Goal: Transaction & Acquisition: Subscribe to service/newsletter

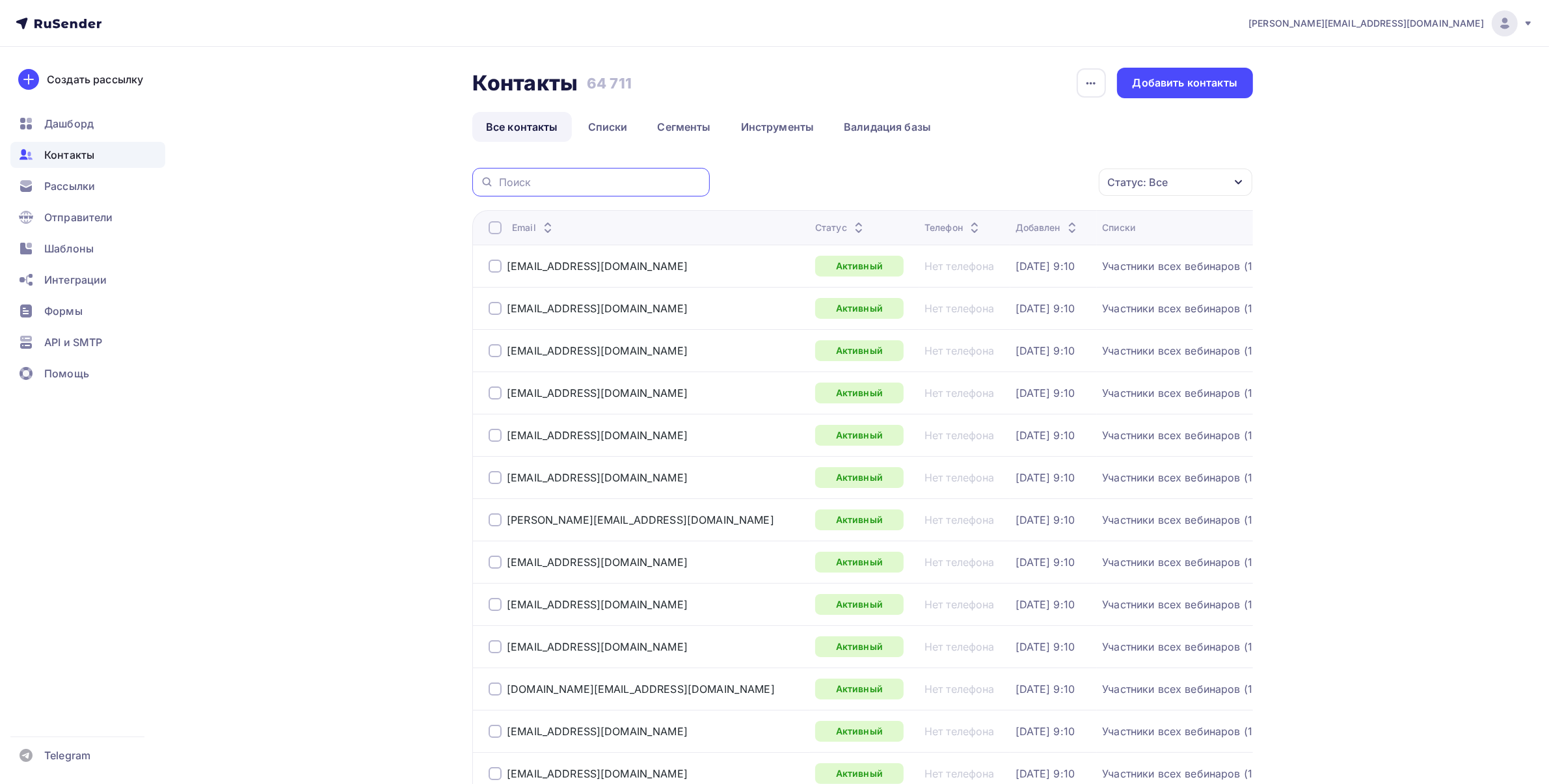
click at [524, 180] on input "text" at bounding box center [601, 182] width 203 height 15
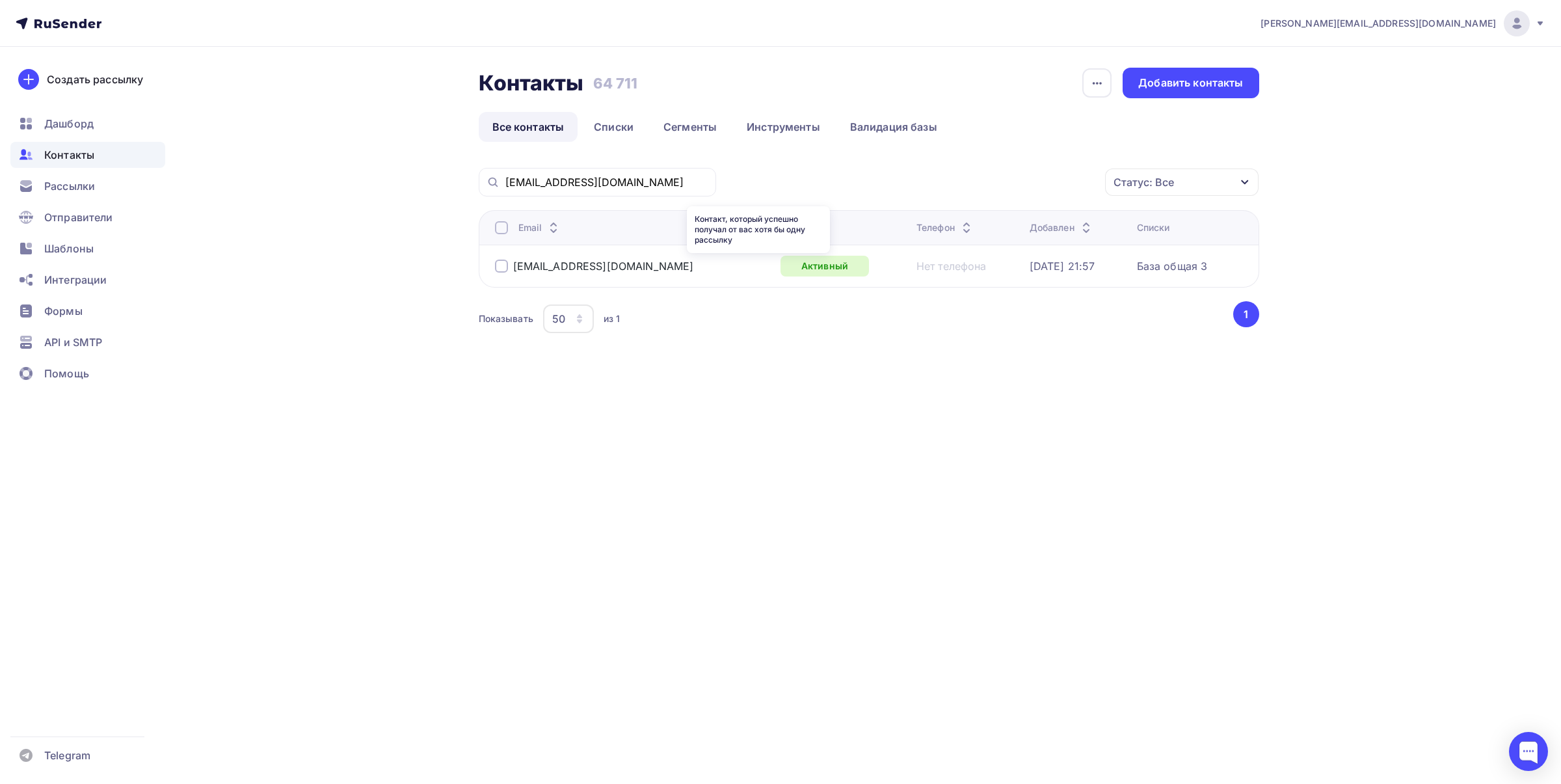
click at [780, 275] on div "Активный" at bounding box center [824, 266] width 88 height 21
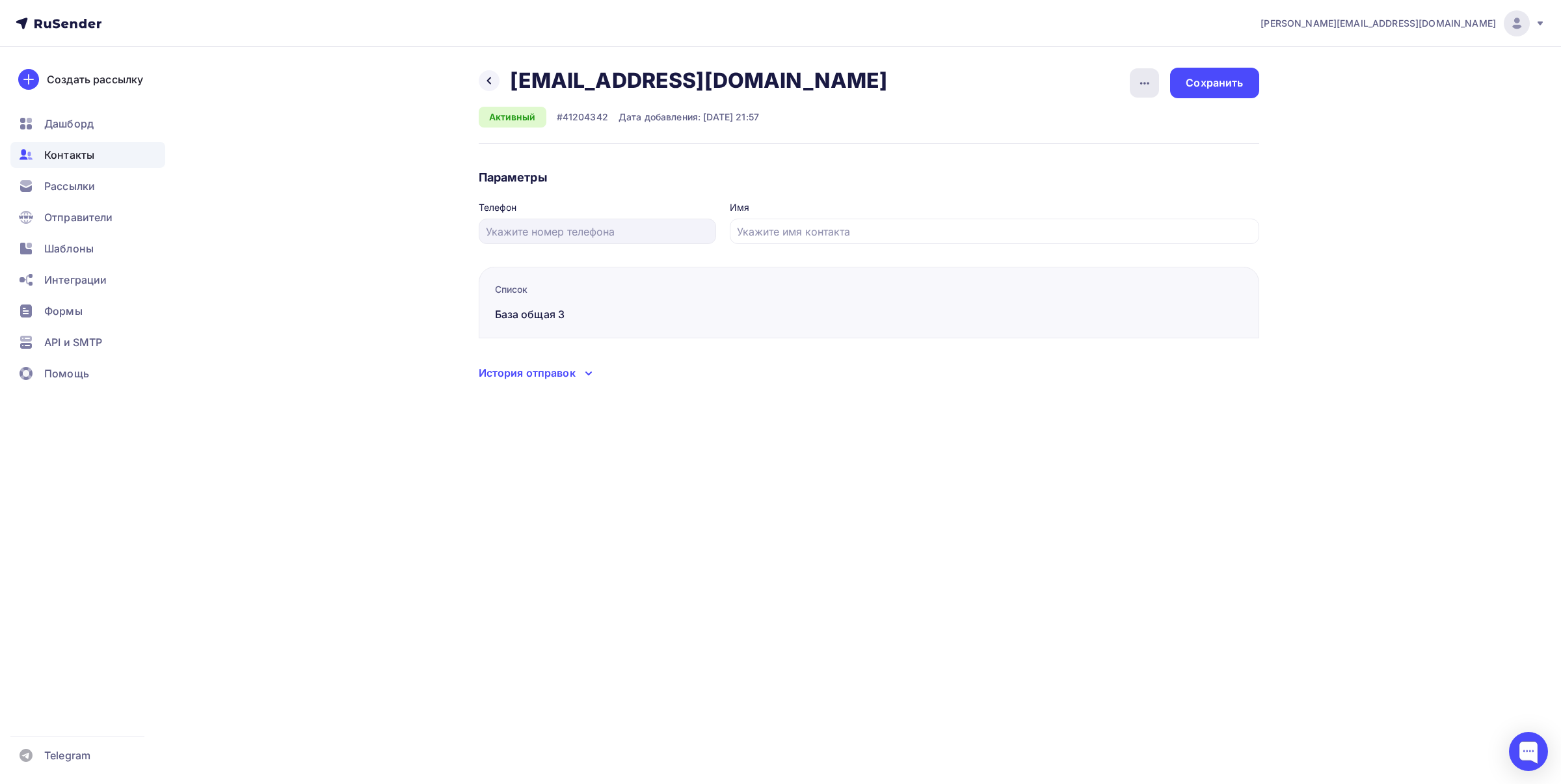
click at [1151, 80] on icon "button" at bounding box center [1144, 83] width 15 height 15
click at [1094, 160] on link "Отписать" at bounding box center [1095, 149] width 141 height 26
click at [1243, 91] on div "Сохранить" at bounding box center [1214, 83] width 88 height 31
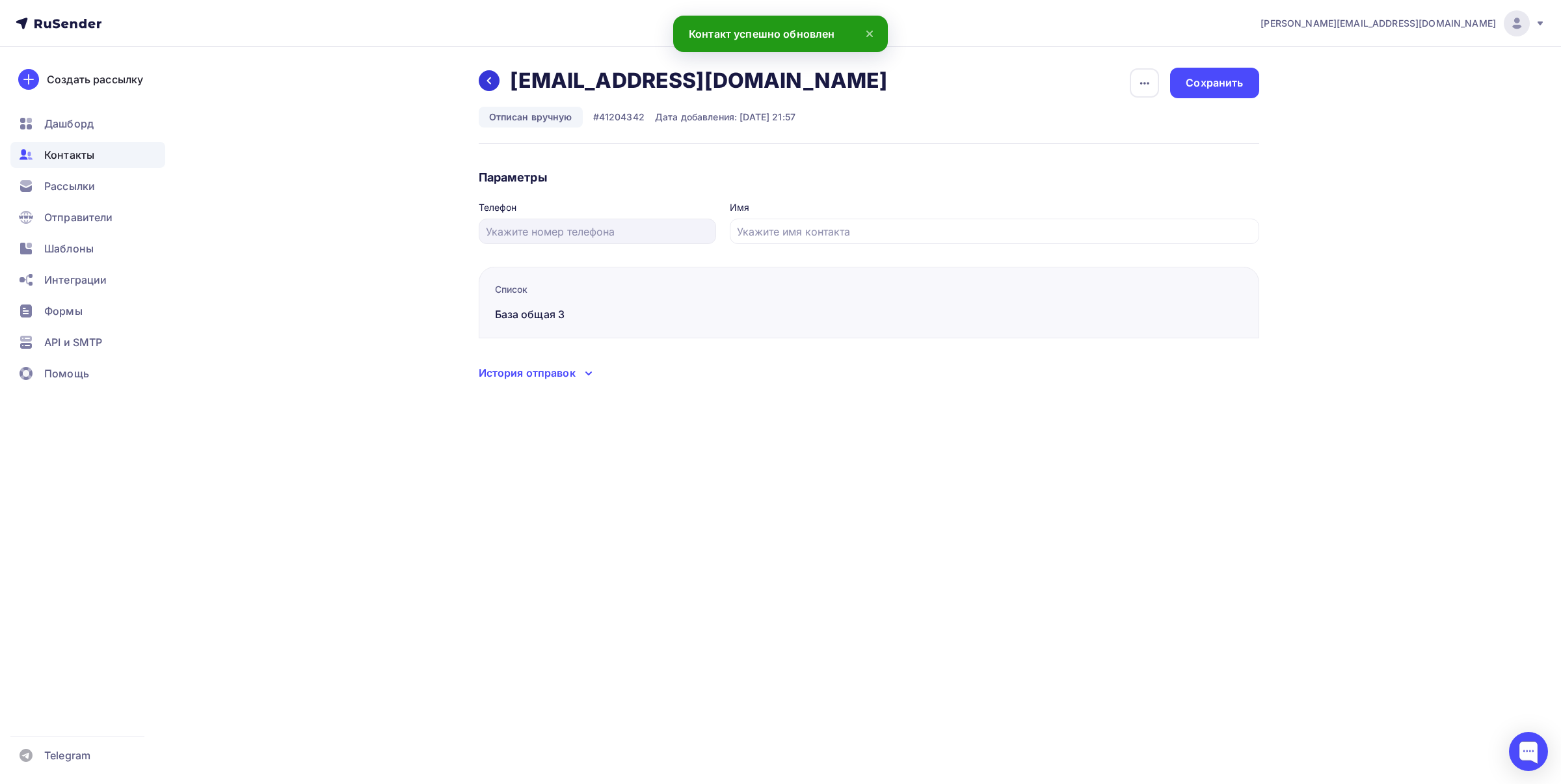
click at [493, 74] on div at bounding box center [489, 80] width 21 height 21
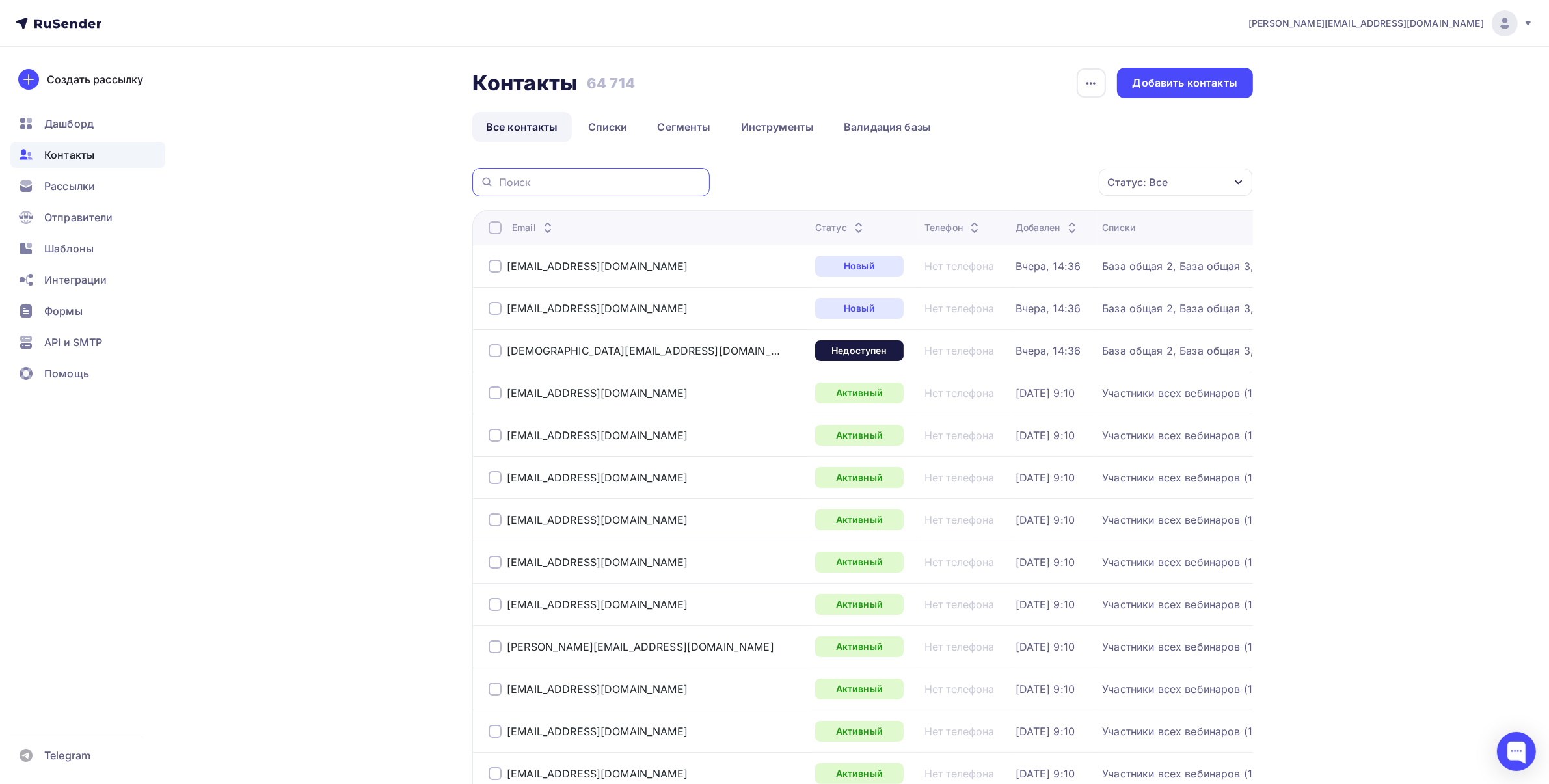
click at [619, 182] on input "text" at bounding box center [601, 182] width 203 height 15
paste input "88552773338k@mail.ru"
type input "88552773338k@mail.ru"
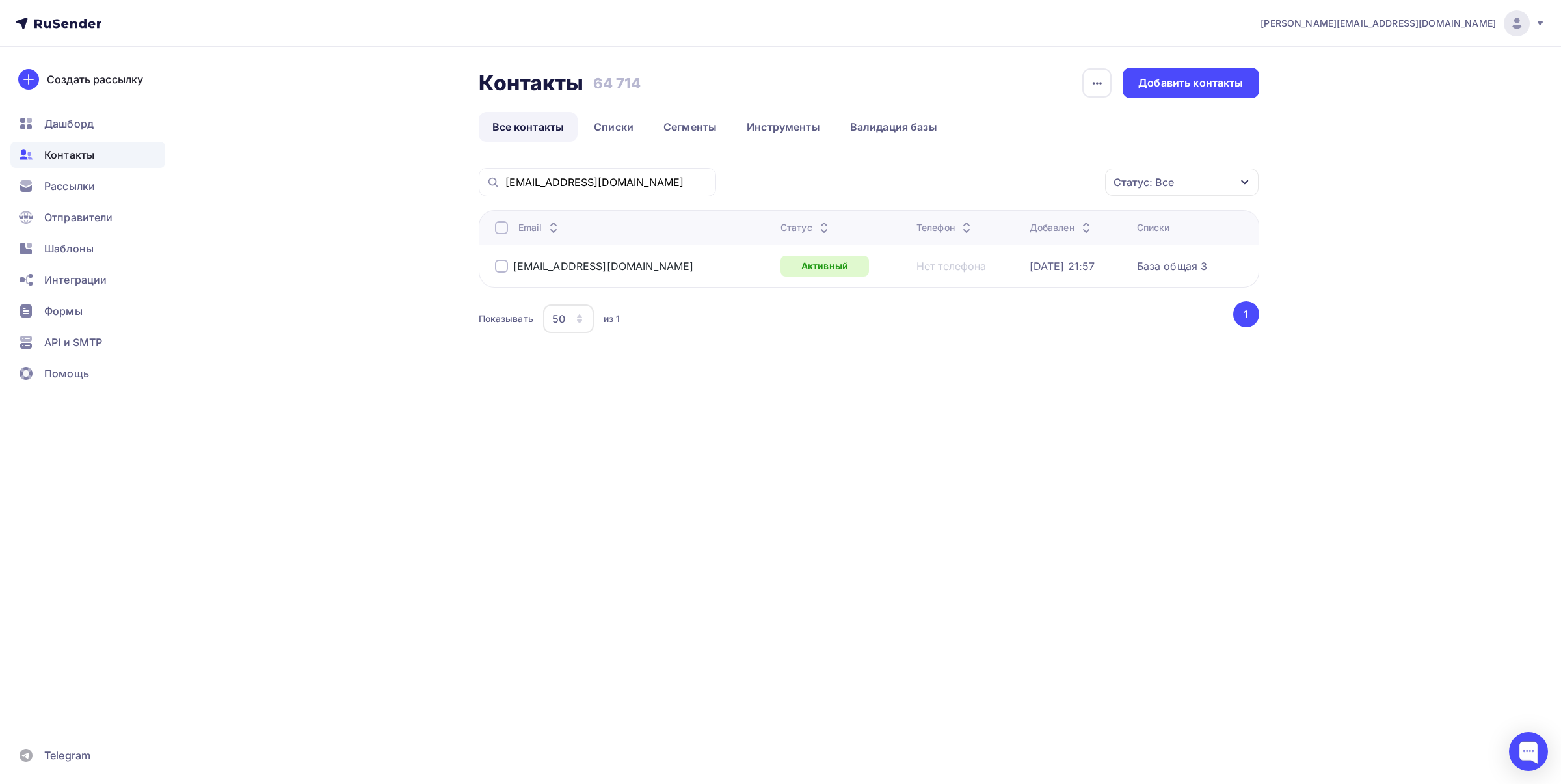
click at [509, 267] on div "88552773338k@mail.ru" at bounding box center [594, 266] width 199 height 13
click at [501, 267] on div at bounding box center [501, 266] width 13 height 13
click at [991, 198] on div "88552773338k@mail.ru Действие Добавить в списки Исключить из списка Удалить Ста…" at bounding box center [869, 267] width 780 height 200
click at [991, 190] on div "Действие" at bounding box center [1009, 182] width 172 height 26
click at [1407, 238] on div "eduarda@yandex.ru Аккаунт Тарифы Выйти Создать рассылку Дашборд Контакты Рассыл…" at bounding box center [780, 210] width 1561 height 420
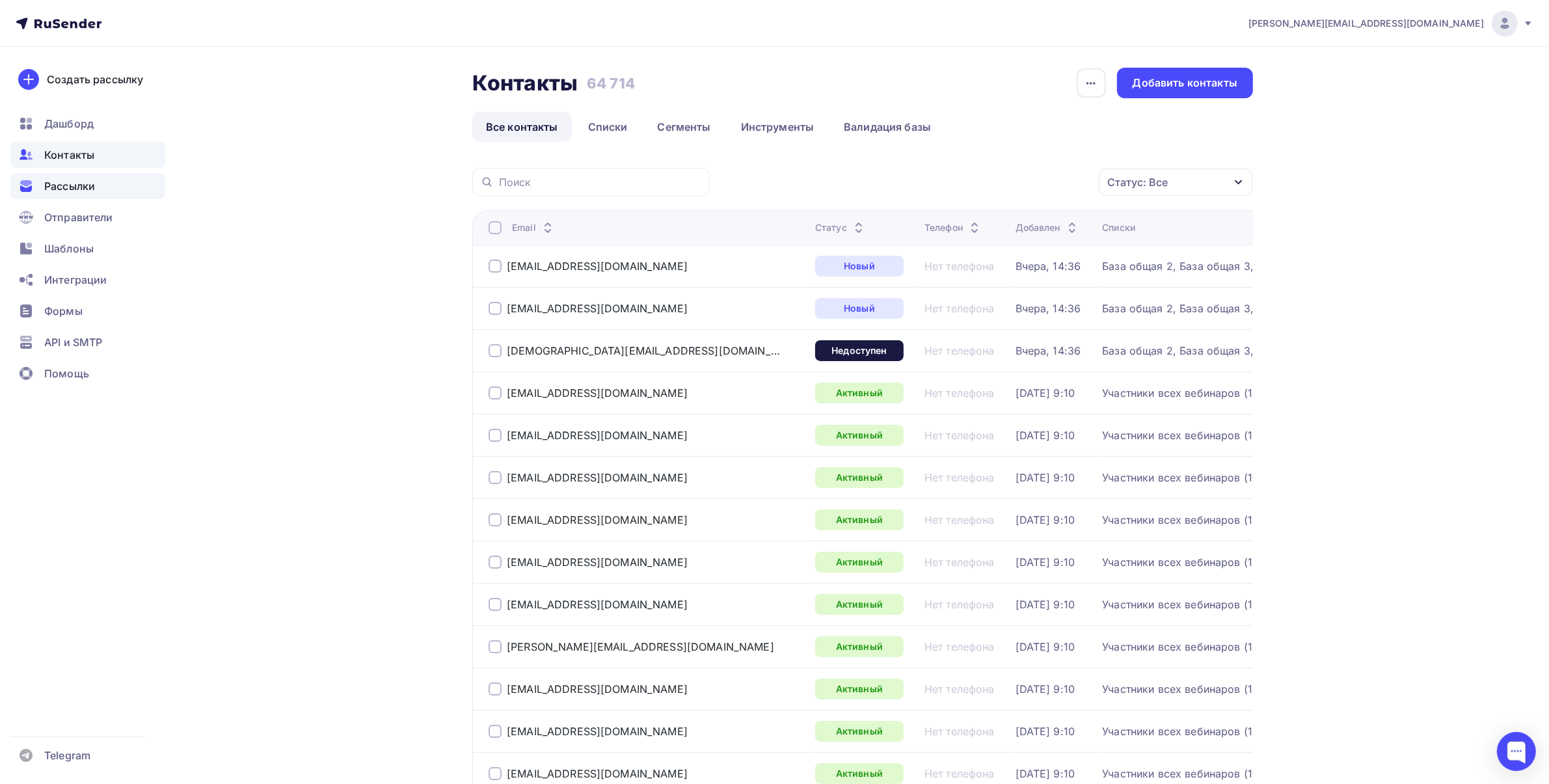
click at [90, 187] on span "Рассылки" at bounding box center [70, 186] width 51 height 15
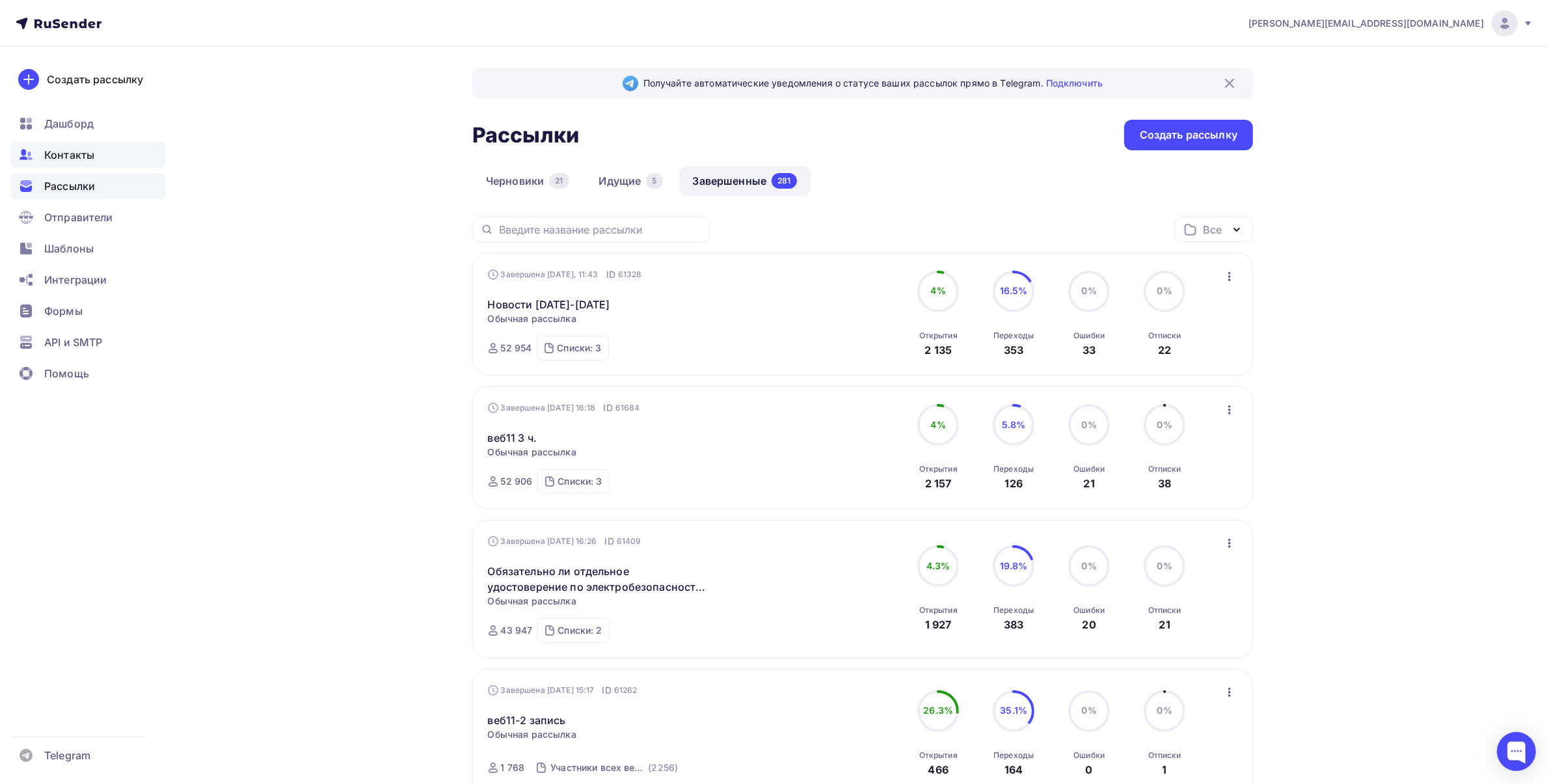
click at [72, 160] on span "Контакты" at bounding box center [69, 154] width 50 height 15
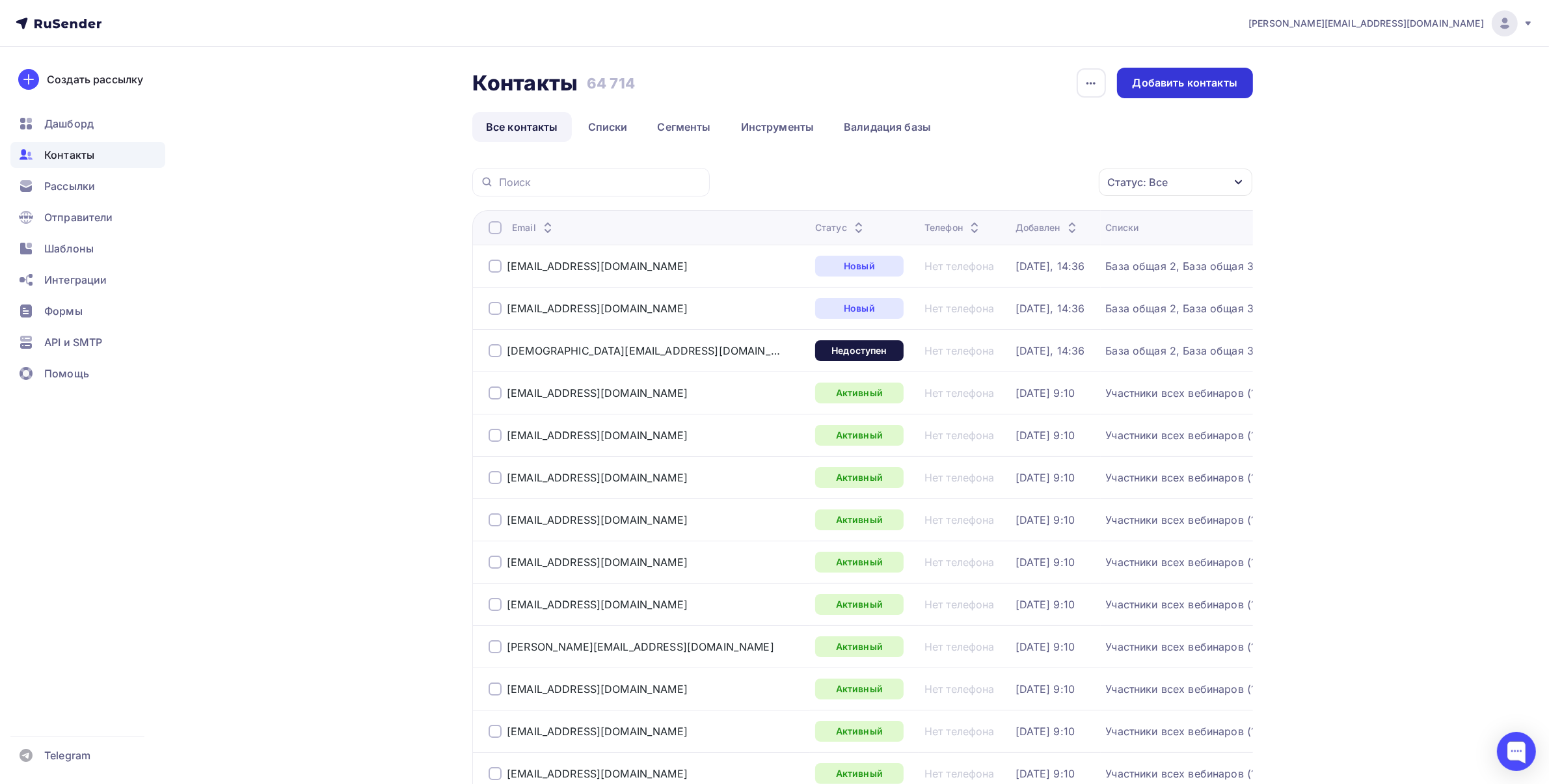
click at [1198, 87] on div "Добавить контакты" at bounding box center [1185, 83] width 105 height 15
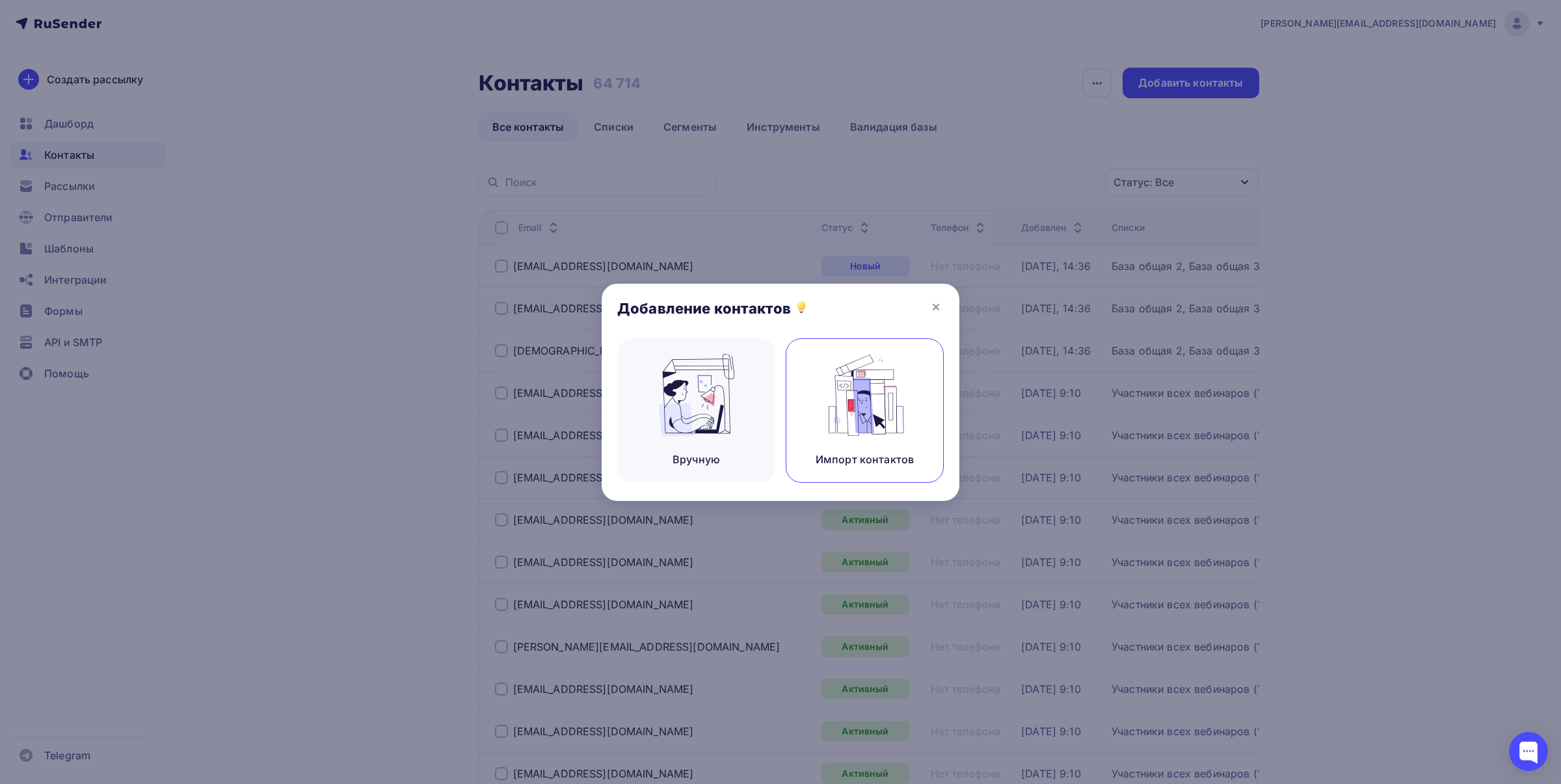
click at [867, 401] on img at bounding box center [865, 395] width 87 height 82
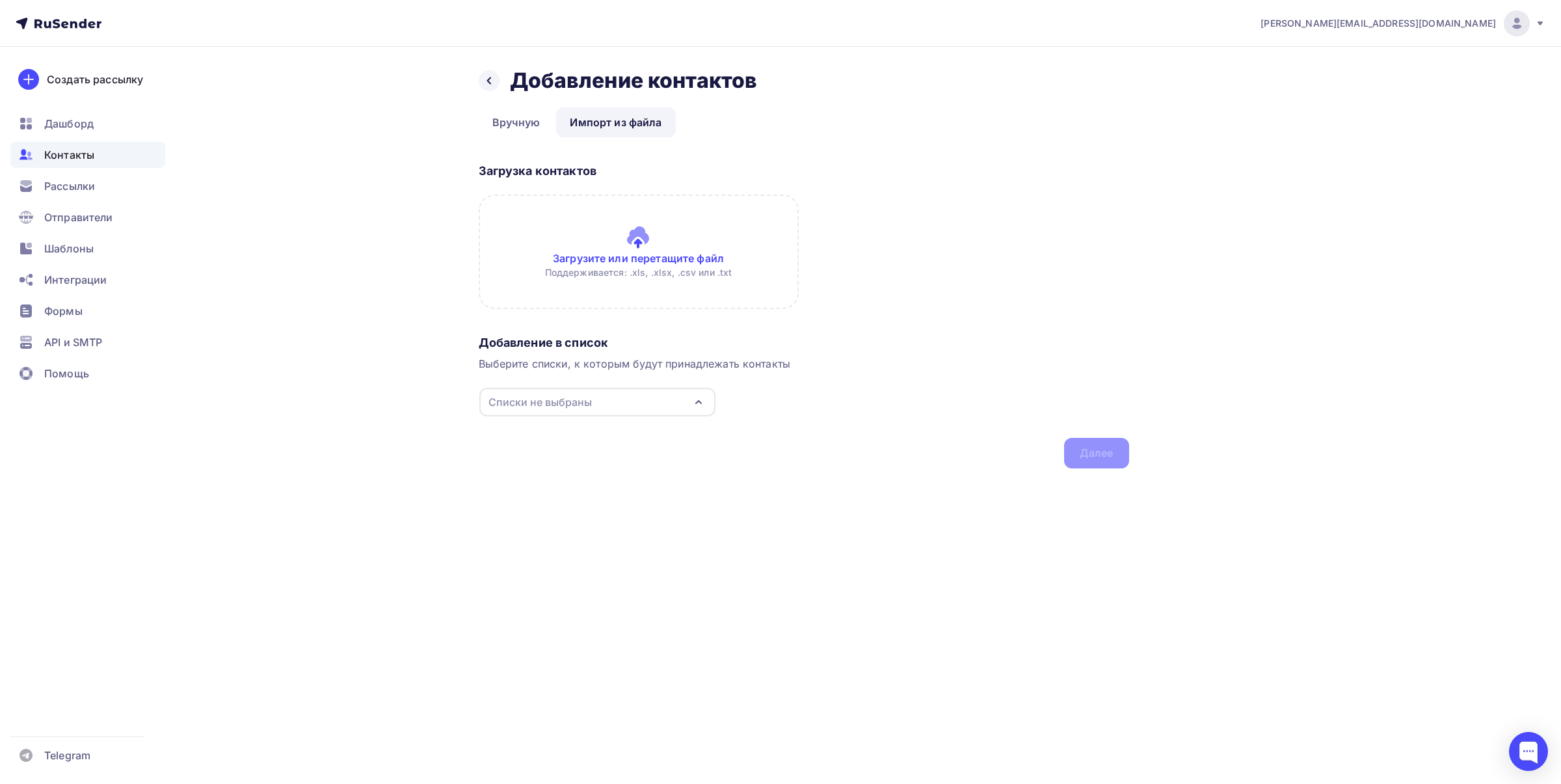
click at [635, 234] on input "file" at bounding box center [638, 251] width 320 height 114
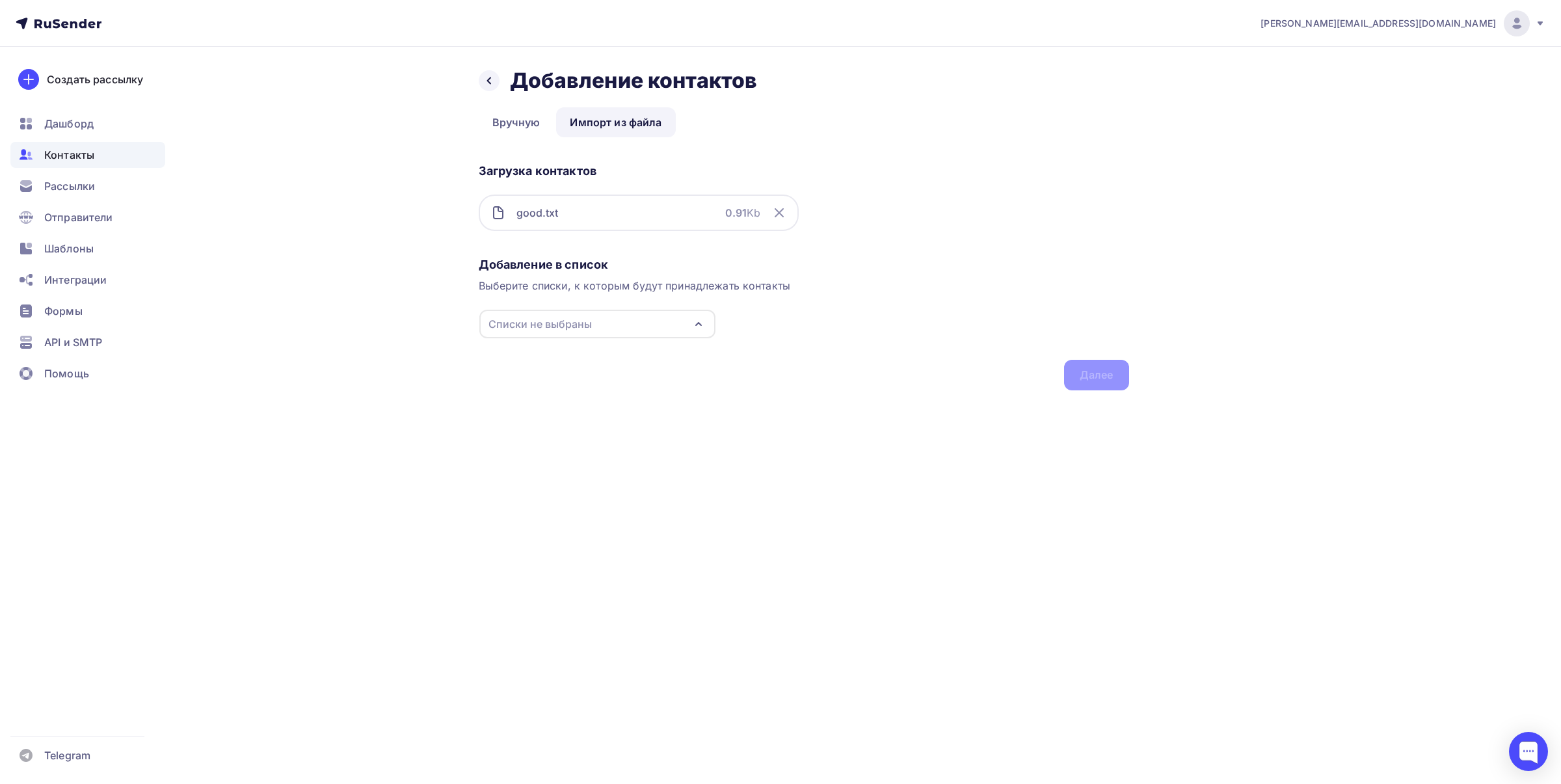
click at [672, 319] on div "Списки не выбраны" at bounding box center [598, 324] width 236 height 28
click at [621, 423] on div "Участники всех вебинаров (1-11)" at bounding box center [601, 423] width 170 height 15
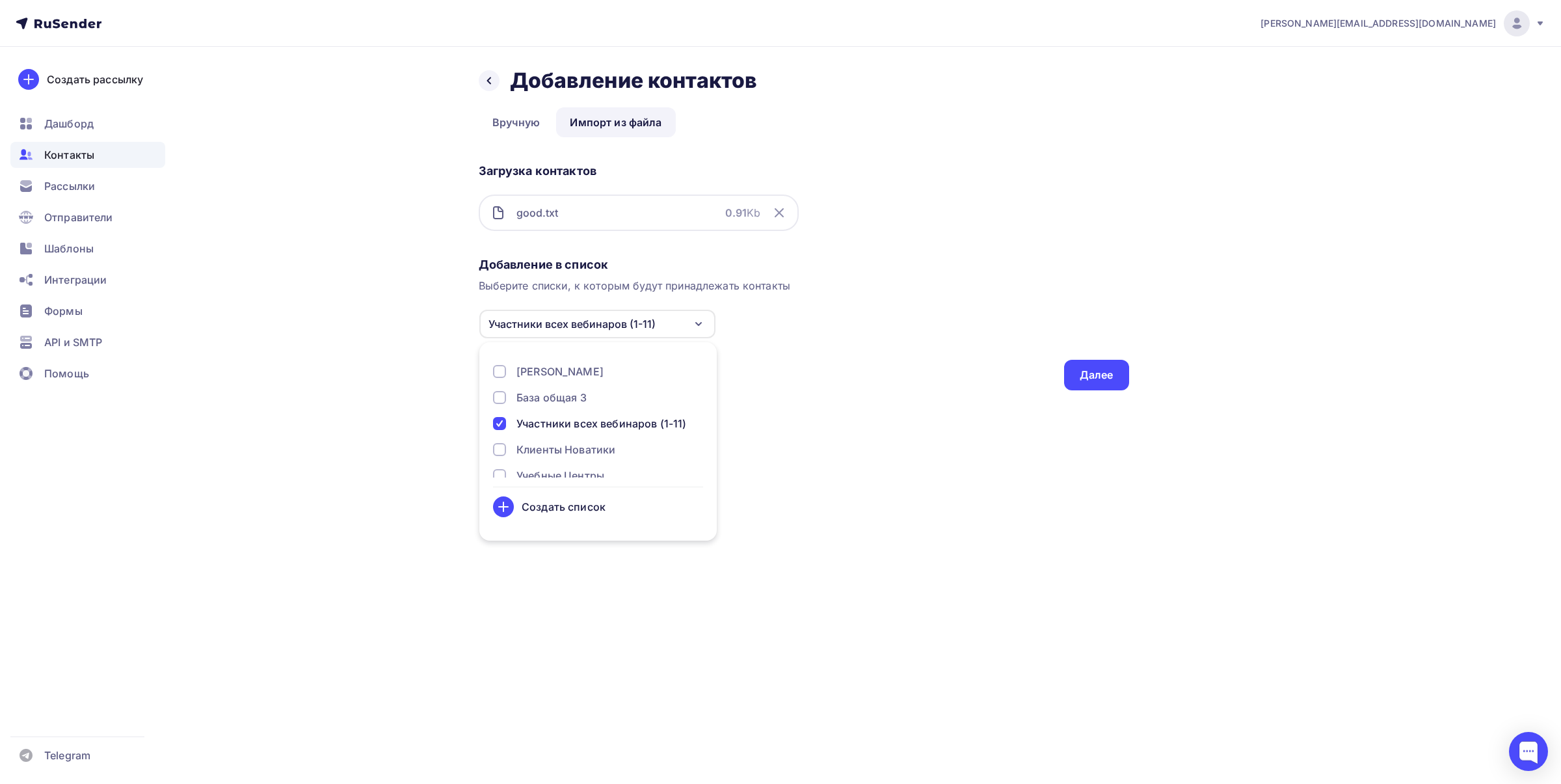
click at [1138, 285] on div "Назад Добавление контактов Добавление контактов Вручную Импорт из файла Импорт …" at bounding box center [780, 244] width 1066 height 396
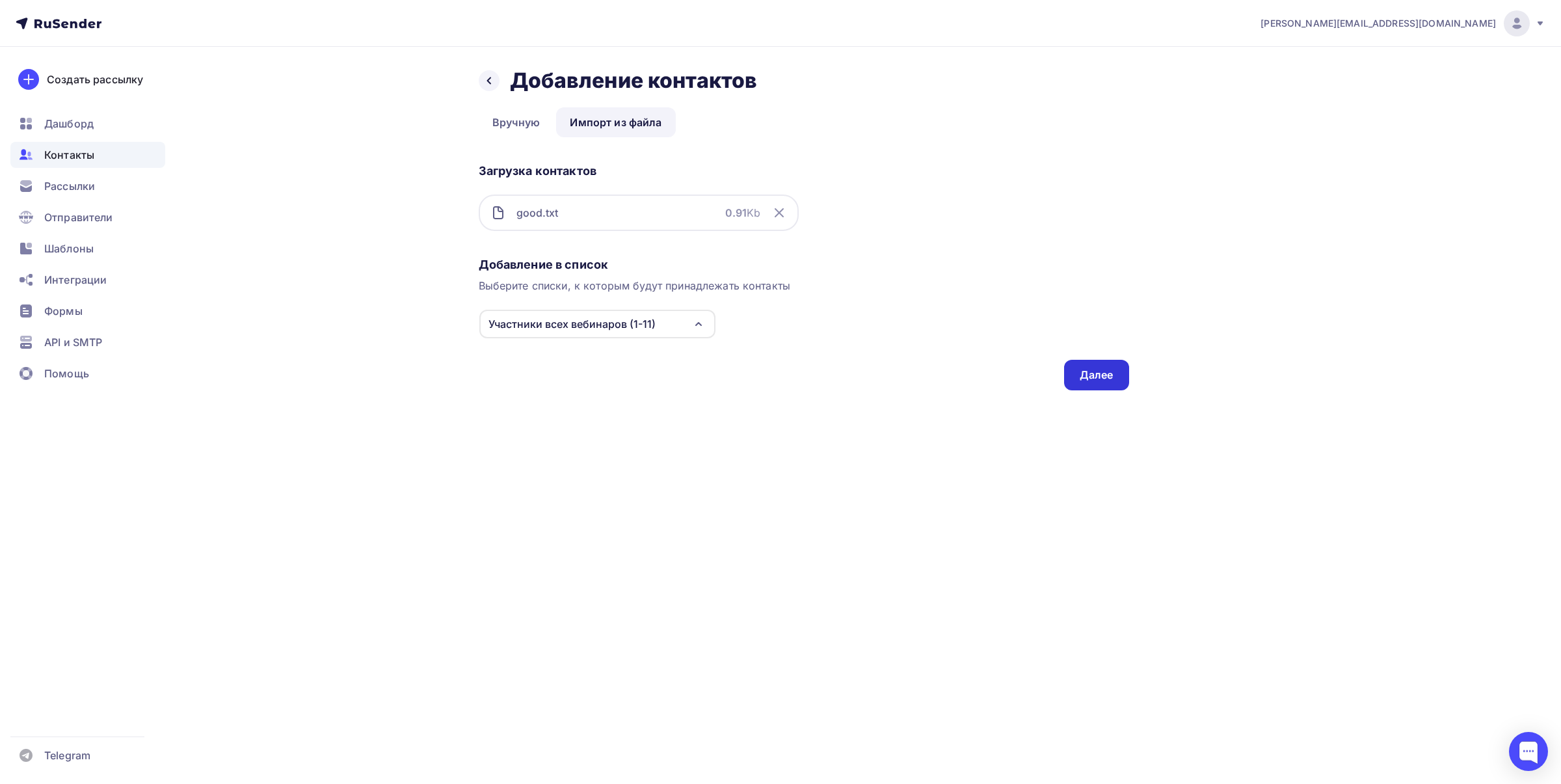
click at [1089, 372] on div "Далее" at bounding box center [1097, 375] width 34 height 15
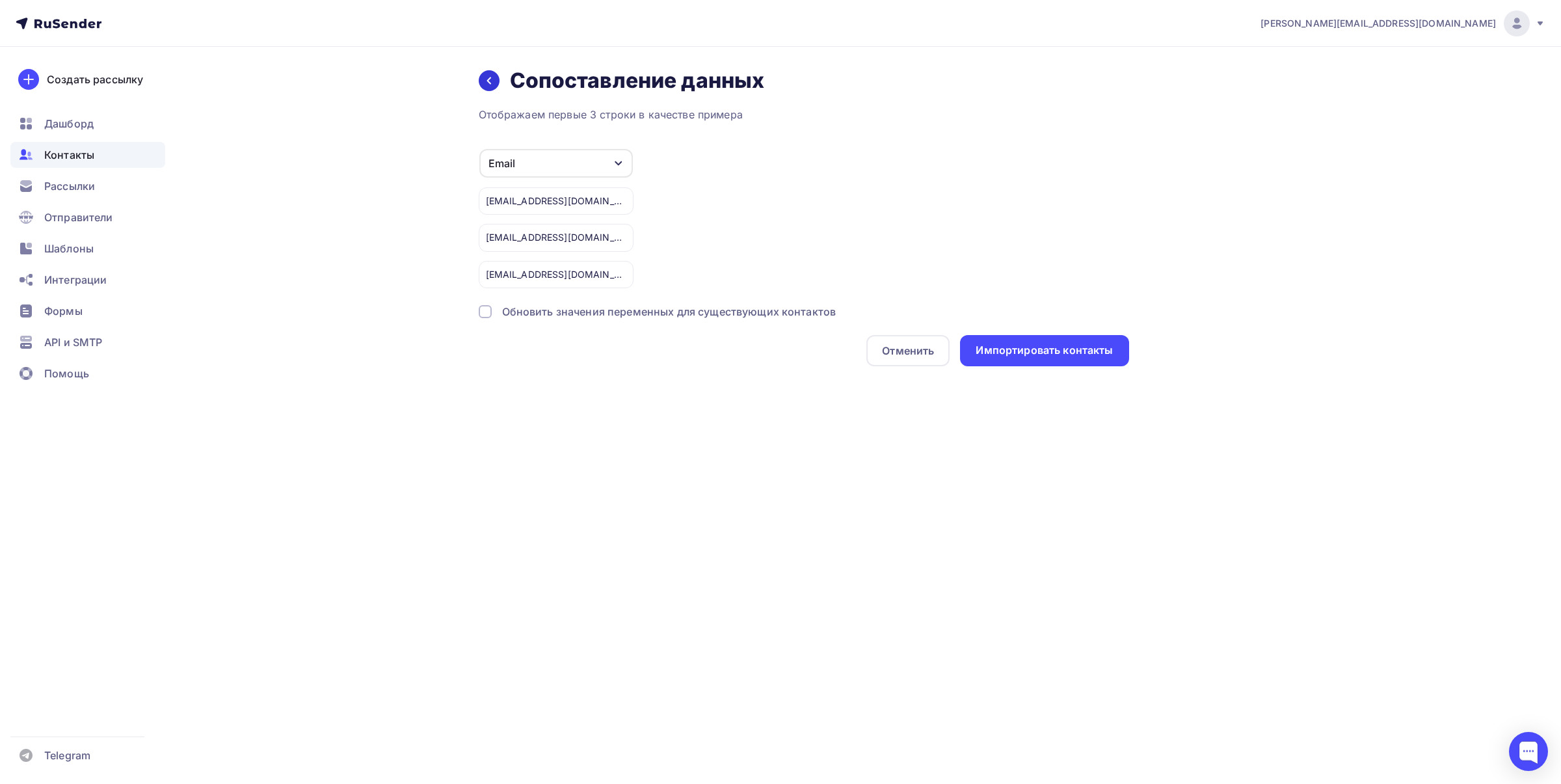
click at [486, 82] on icon at bounding box center [489, 81] width 10 height 10
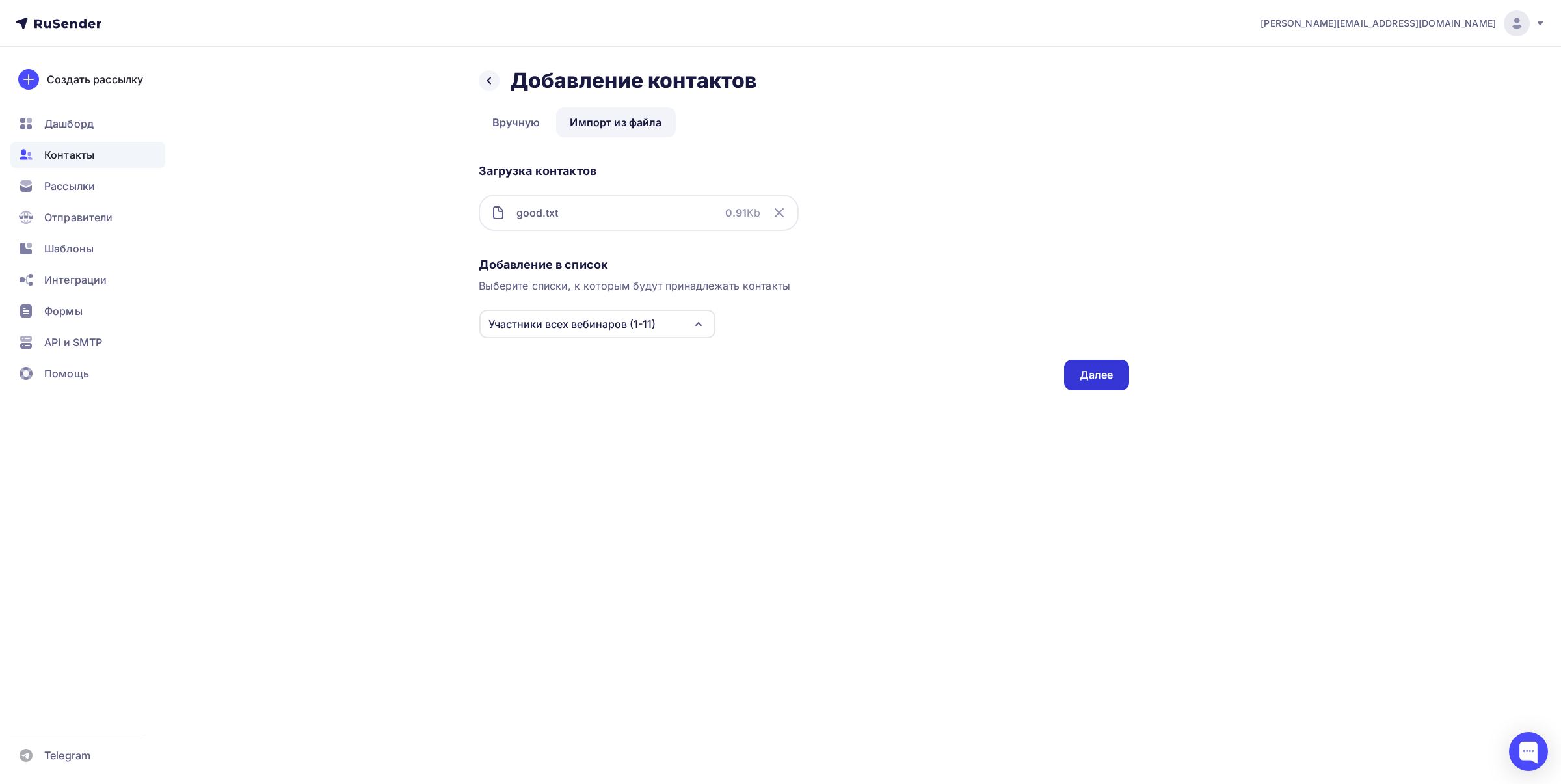
click at [1114, 372] on div "Далее" at bounding box center [1096, 375] width 65 height 31
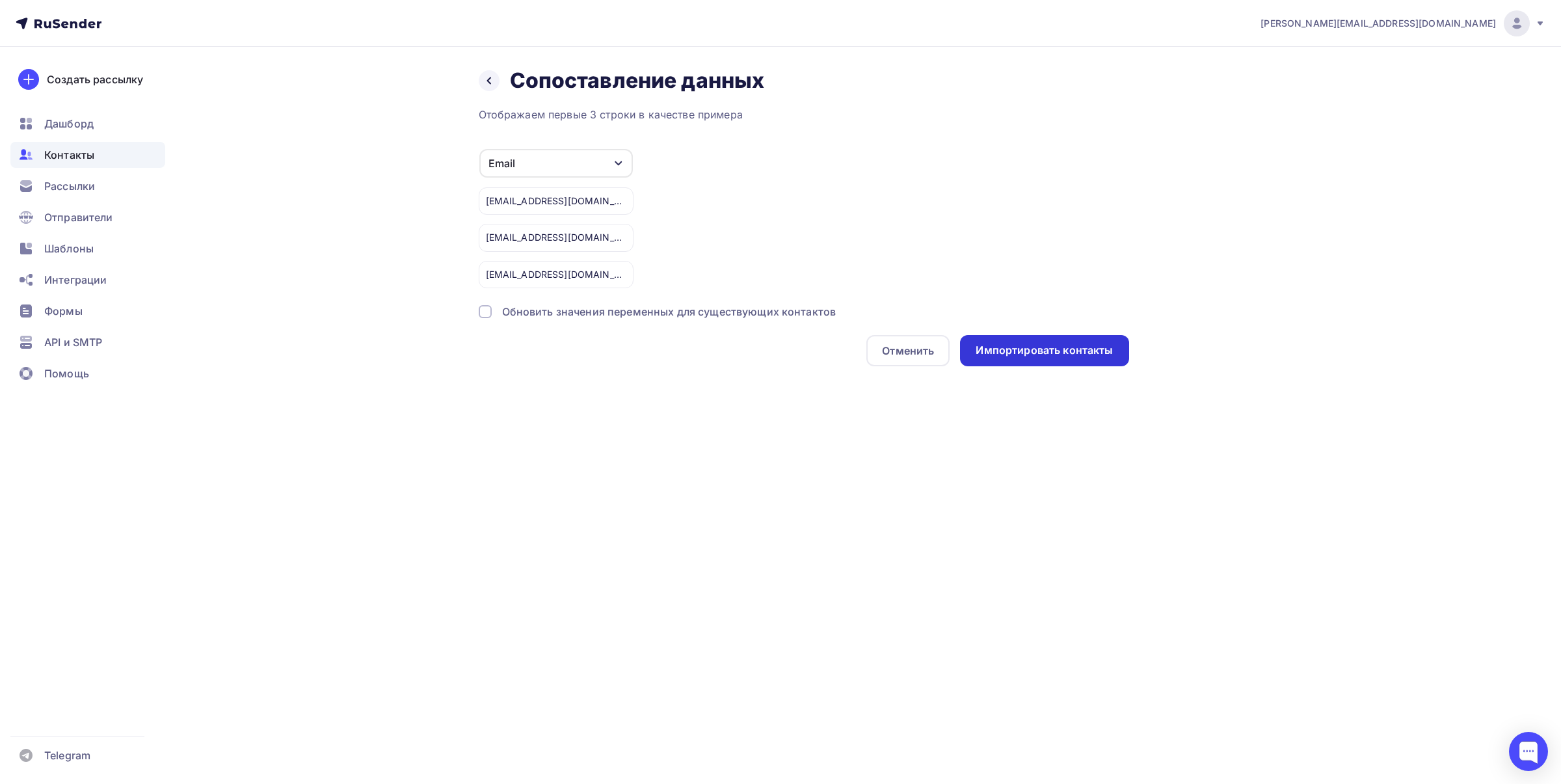
click at [1051, 358] on div "Импортировать контакты" at bounding box center [1044, 350] width 168 height 31
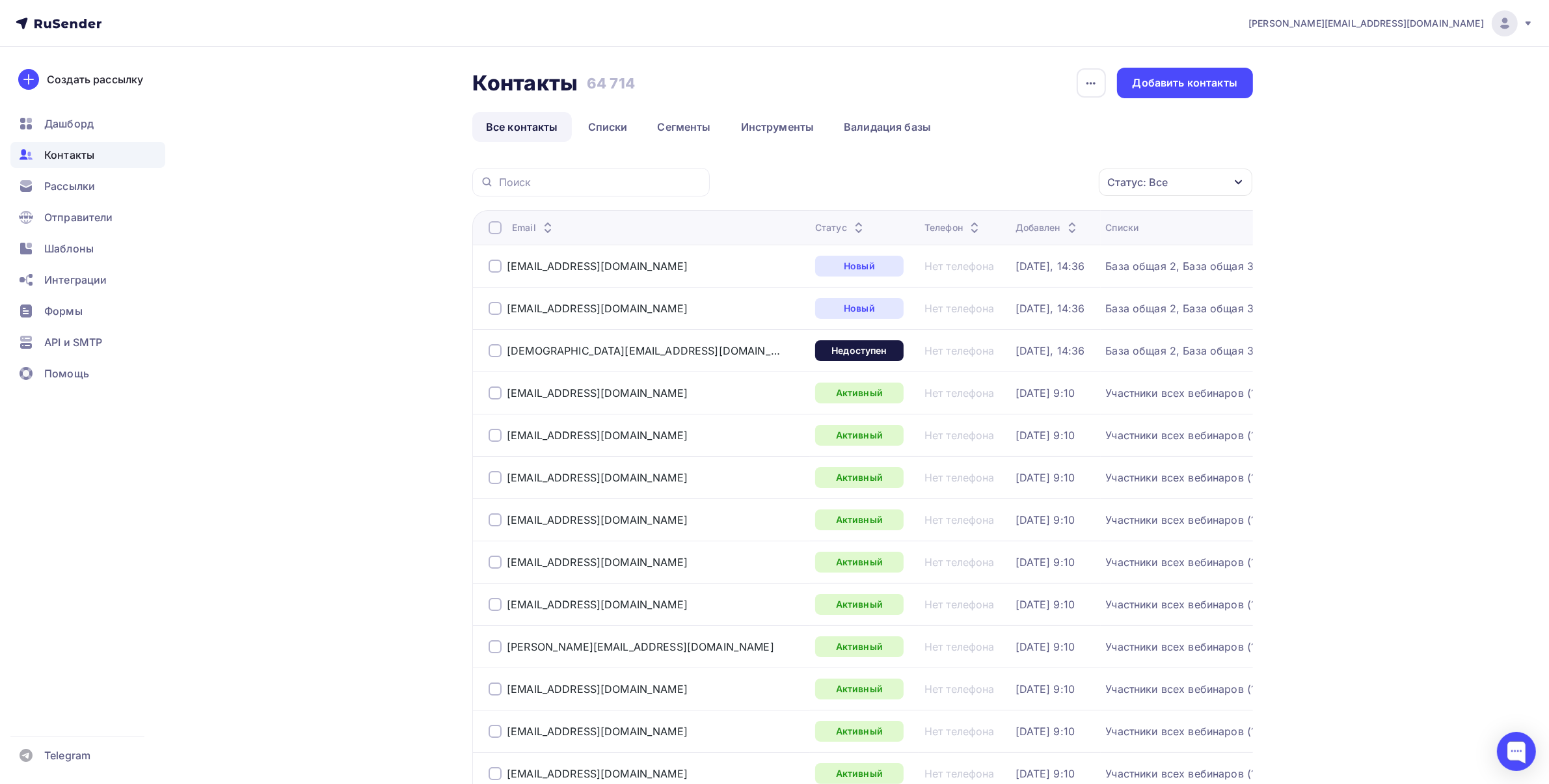
click at [88, 153] on span "Контакты" at bounding box center [69, 154] width 50 height 15
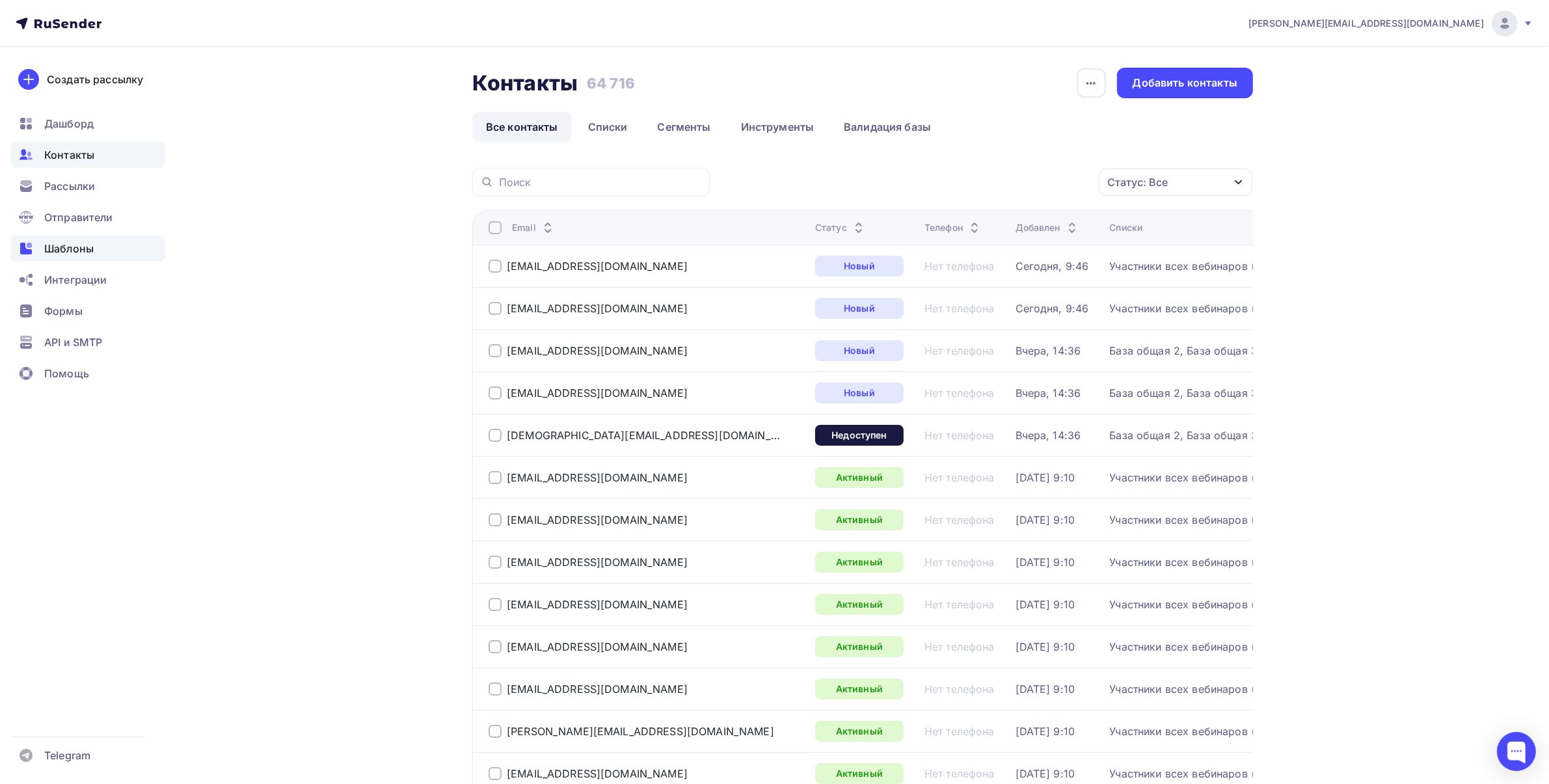
click at [59, 251] on span "Шаблоны" at bounding box center [69, 248] width 50 height 15
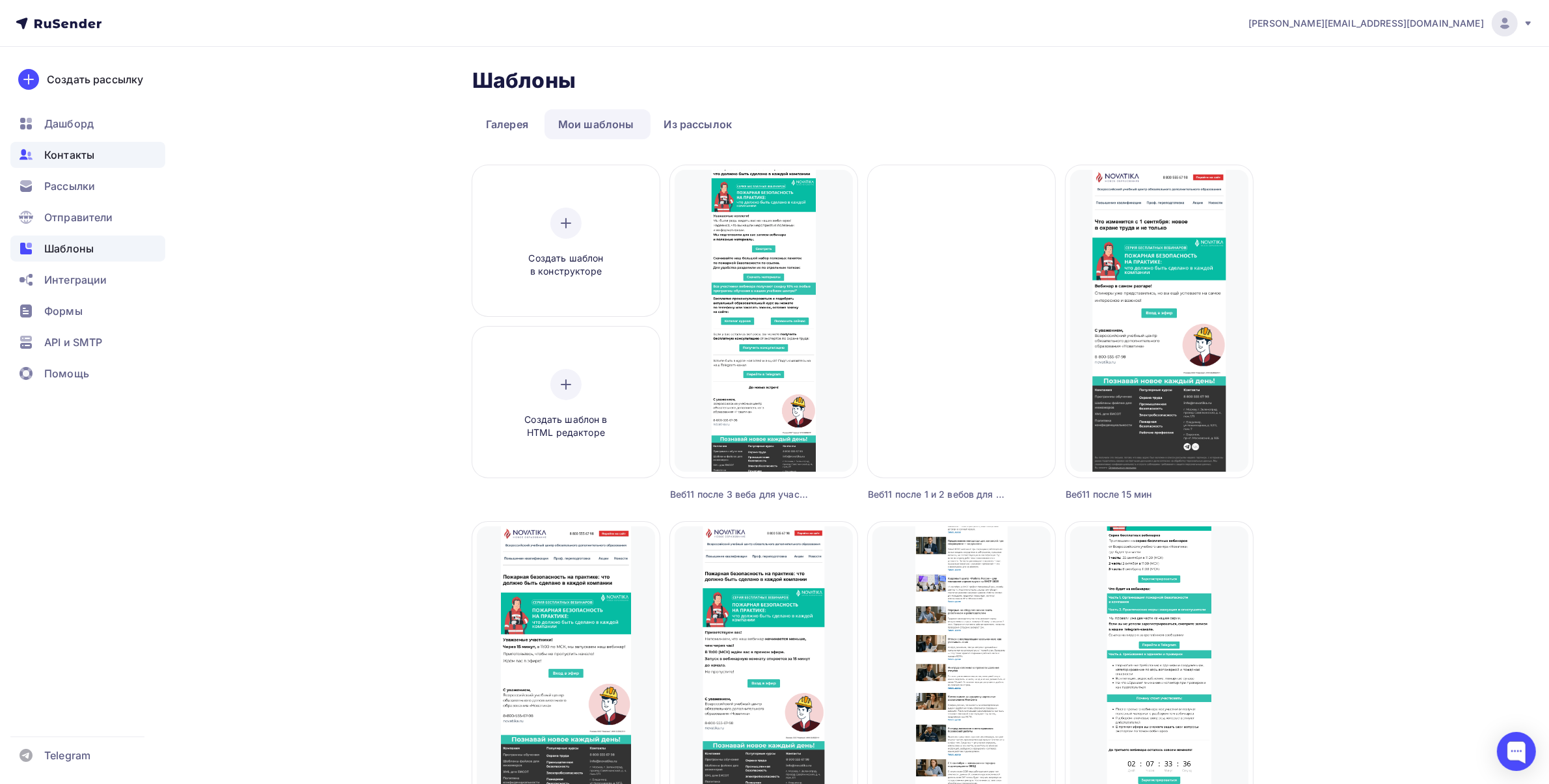
click at [106, 148] on div "Контакты" at bounding box center [87, 155] width 155 height 26
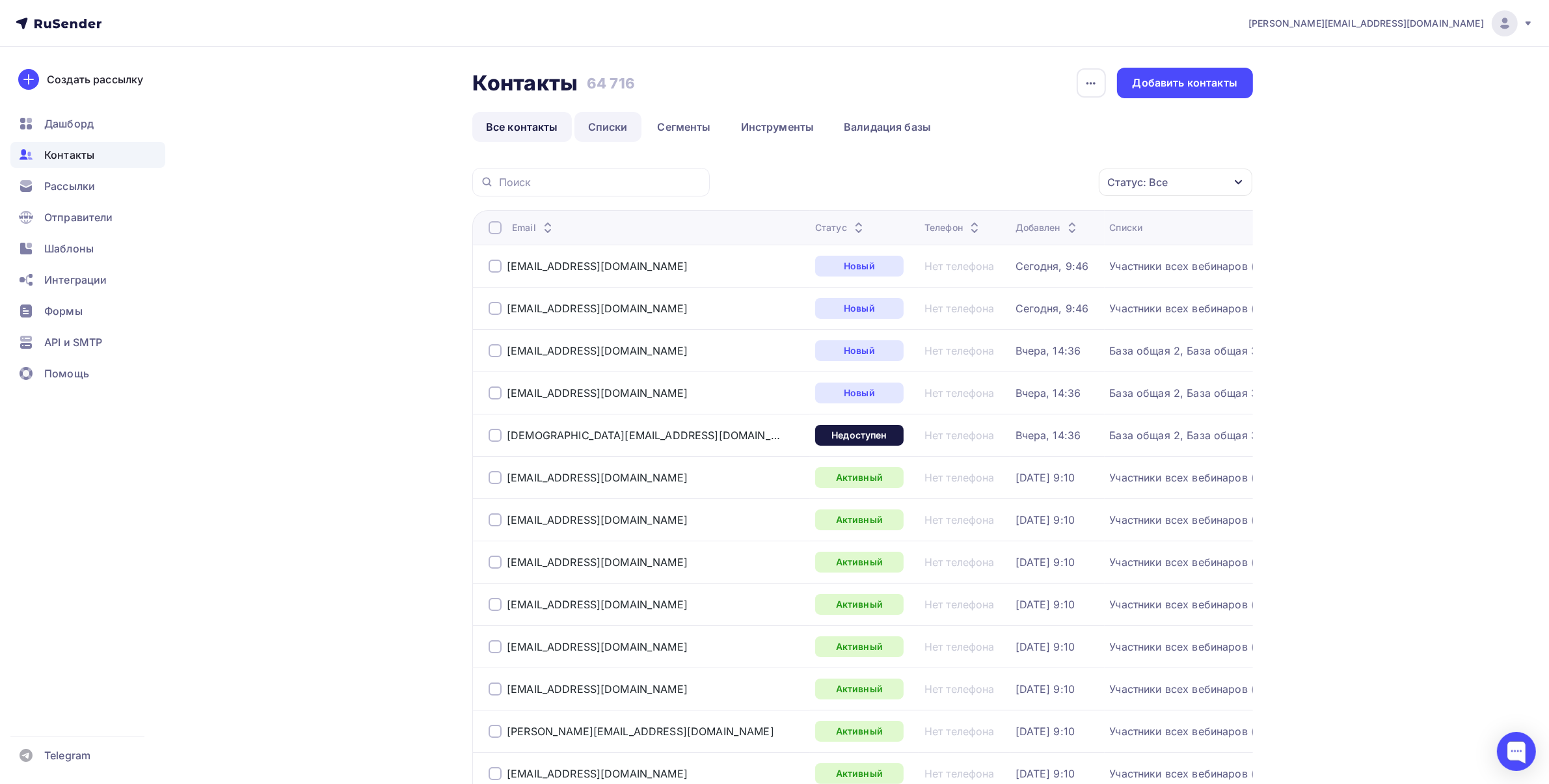
click at [623, 125] on link "Списки" at bounding box center [608, 127] width 67 height 30
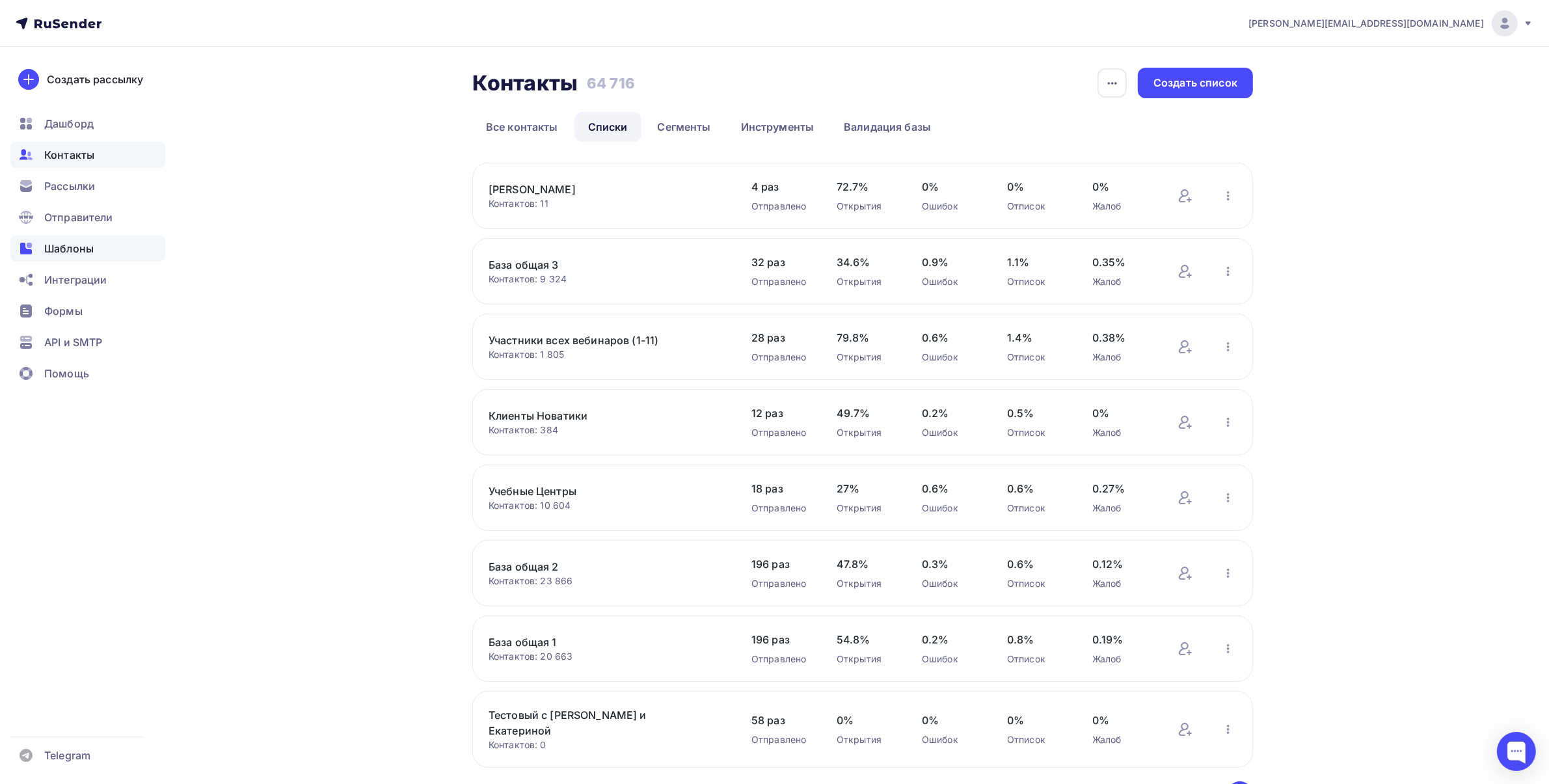
click at [82, 254] on span "Шаблоны" at bounding box center [69, 248] width 50 height 15
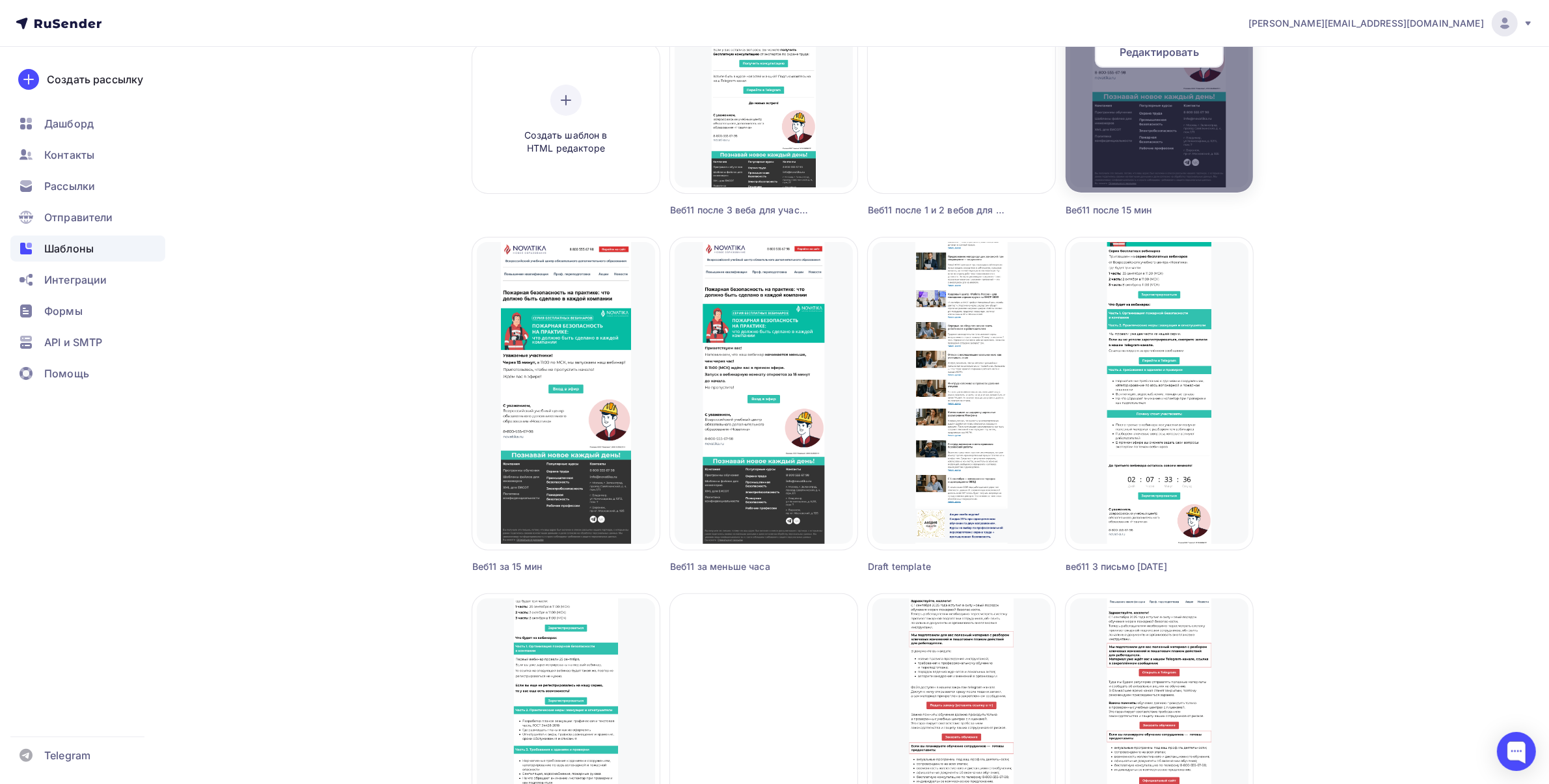
scroll to position [488, 0]
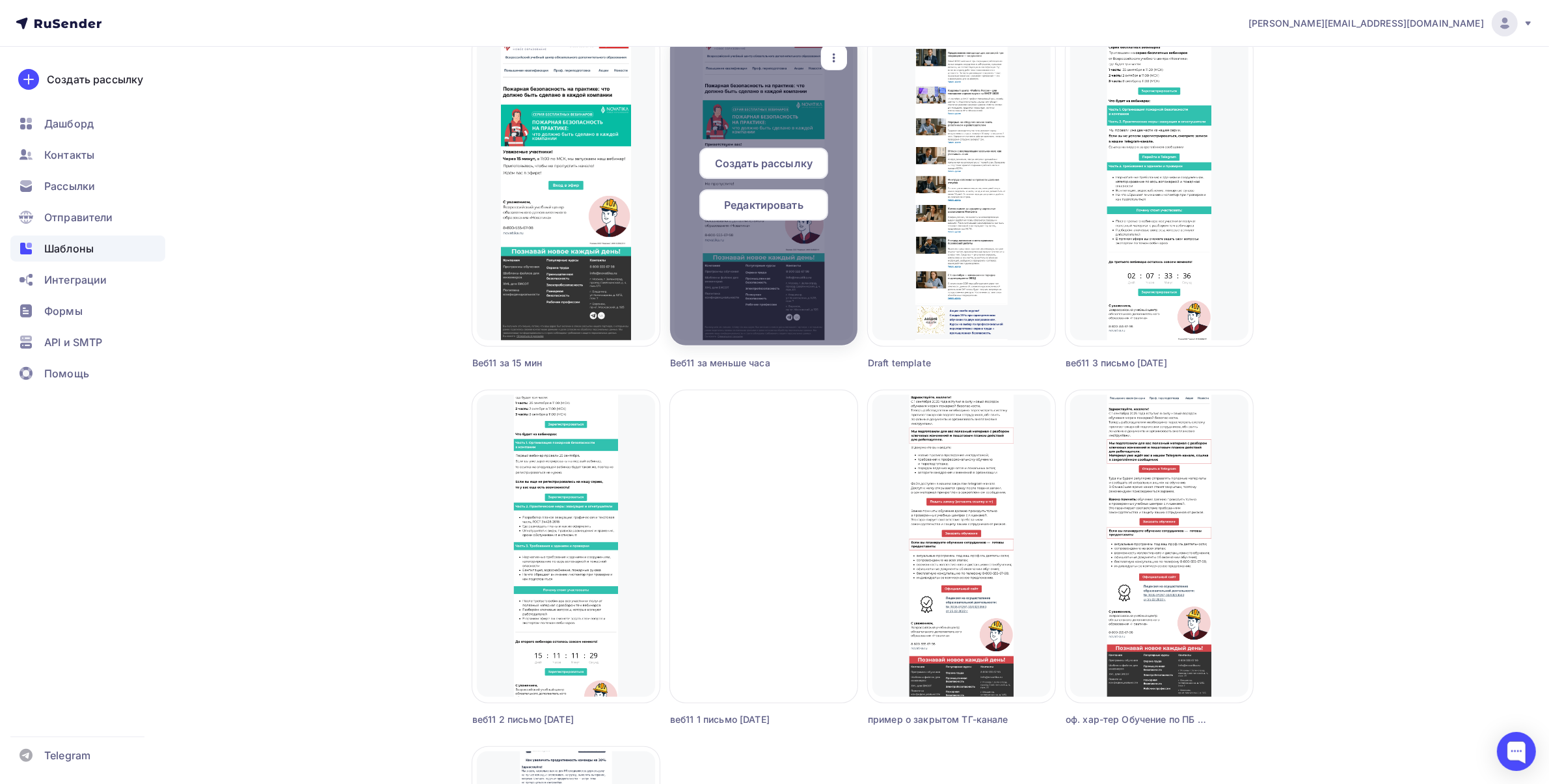
click at [778, 155] on span "Создать рассылку" at bounding box center [764, 162] width 98 height 15
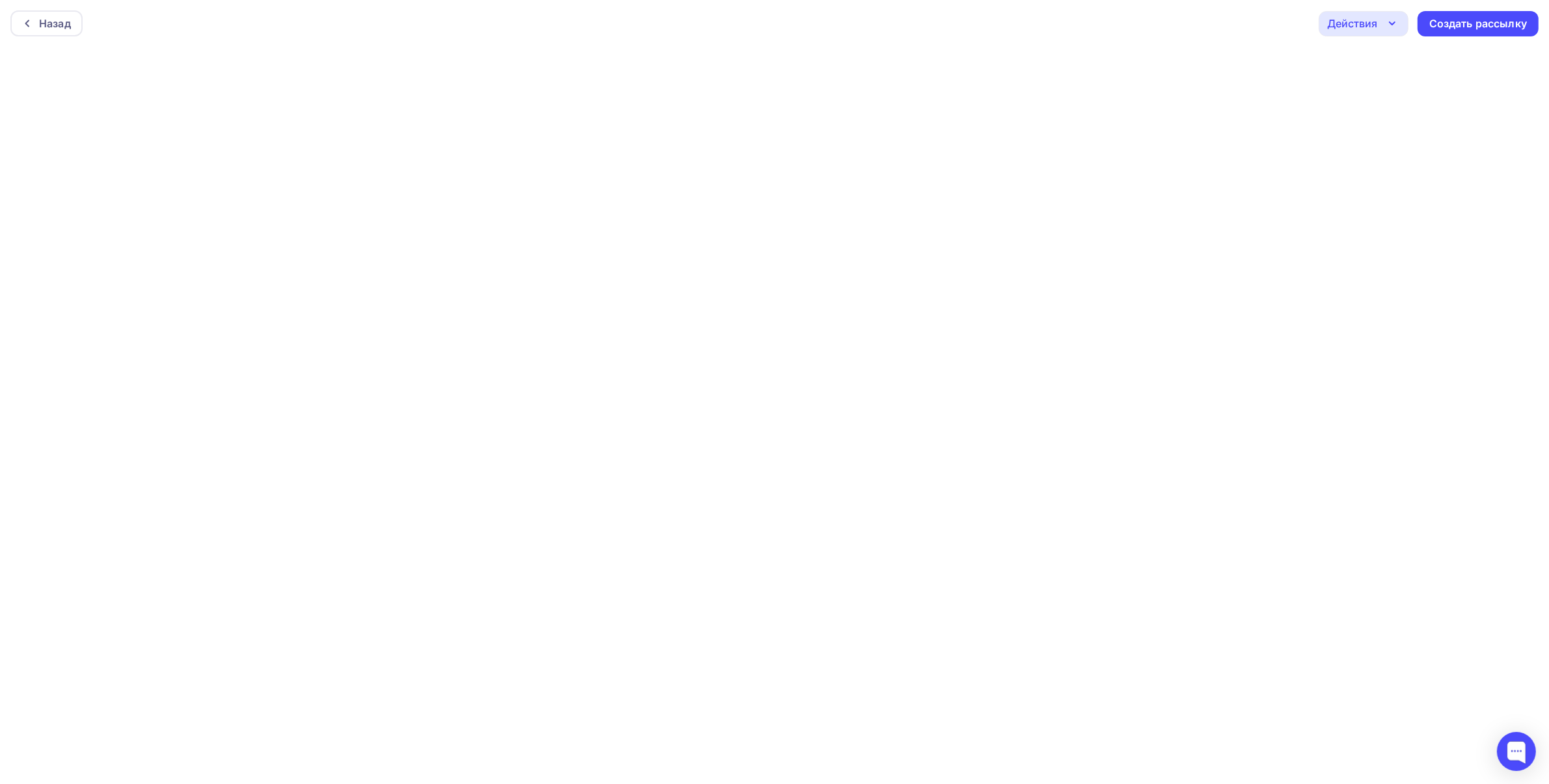
click at [1443, 36] on div "Назад Действия Отправить тестовое письмо Предпросмотр Сохранить в Мои шаблоны В…" at bounding box center [774, 23] width 1549 height 47
click at [1443, 30] on div "Создать рассылку" at bounding box center [1478, 23] width 98 height 15
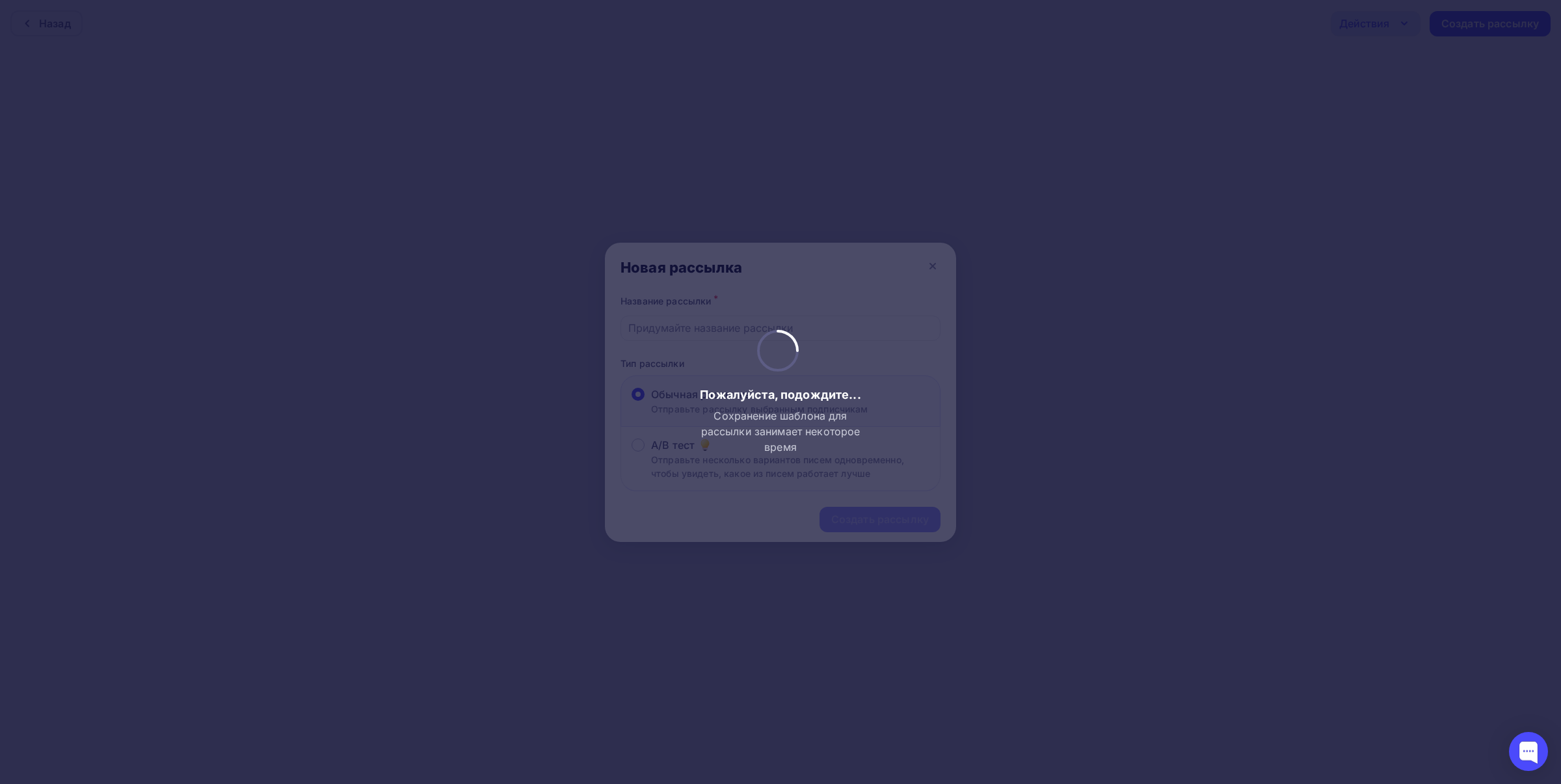
click at [693, 329] on div at bounding box center [780, 392] width 1561 height 784
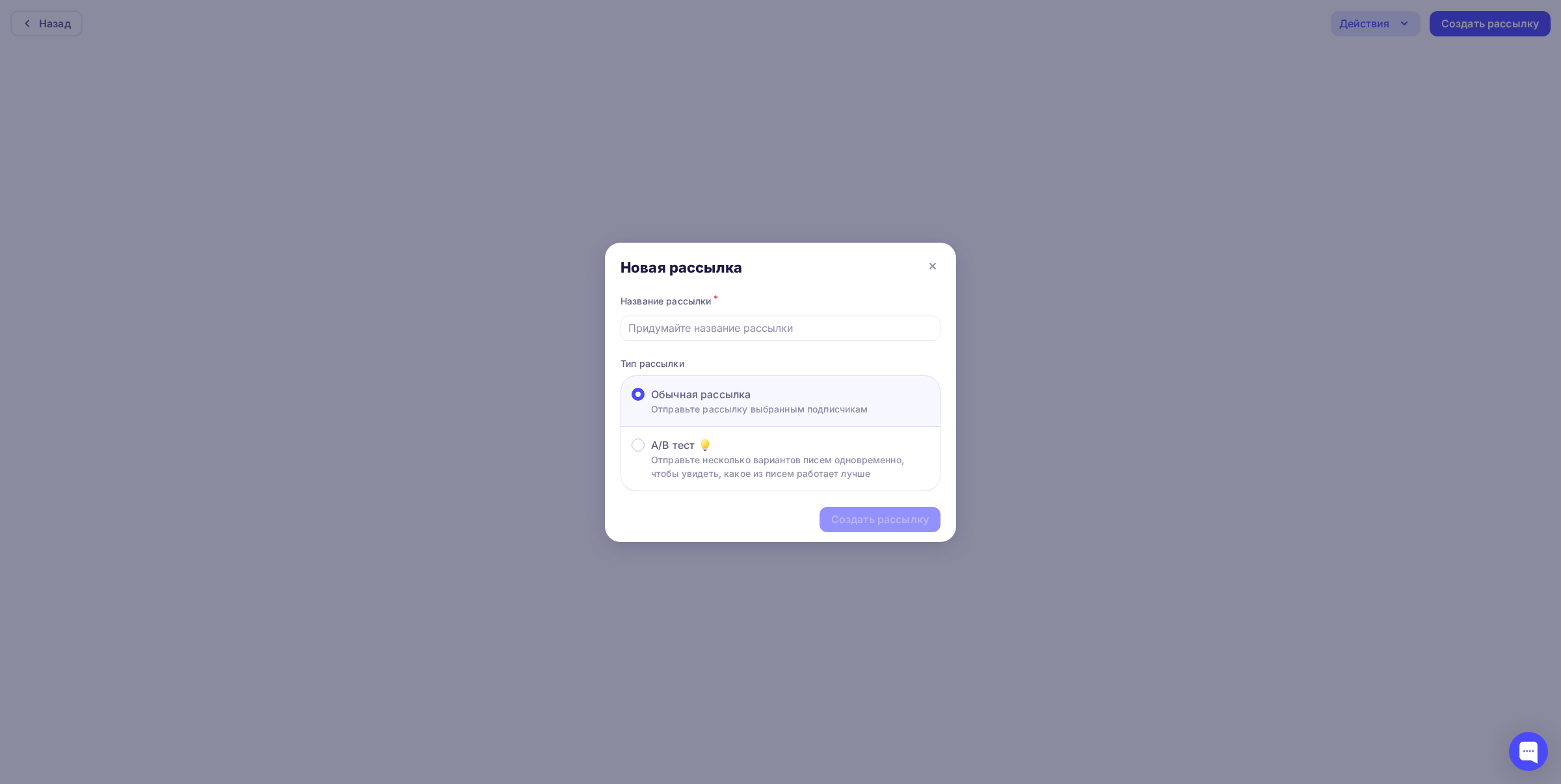
click at [693, 329] on input "text" at bounding box center [780, 327] width 305 height 15
type input "в"
type input "d"
type input "веб11-ч3-меньше часа"
click at [909, 520] on div "Создать рассылку" at bounding box center [880, 520] width 98 height 15
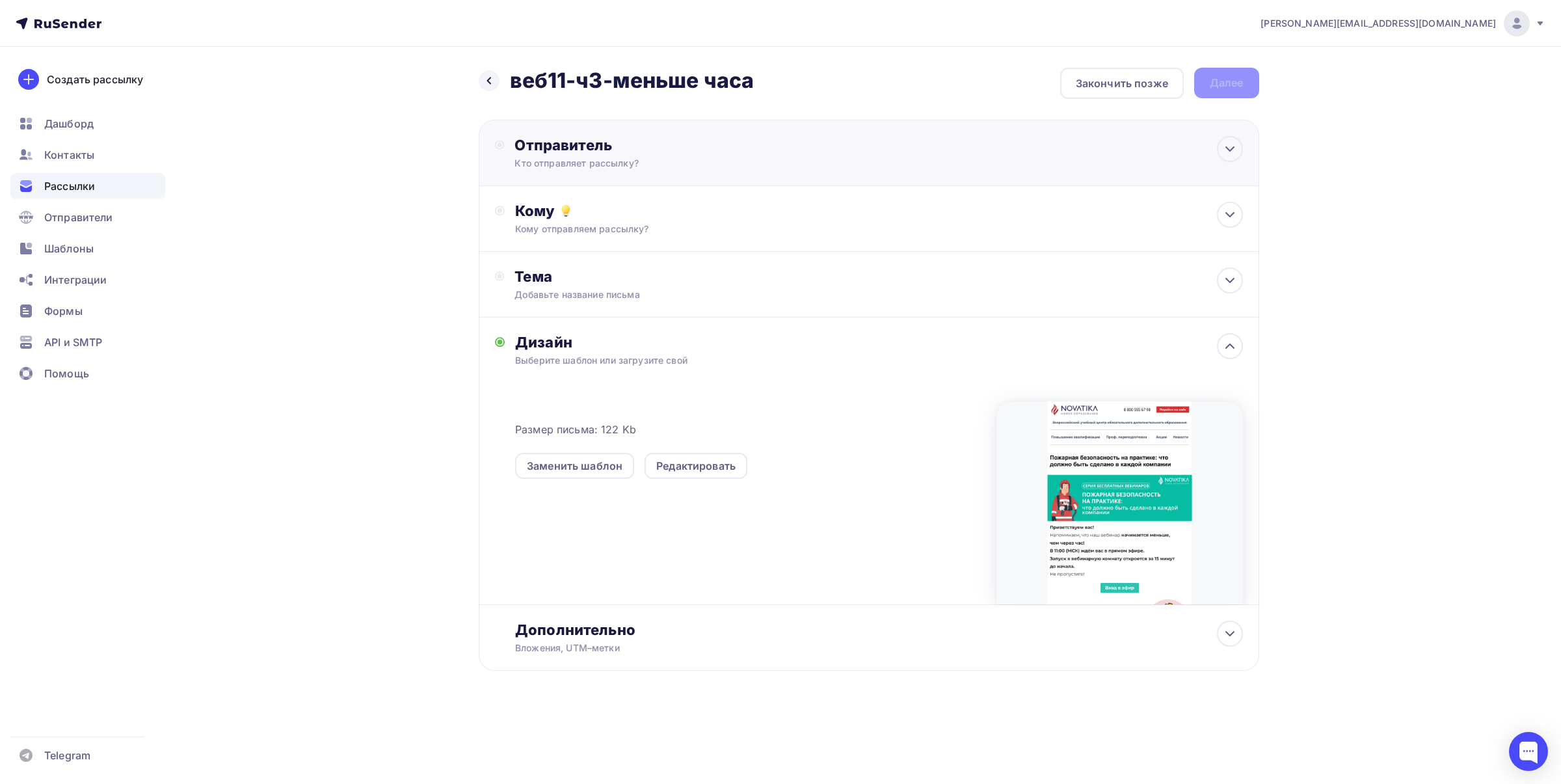
click at [743, 144] on div "Отправитель" at bounding box center [655, 145] width 282 height 18
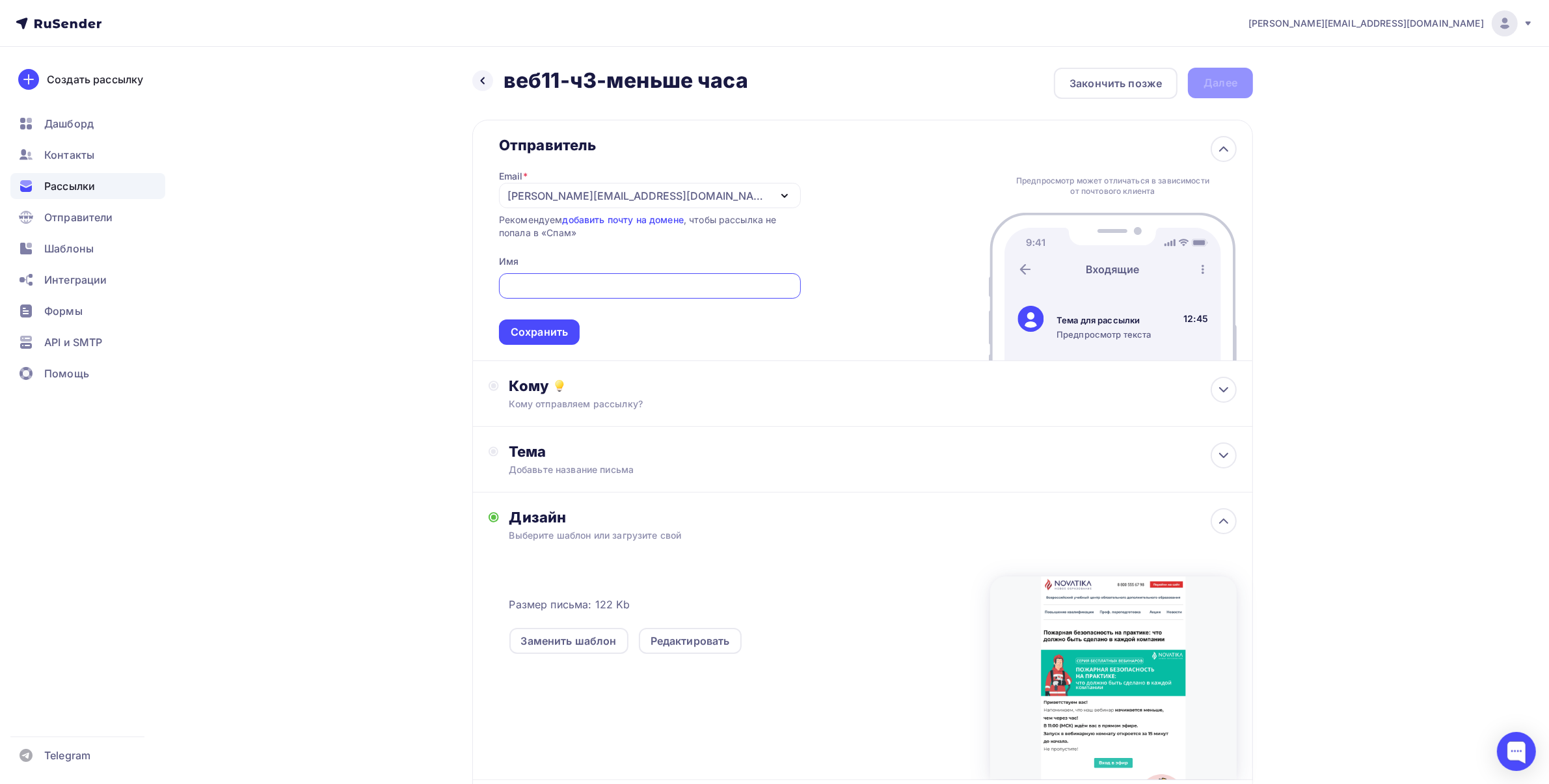
click at [542, 206] on div "[PERSON_NAME][EMAIL_ADDRESS][DOMAIN_NAME]" at bounding box center [650, 195] width 302 height 26
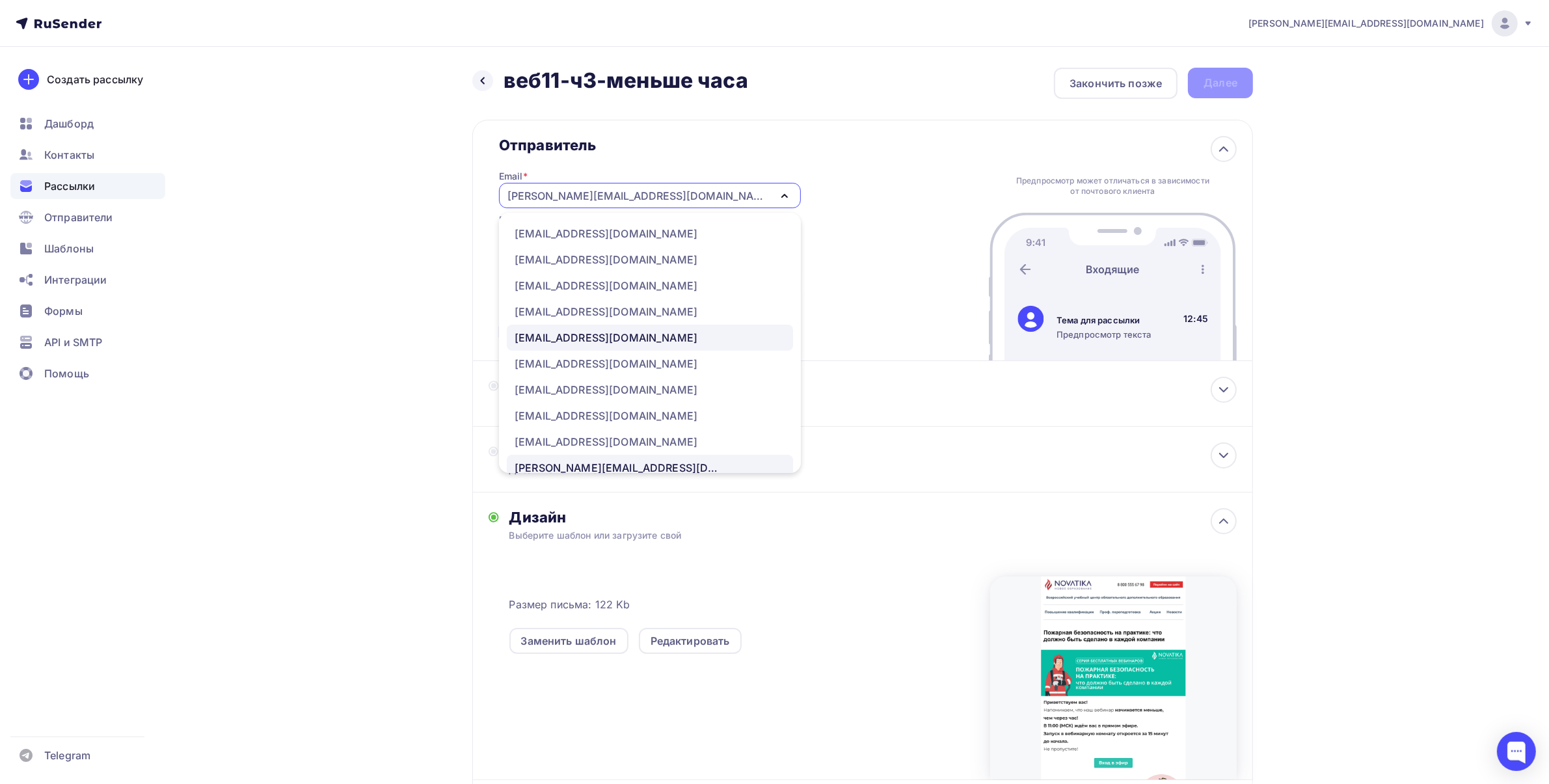
click at [574, 346] on link "[EMAIL_ADDRESS][DOMAIN_NAME]" at bounding box center [649, 337] width 286 height 26
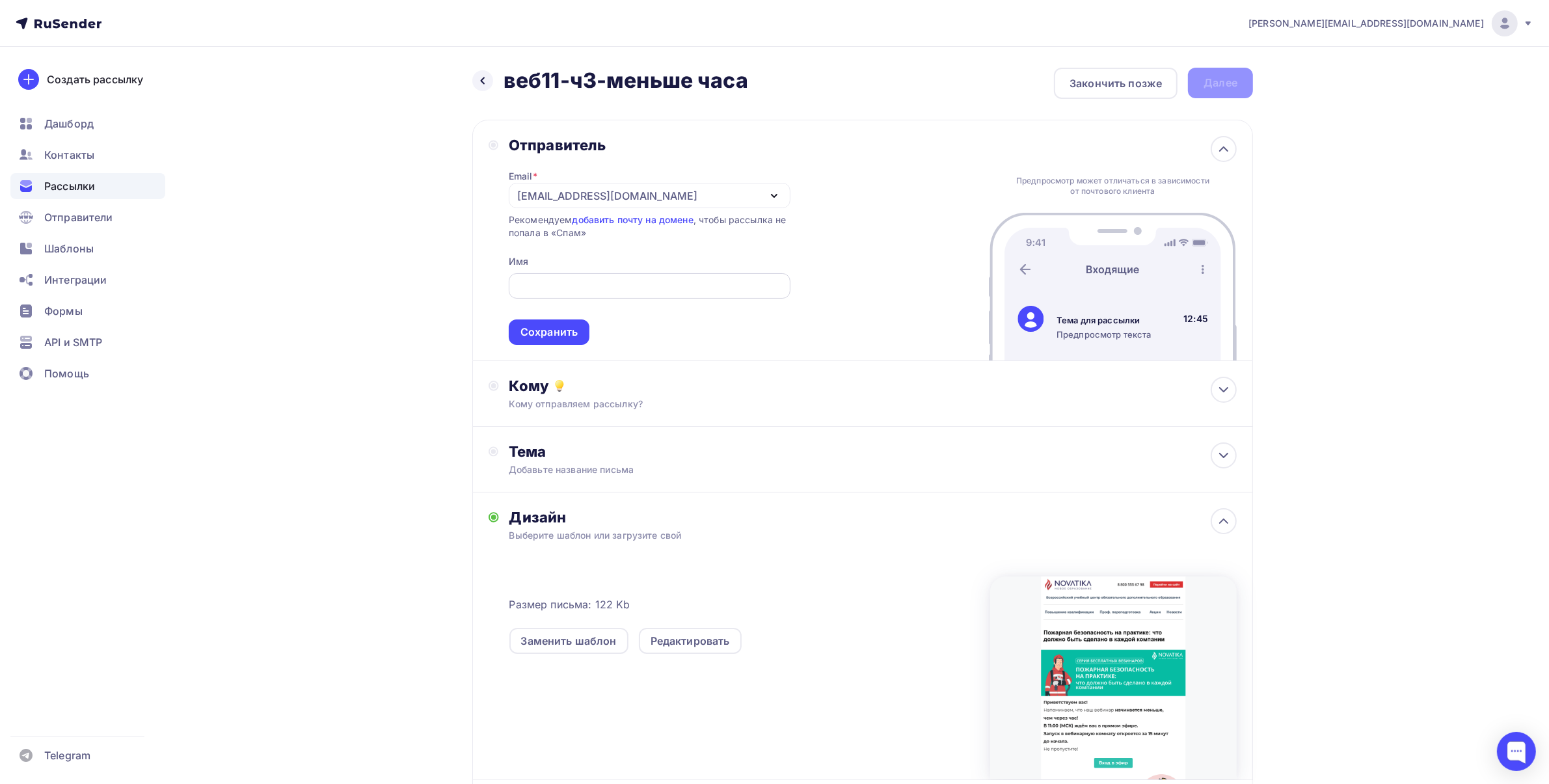
click at [580, 286] on input "text" at bounding box center [649, 286] width 267 height 15
drag, startPoint x: 620, startPoint y: 281, endPoint x: 466, endPoint y: 291, distance: 154.3
click at [466, 291] on div "Назад веб11-ч3-меньше часа веб11-ч3-меньше часа Закончить позже Далее Отправите…" at bounding box center [774, 487] width 1066 height 882
type input "УЦ «Новатика»"
click at [664, 269] on span "УЦ «Новатика» Сохранить" at bounding box center [649, 306] width 282 height 77
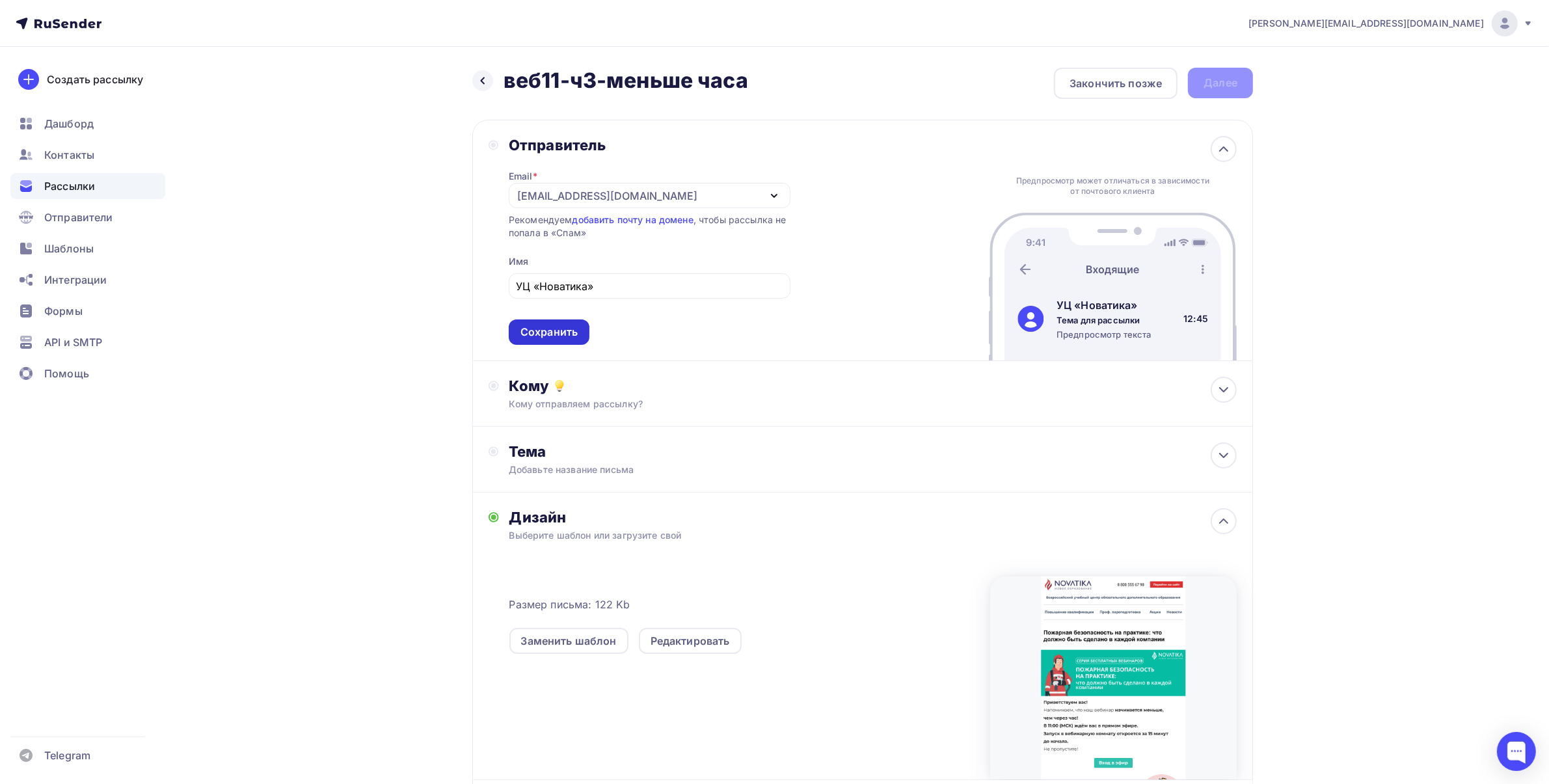
click at [539, 326] on div "Сохранить" at bounding box center [549, 332] width 58 height 15
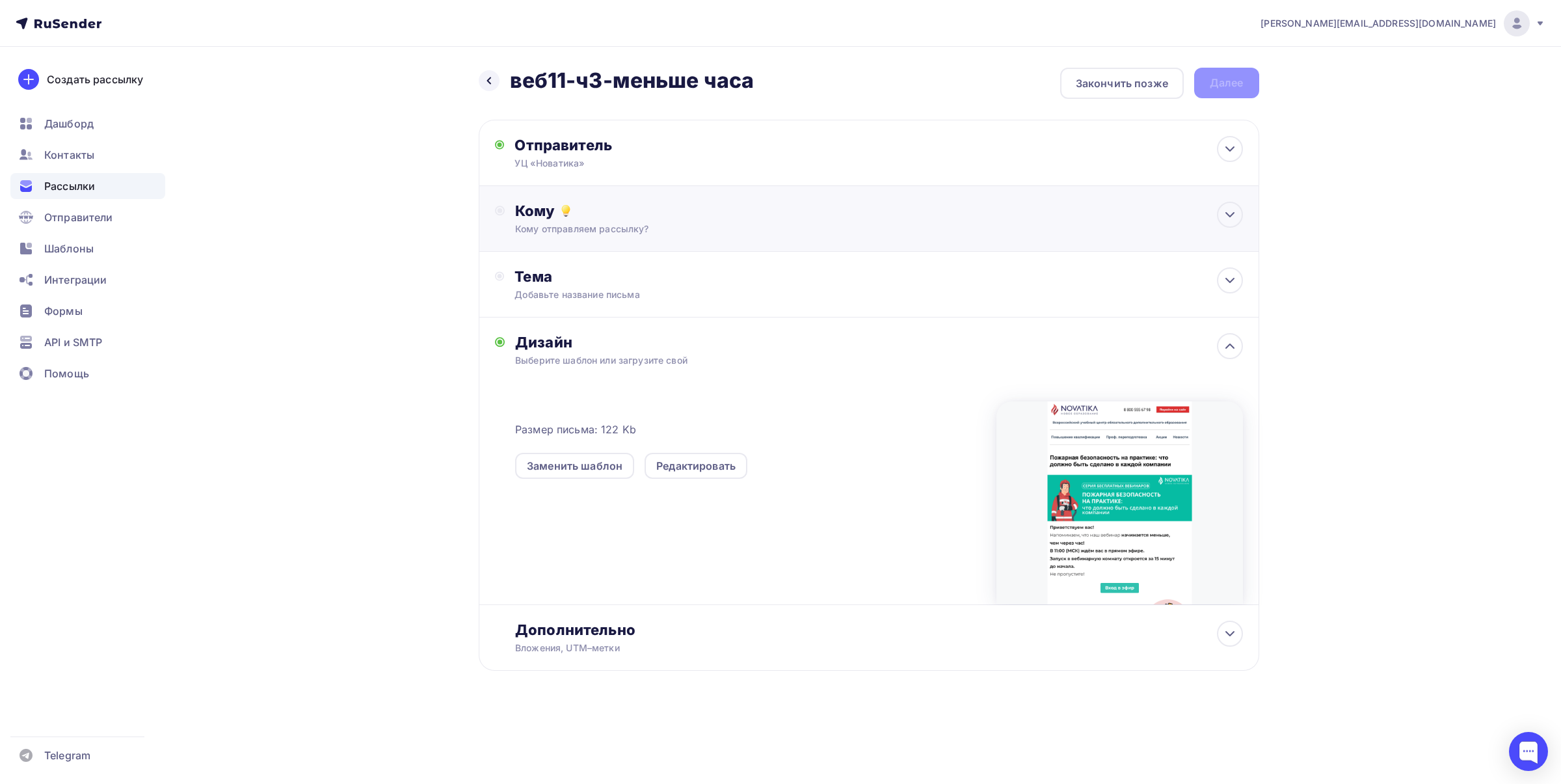
click at [619, 231] on div "Кому отправляем рассылку?" at bounding box center [842, 229] width 655 height 13
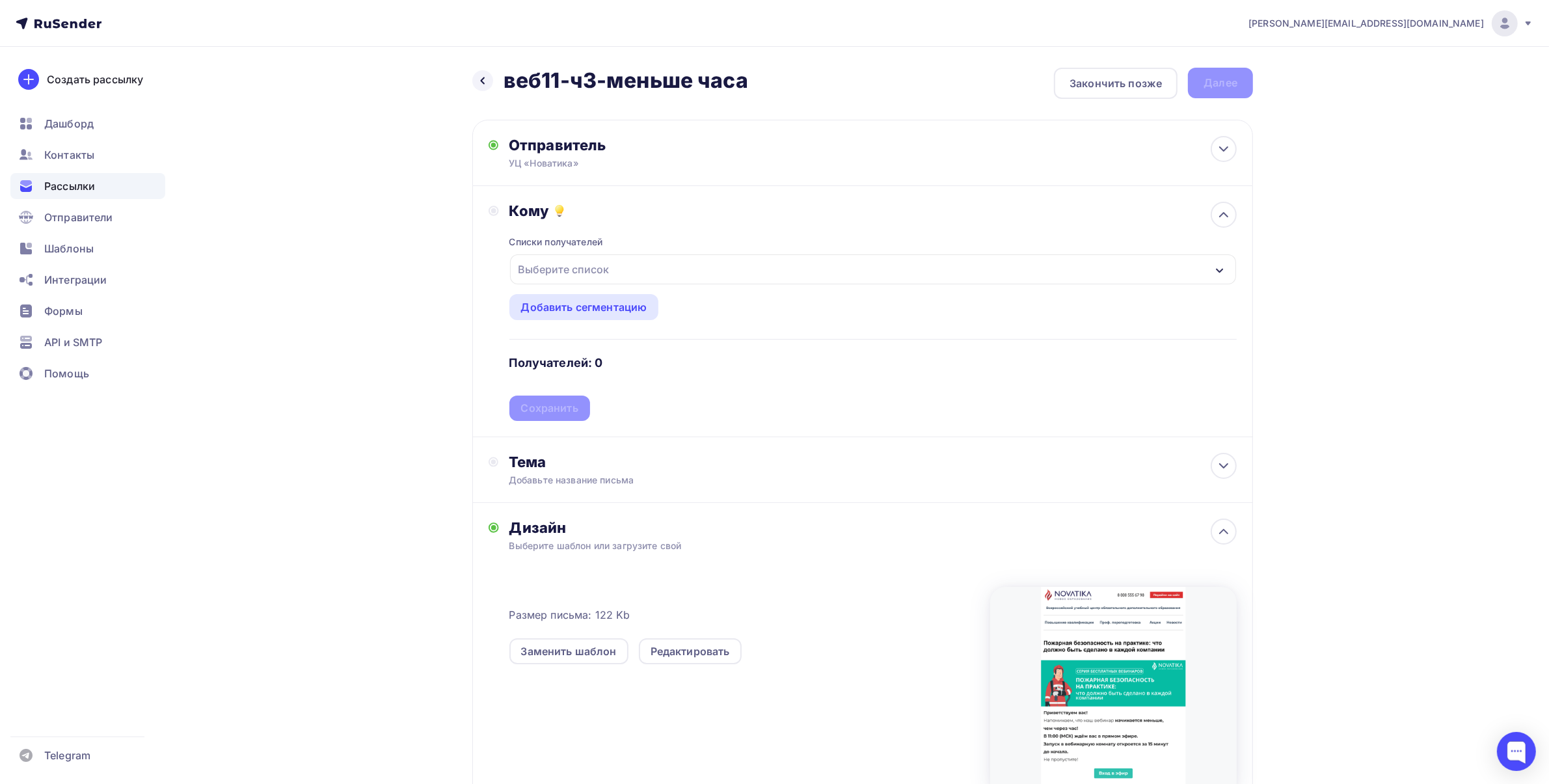
click at [622, 268] on div "Выберите список" at bounding box center [873, 269] width 726 height 30
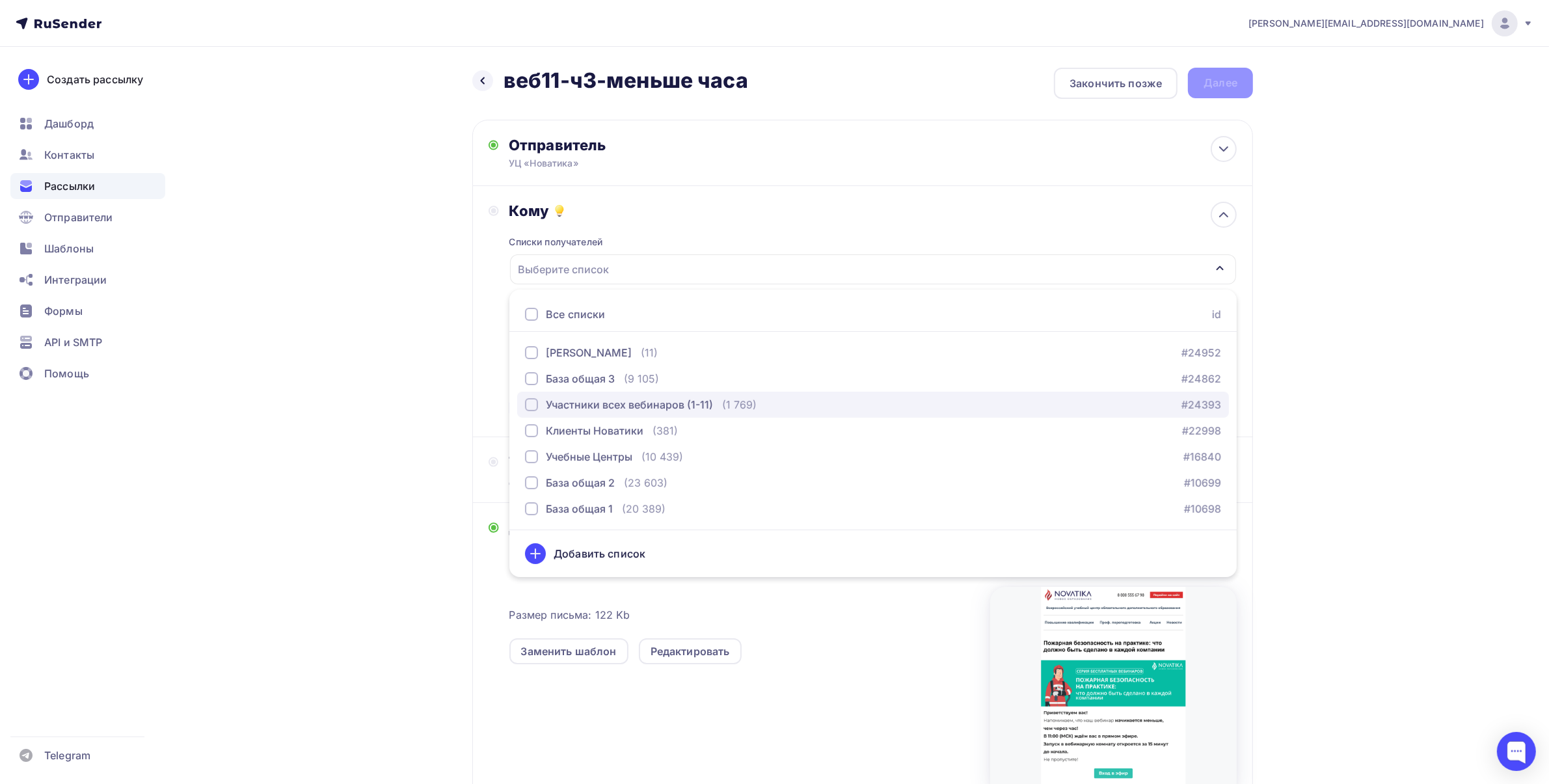
click at [668, 403] on div "Участники всех вебинаров (1-11)" at bounding box center [629, 404] width 167 height 15
drag, startPoint x: 1411, startPoint y: 312, endPoint x: 700, endPoint y: 404, distance: 716.9
click at [1408, 312] on div "[PERSON_NAME][EMAIL_ADDRESS][DOMAIN_NAME] Аккаунт Тарифы Выйти Создать рассылку…" at bounding box center [774, 470] width 1549 height 940
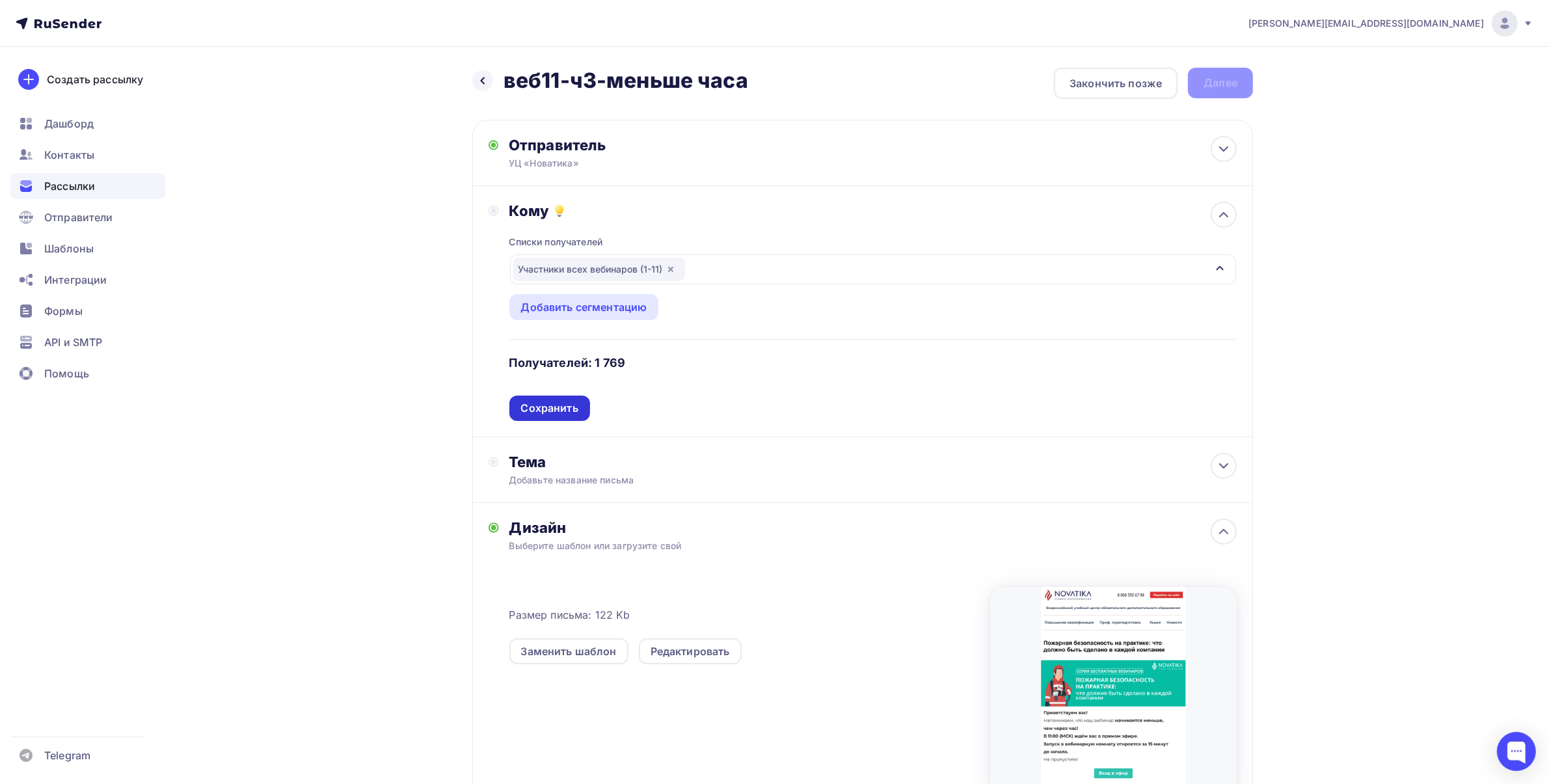
click at [571, 408] on div "Сохранить" at bounding box center [550, 408] width 58 height 15
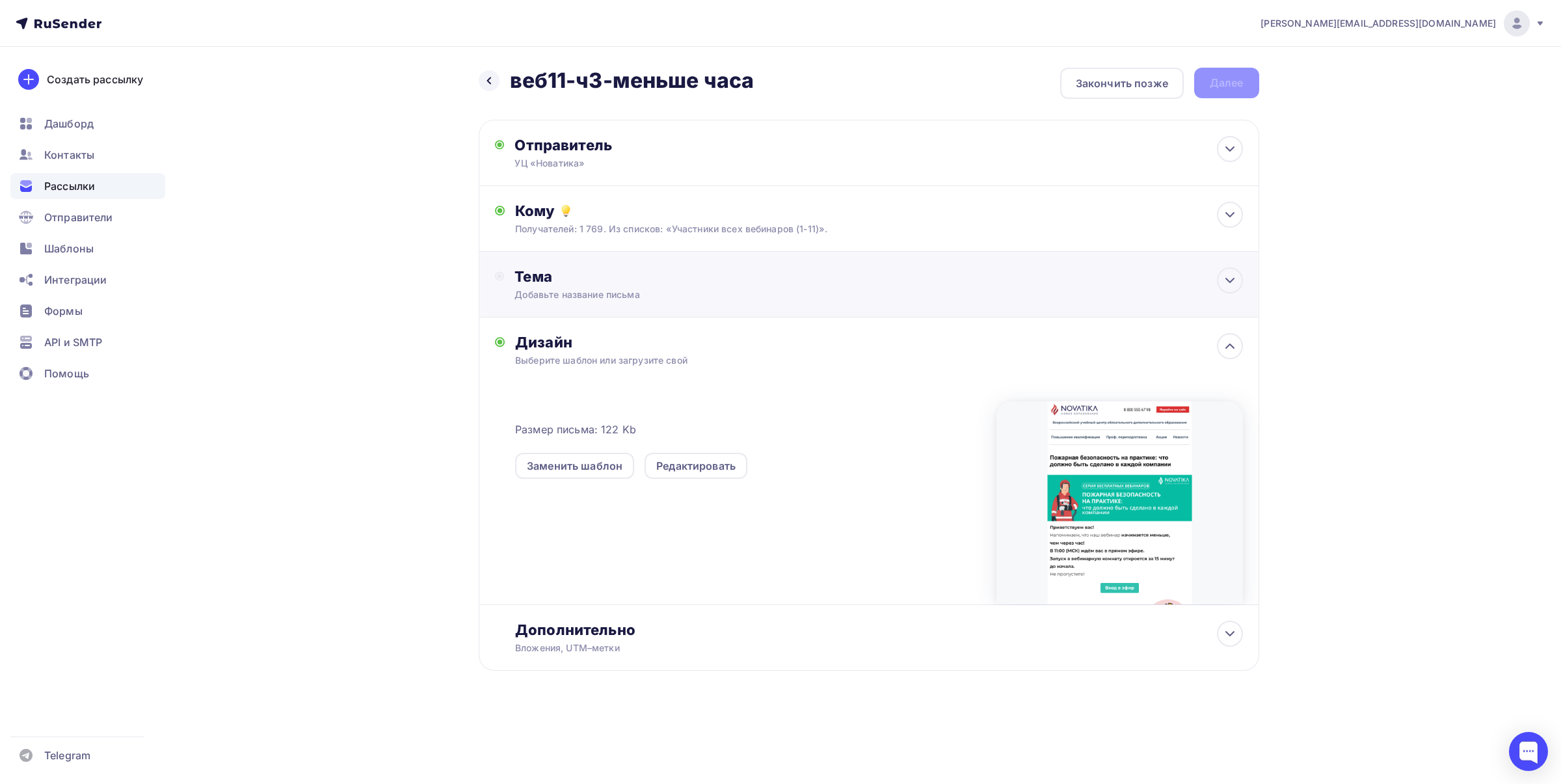
click at [583, 283] on div "Тема" at bounding box center [643, 276] width 257 height 18
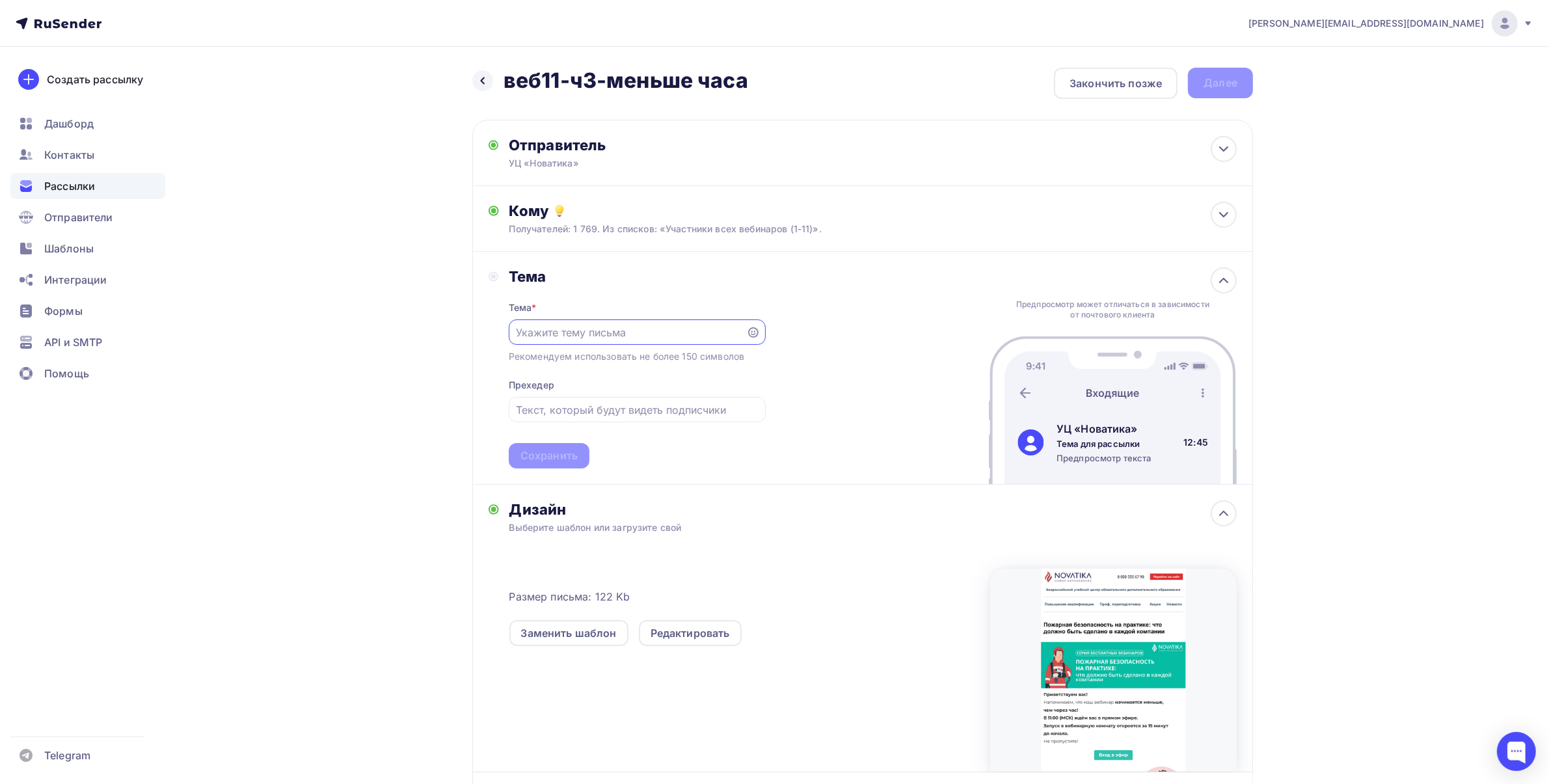
click at [577, 333] on input "text" at bounding box center [627, 332] width 222 height 15
type input "До вебинара осталось меньше часа!"
click at [628, 404] on input "text" at bounding box center [637, 409] width 242 height 15
paste input "Пожарная безопасность на практике: что должно быть сделано в каждой компании"
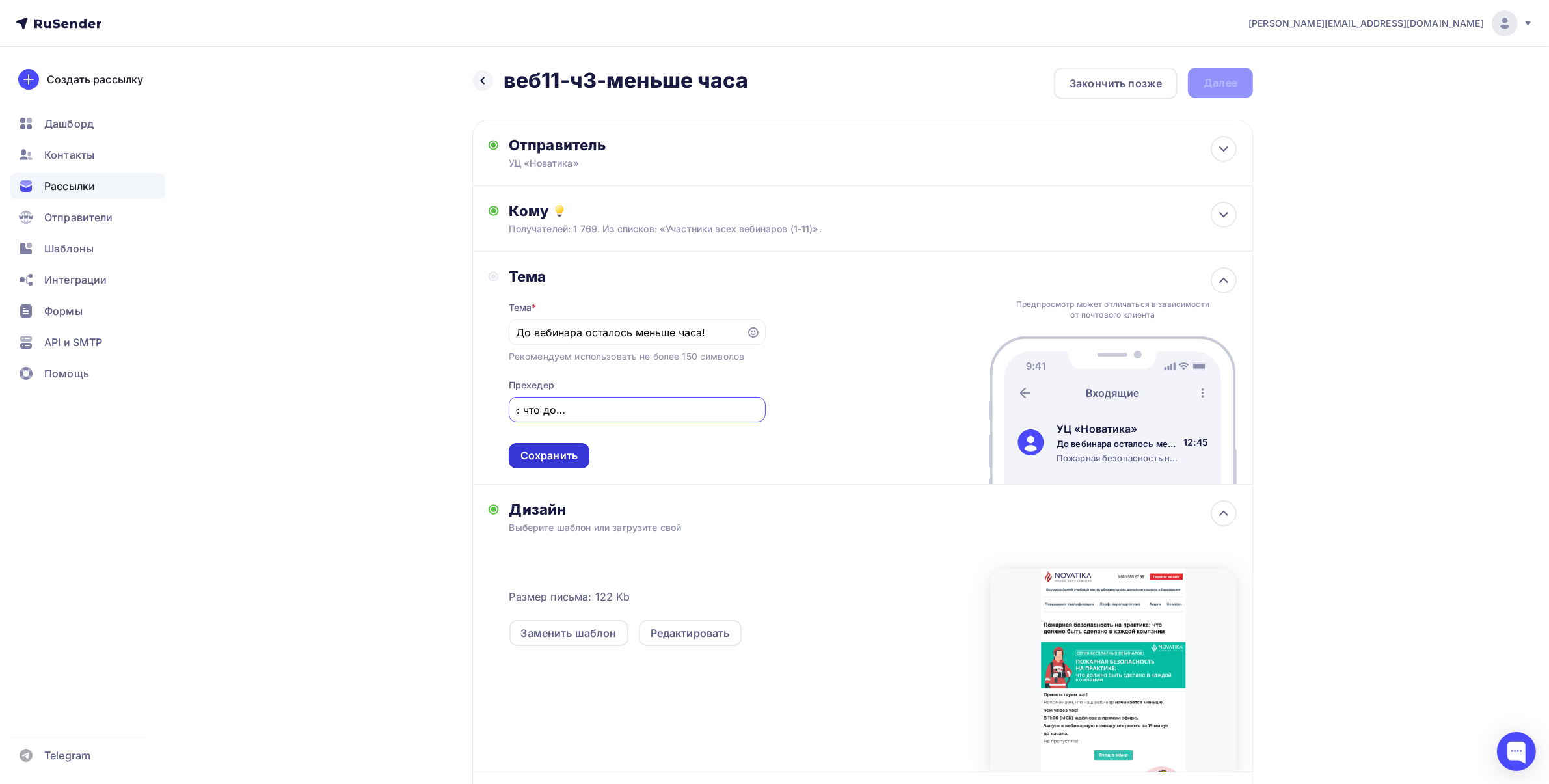
type input "Пожарная безопасность на практике: что должно быть сделано в каждой компании"
click at [558, 455] on div "Сохранить" at bounding box center [549, 455] width 58 height 15
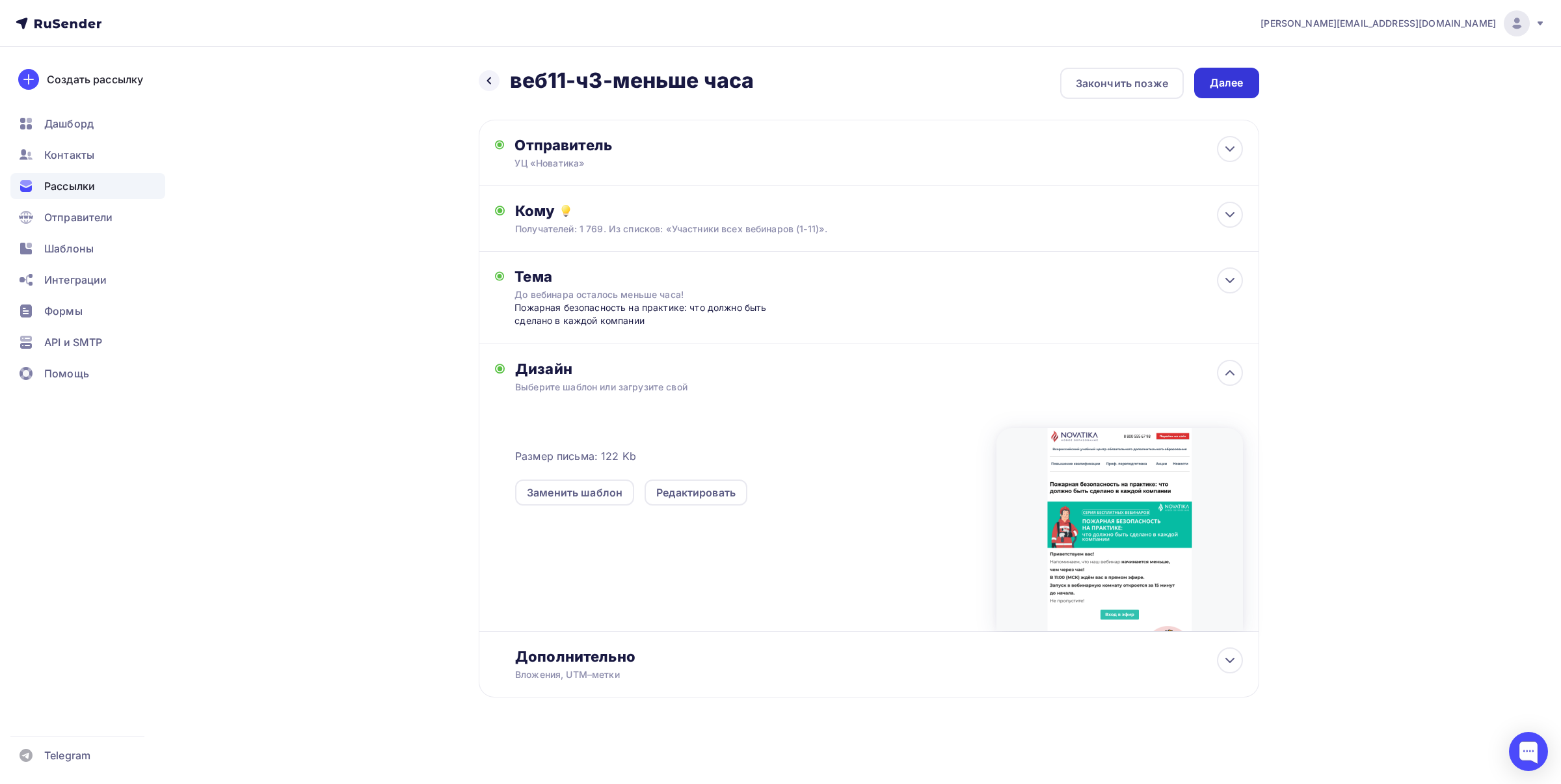
click at [1218, 91] on div "Далее" at bounding box center [1226, 83] width 65 height 31
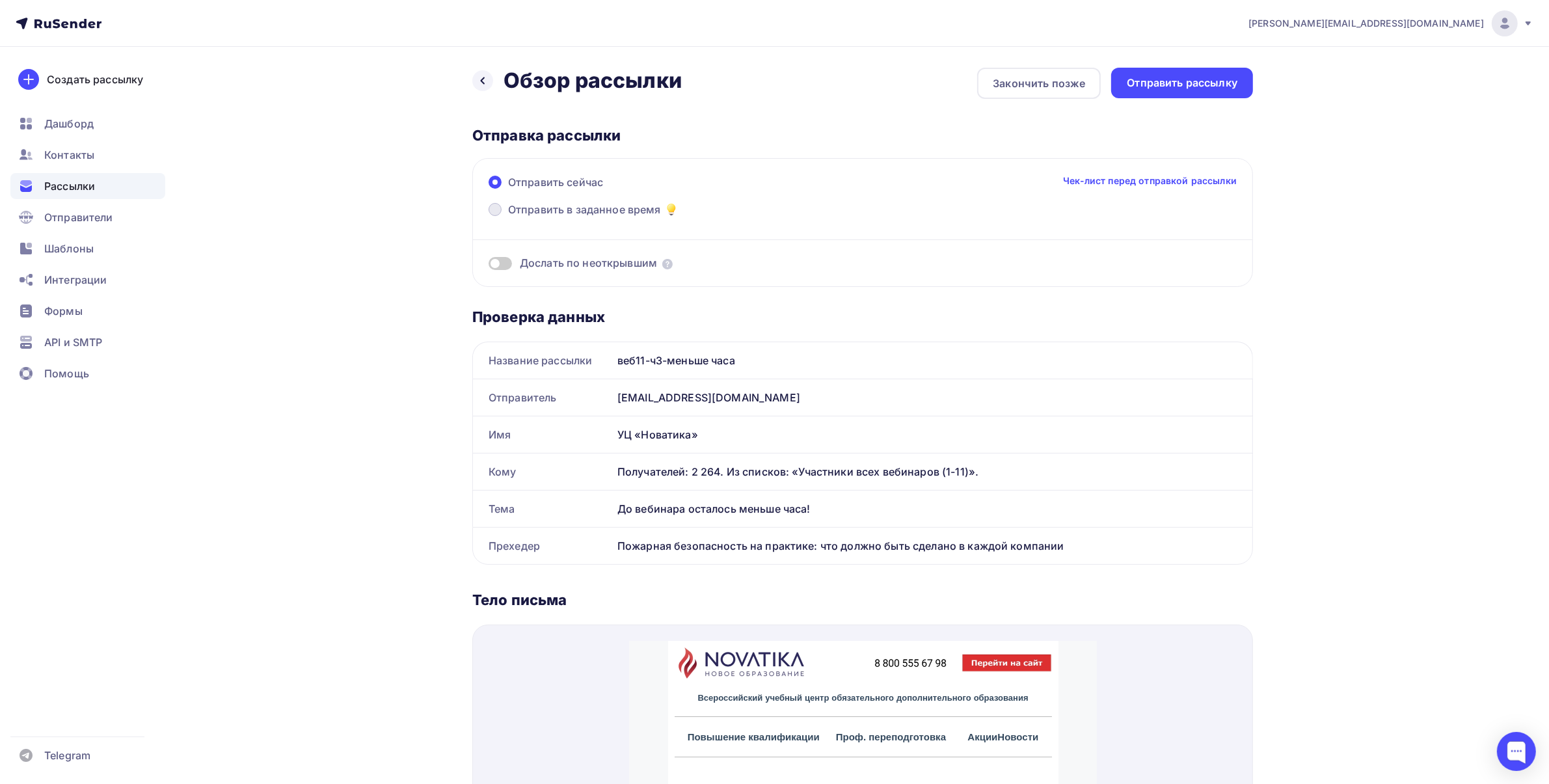
click at [607, 210] on span "Отправить в заданное время" at bounding box center [585, 209] width 153 height 15
click at [508, 217] on input "Отправить в заданное время" at bounding box center [508, 217] width 0 height 0
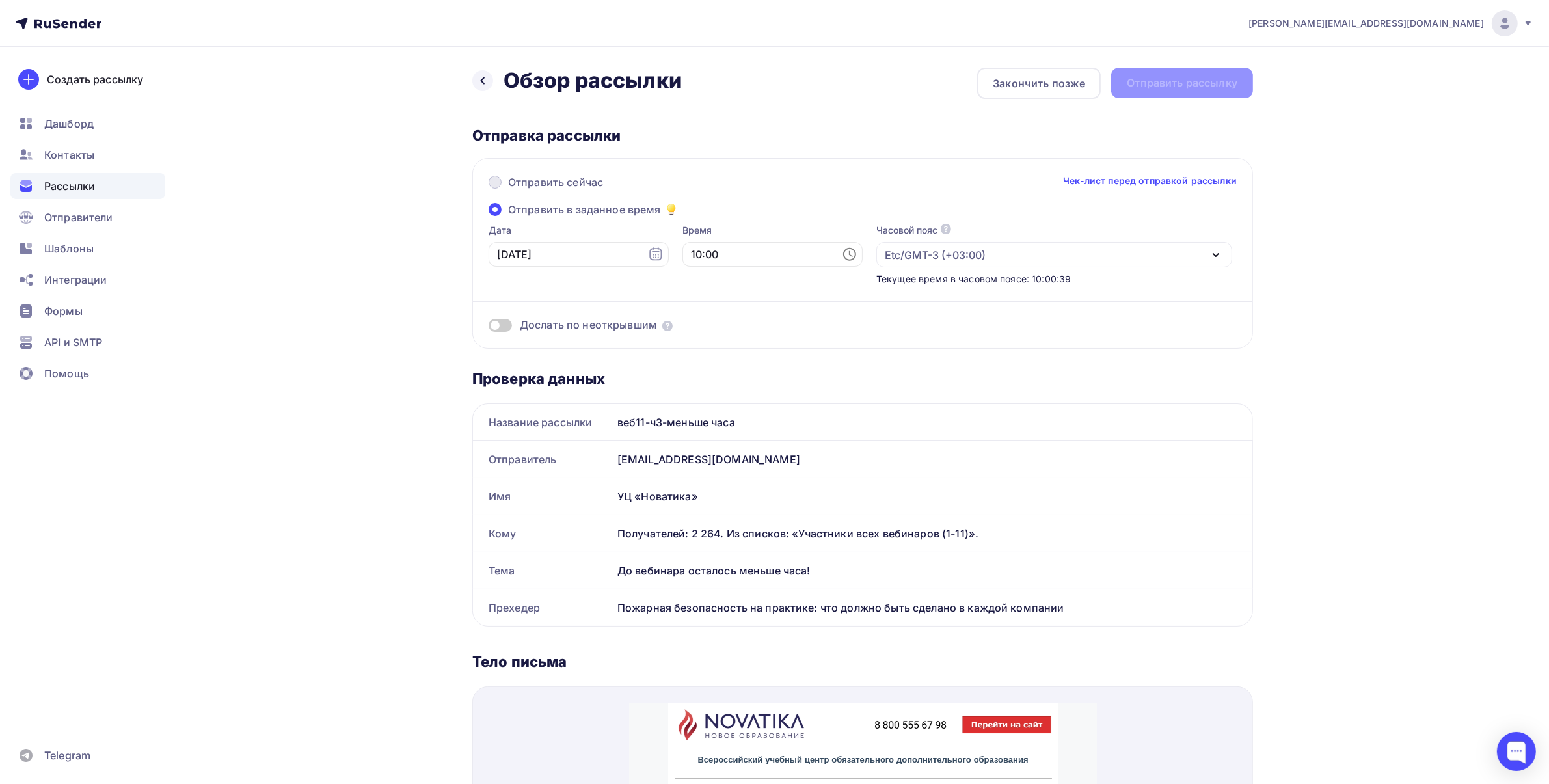
click at [573, 177] on span "Отправить сейчас" at bounding box center [555, 181] width 95 height 15
click at [508, 190] on input "Отправить сейчас" at bounding box center [508, 190] width 0 height 0
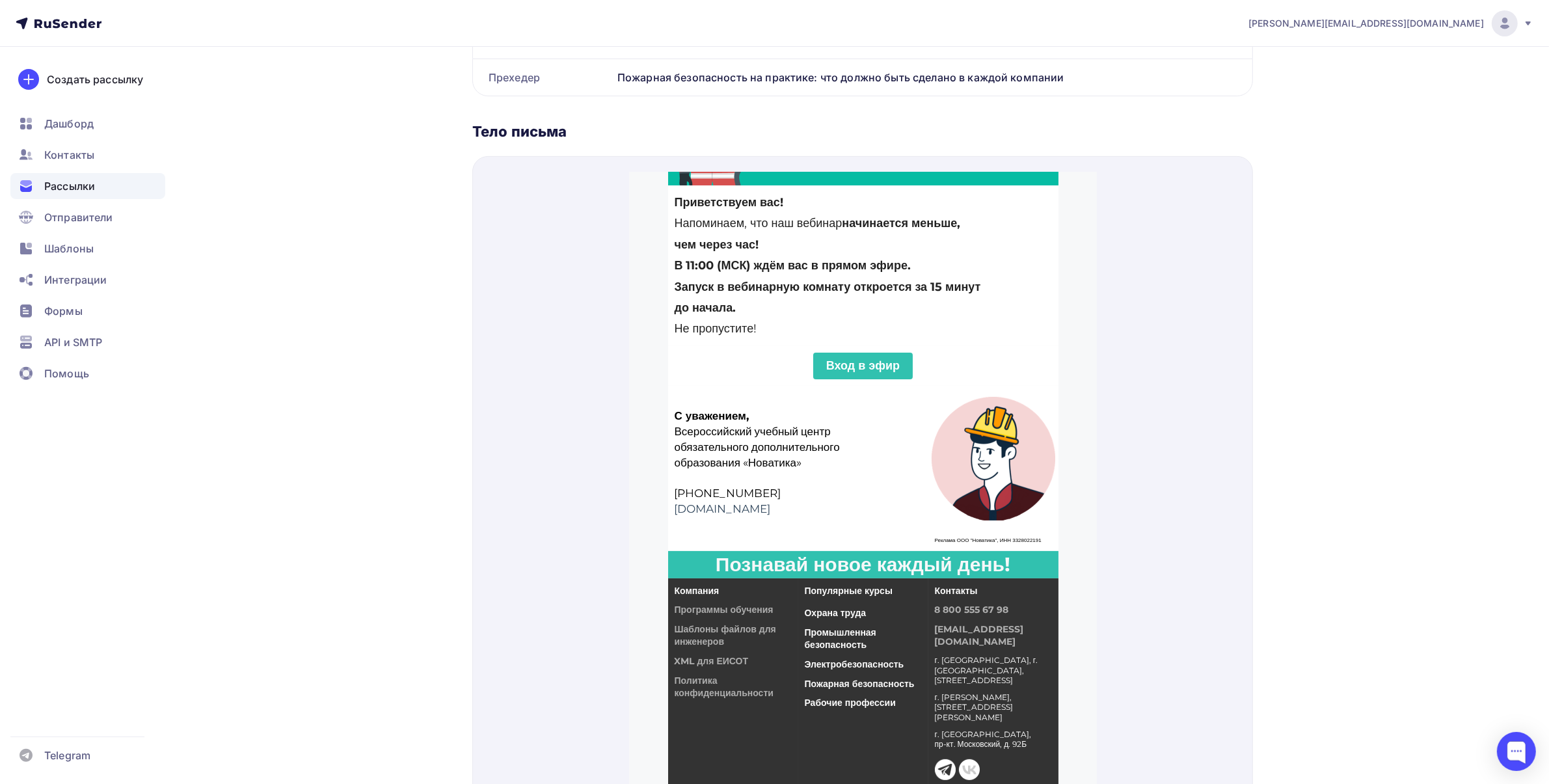
scroll to position [584, 0]
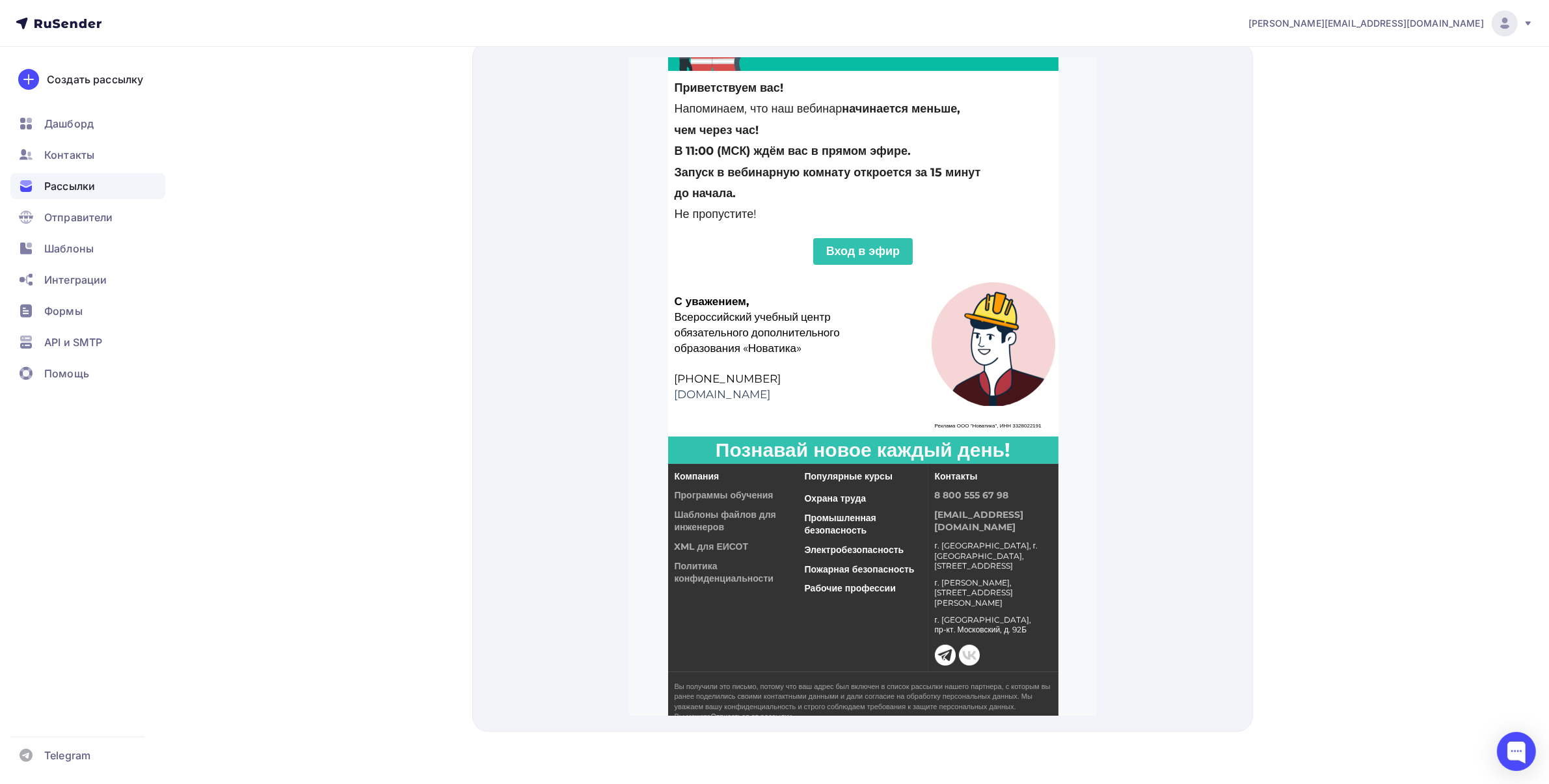
click at [870, 234] on span "Вход в эфир" at bounding box center [862, 235] width 74 height 15
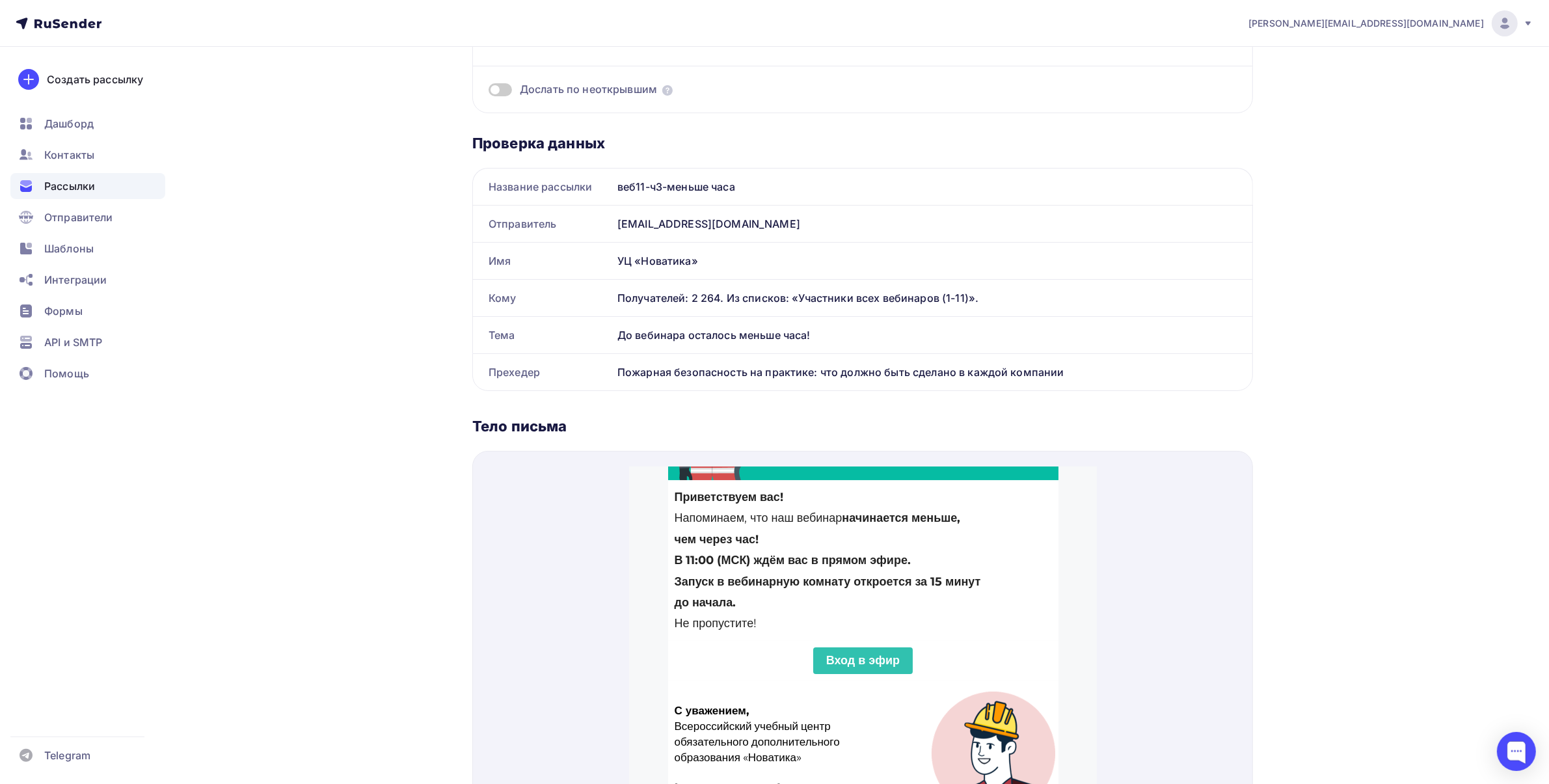
scroll to position [0, 0]
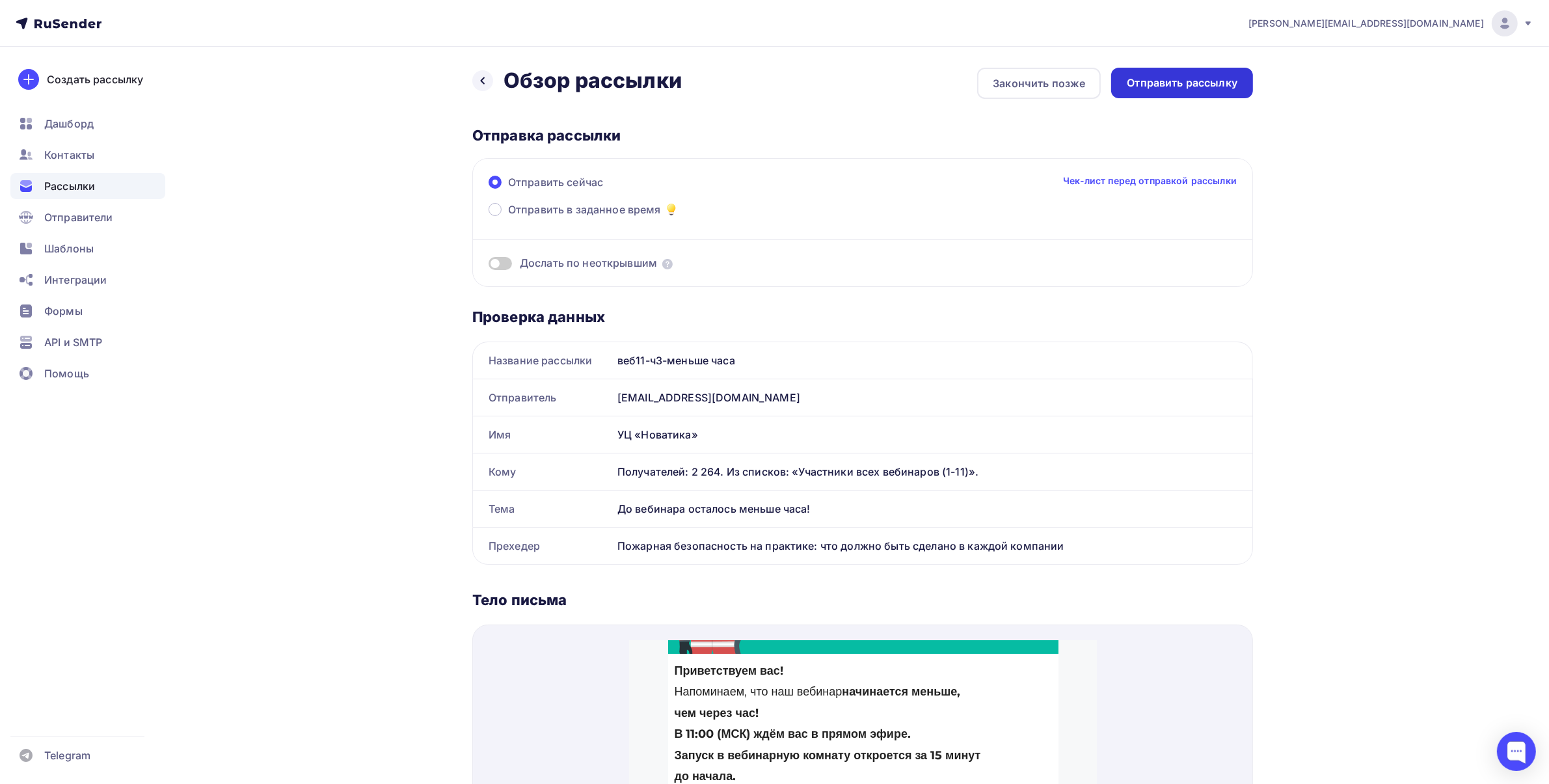
click at [1160, 76] on div "Отправить рассылку" at bounding box center [1182, 83] width 111 height 15
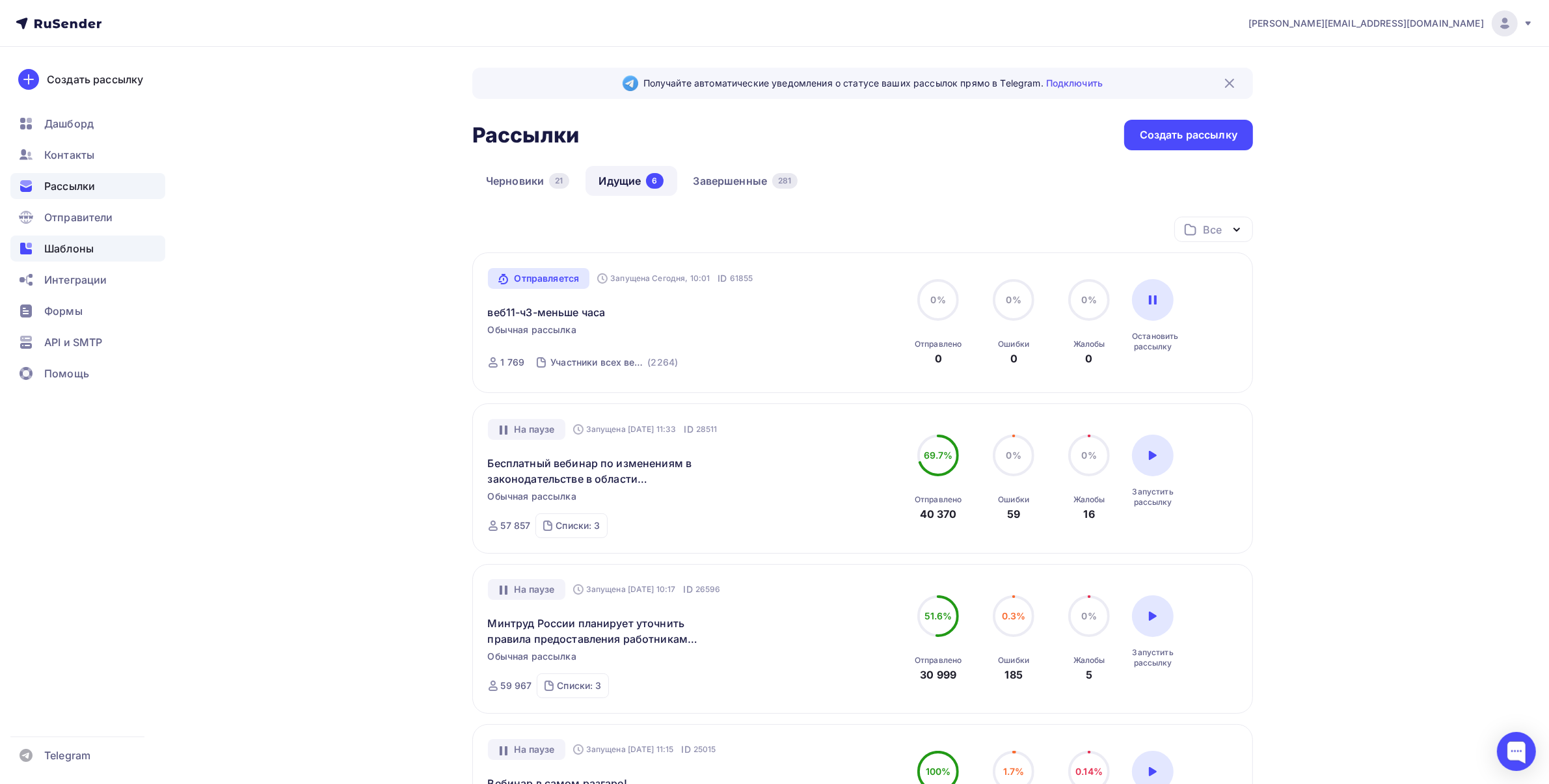
click at [85, 248] on span "Шаблоны" at bounding box center [69, 248] width 50 height 15
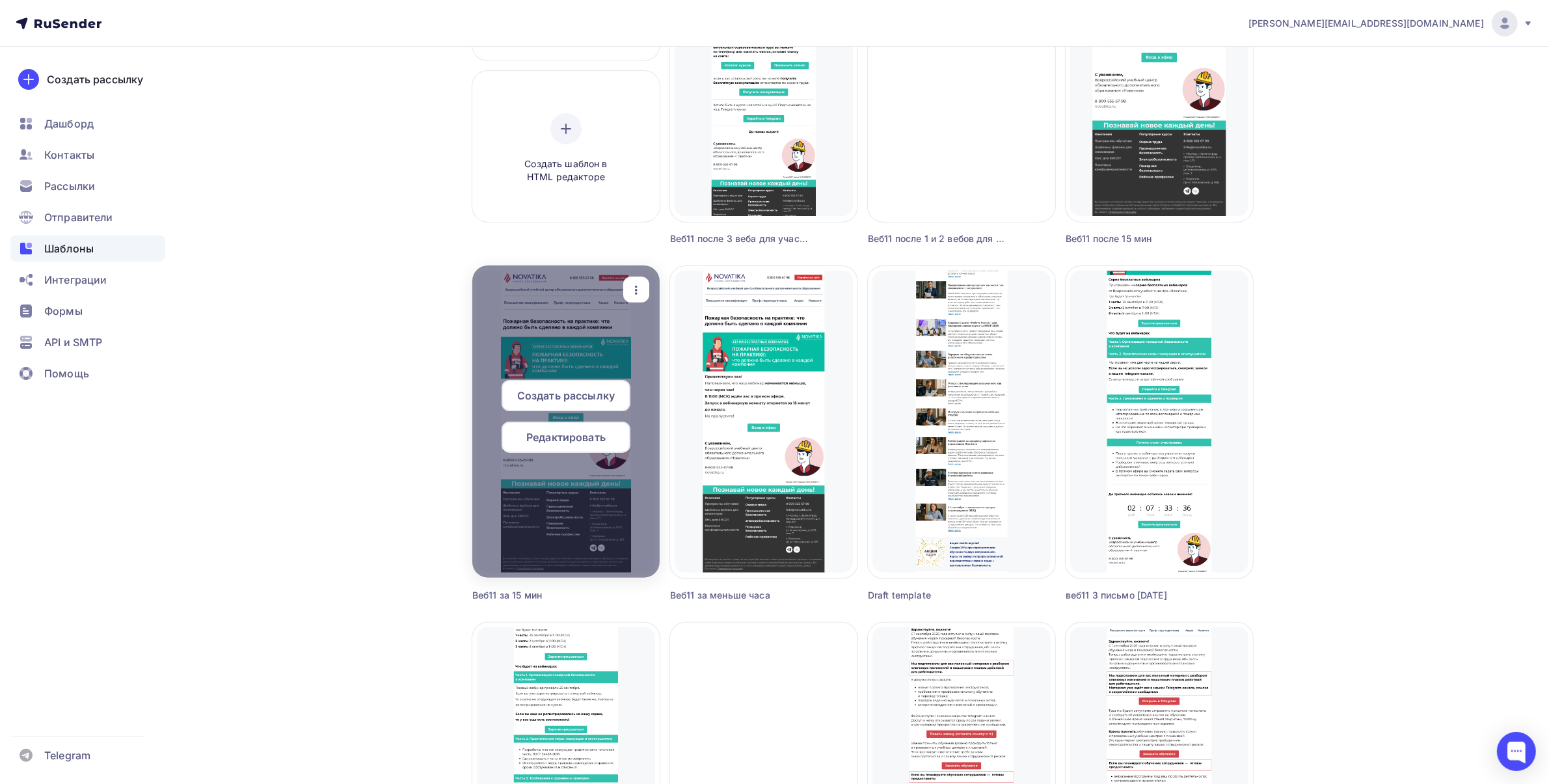
scroll to position [244, 0]
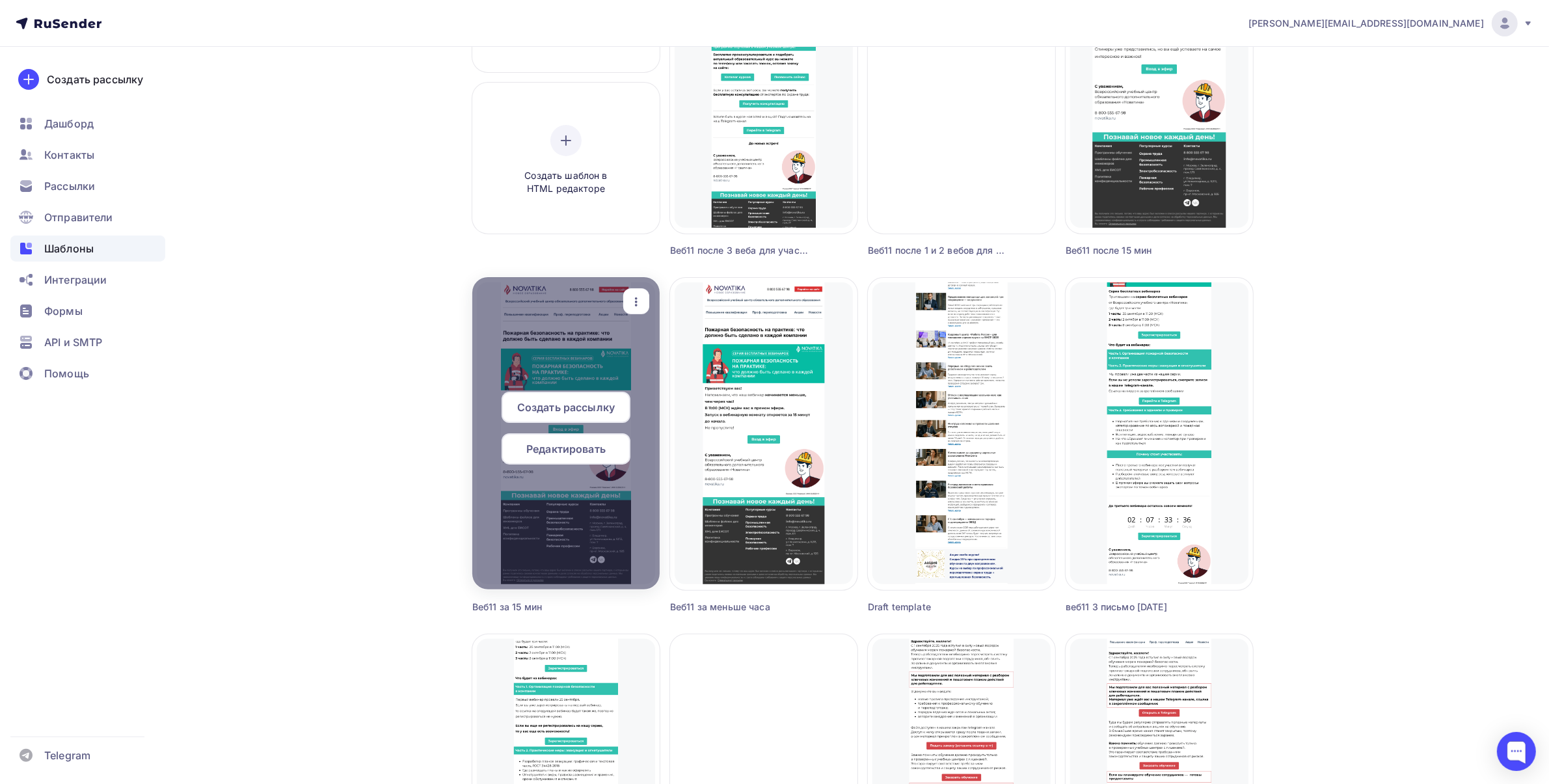
click at [561, 409] on span "Создать рассылку" at bounding box center [566, 407] width 98 height 15
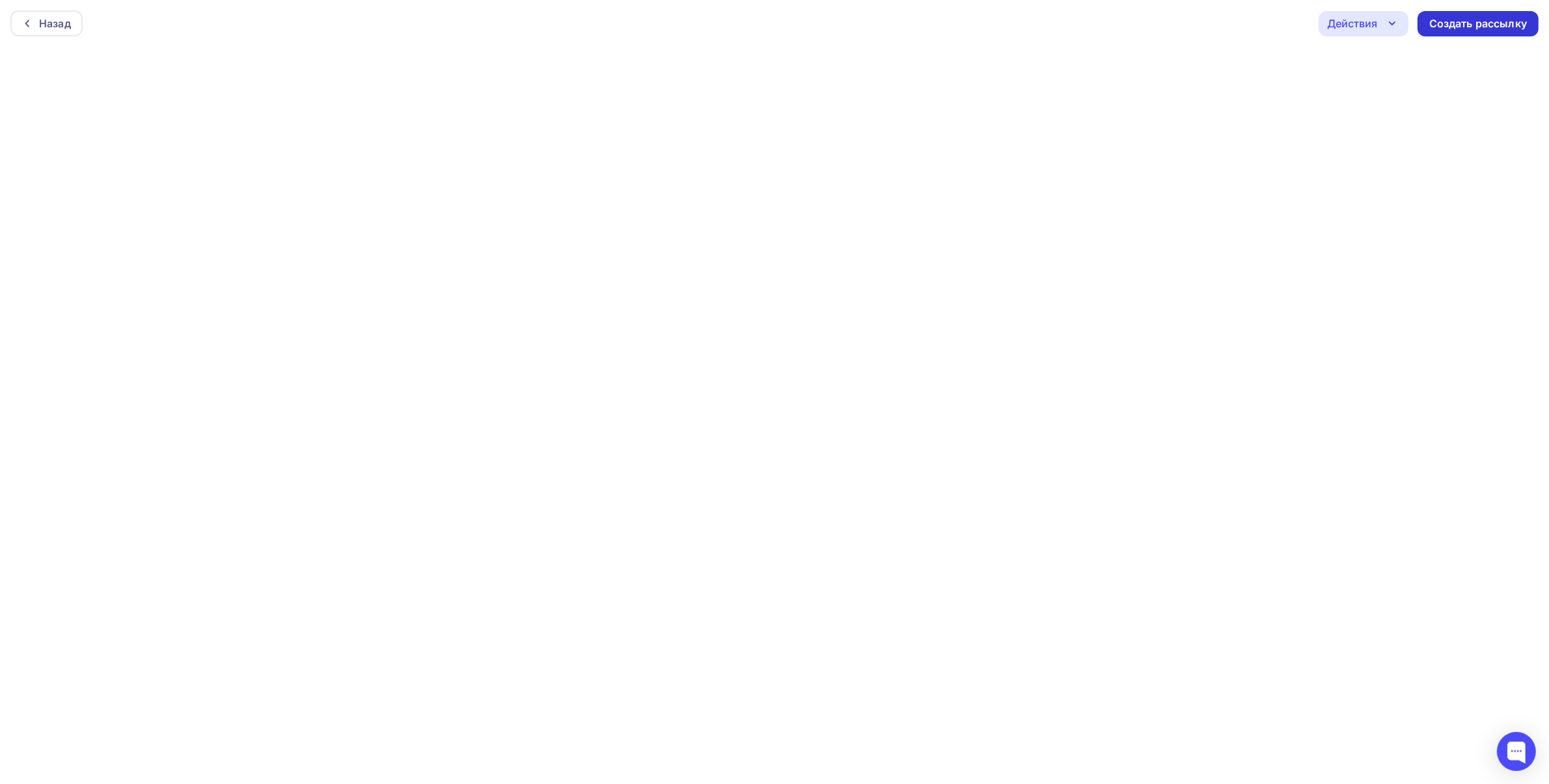
click at [1508, 25] on div "Создать рассылку" at bounding box center [1478, 23] width 98 height 15
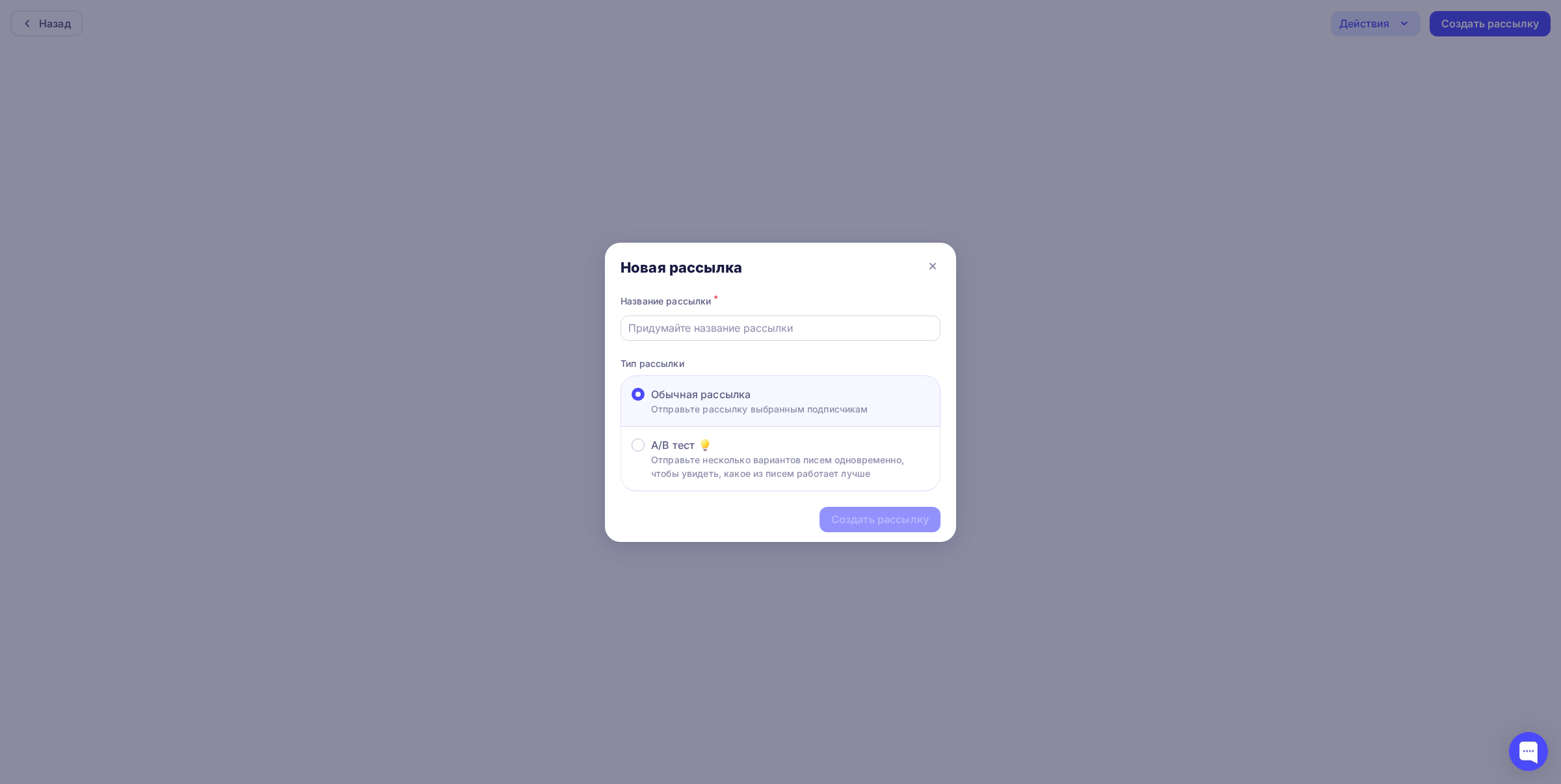
click at [682, 330] on input "text" at bounding box center [780, 327] width 305 height 15
type input "в"
type input "d"
type input "веб11-ч3-за-15-мин"
click at [876, 517] on div "Создать рассылку" at bounding box center [880, 520] width 98 height 15
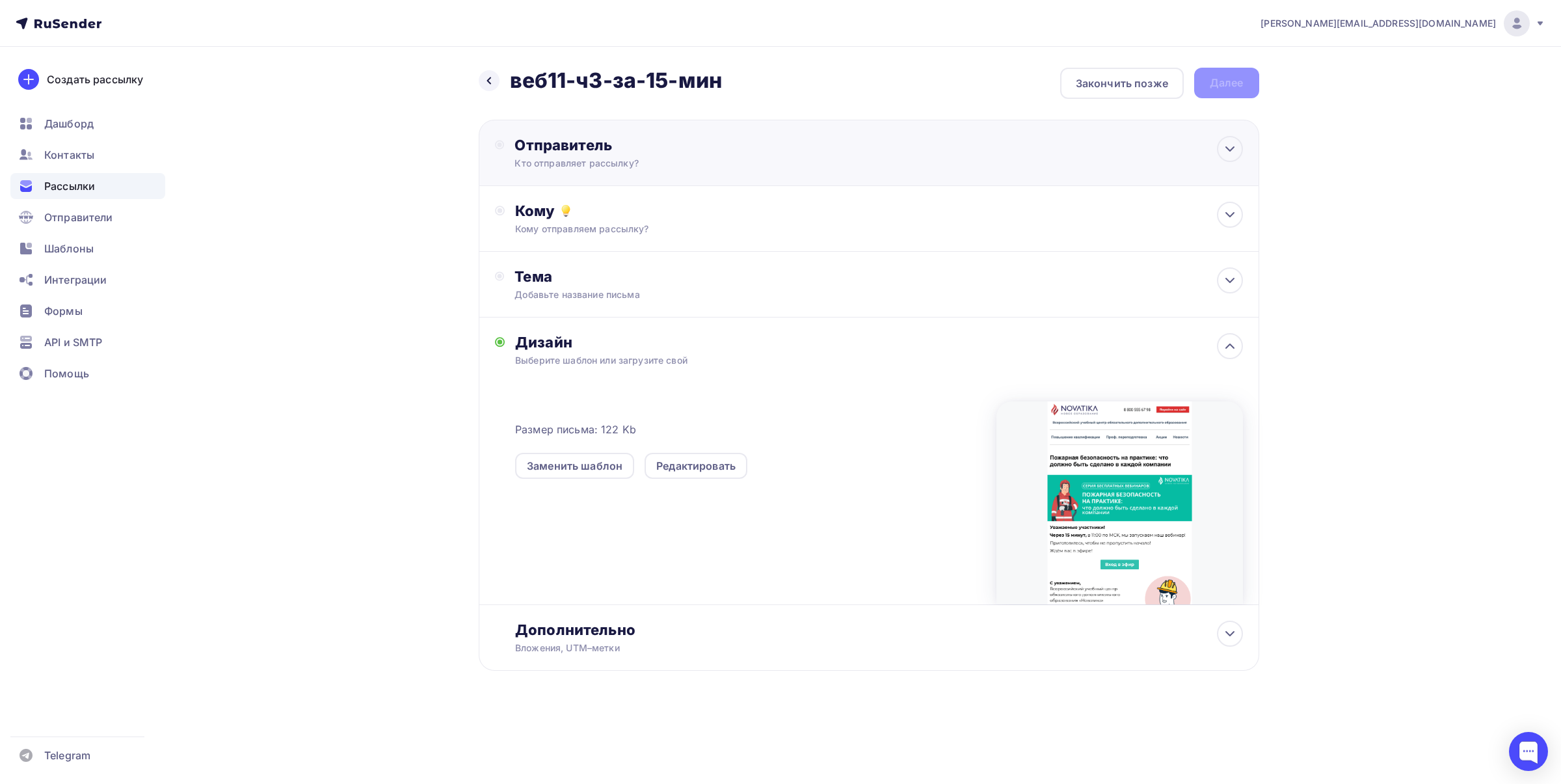
click at [720, 178] on div "Отправитель Кто отправляет рассылку? Email * [PERSON_NAME][EMAIL_ADDRESS][DOMAI…" at bounding box center [869, 152] width 780 height 66
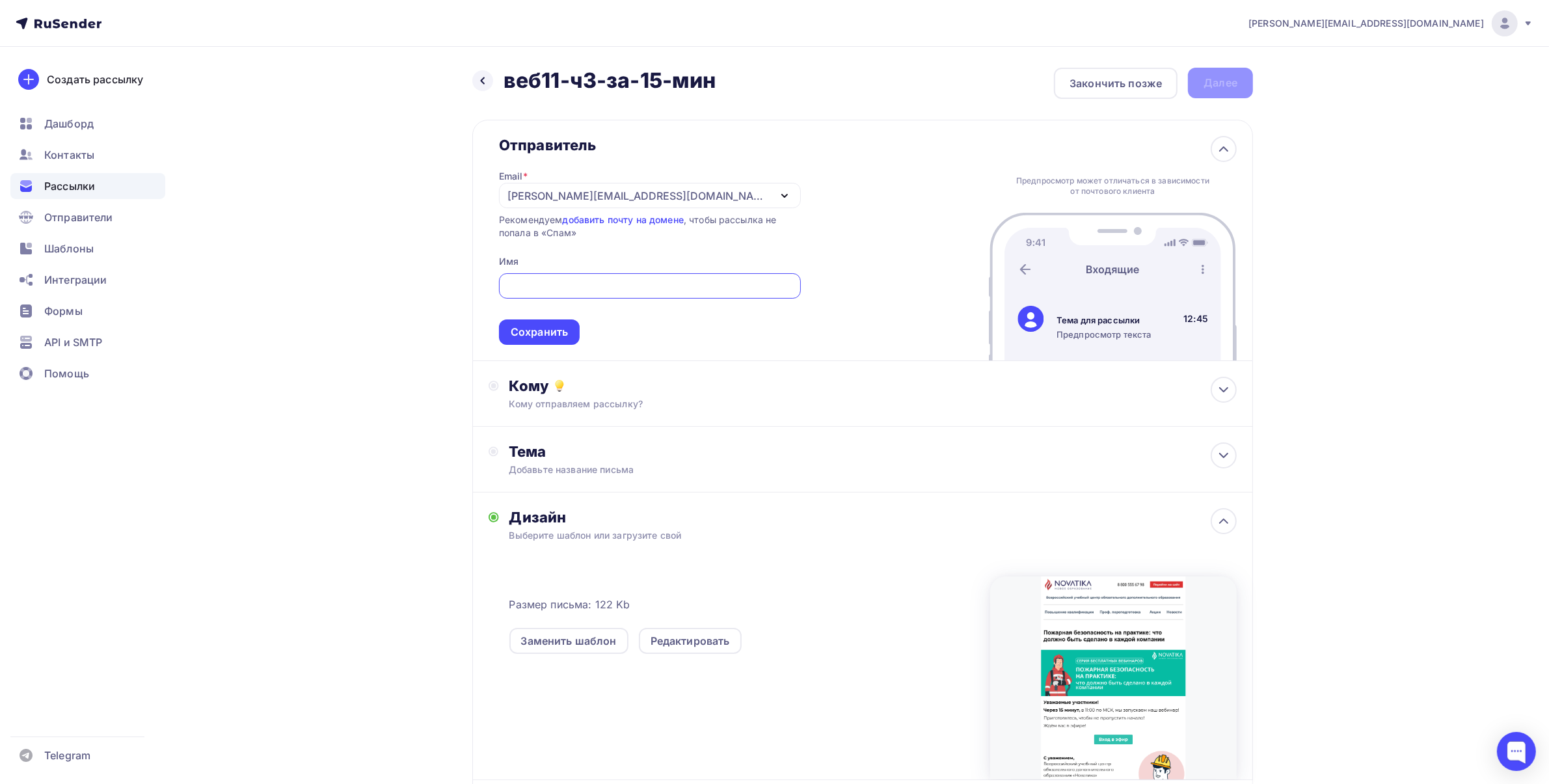
click at [541, 192] on div "[PERSON_NAME][EMAIL_ADDRESS][DOMAIN_NAME]" at bounding box center [639, 195] width 262 height 15
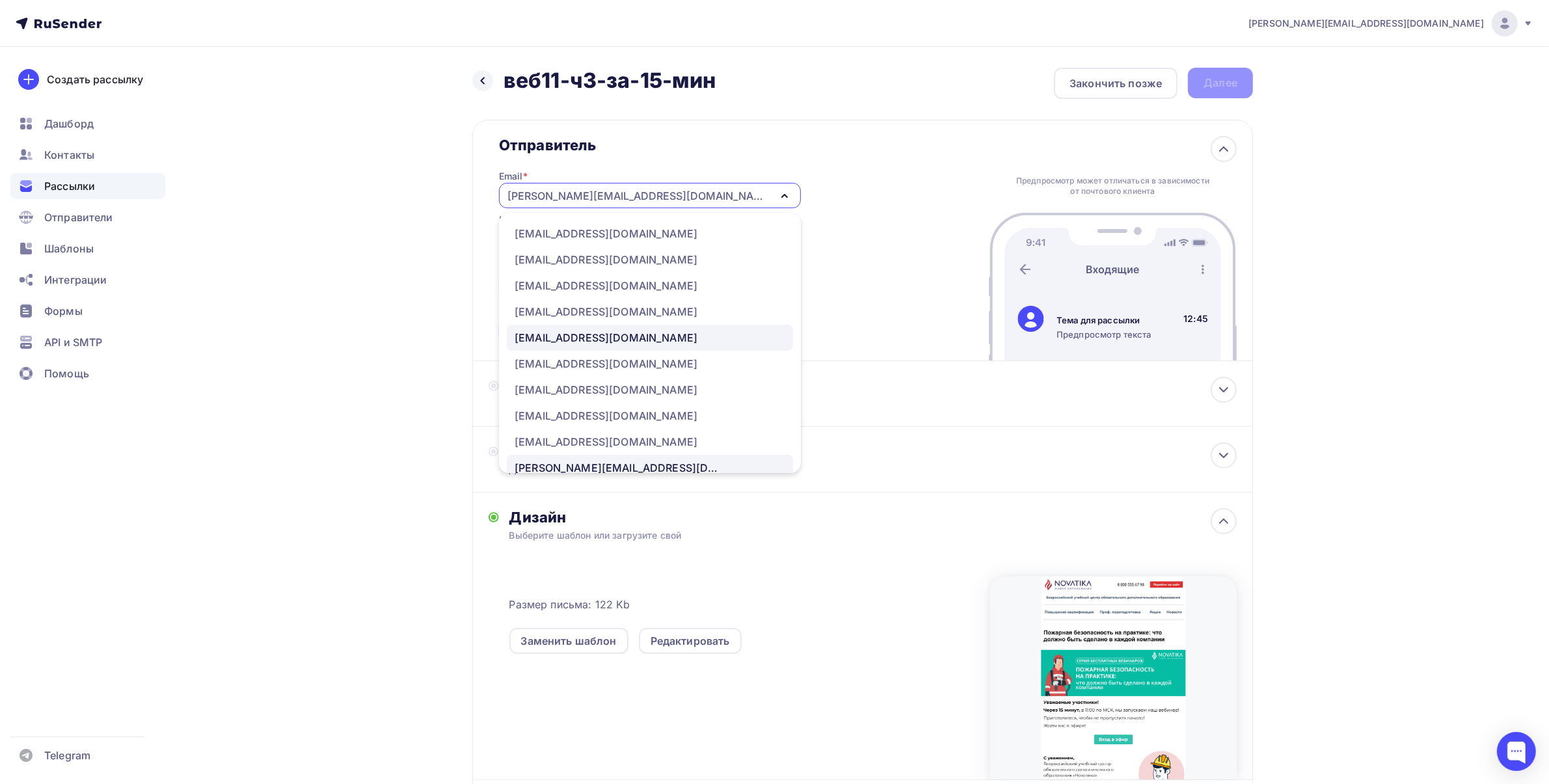
click at [571, 330] on div "[EMAIL_ADDRESS][DOMAIN_NAME]" at bounding box center [606, 337] width 183 height 15
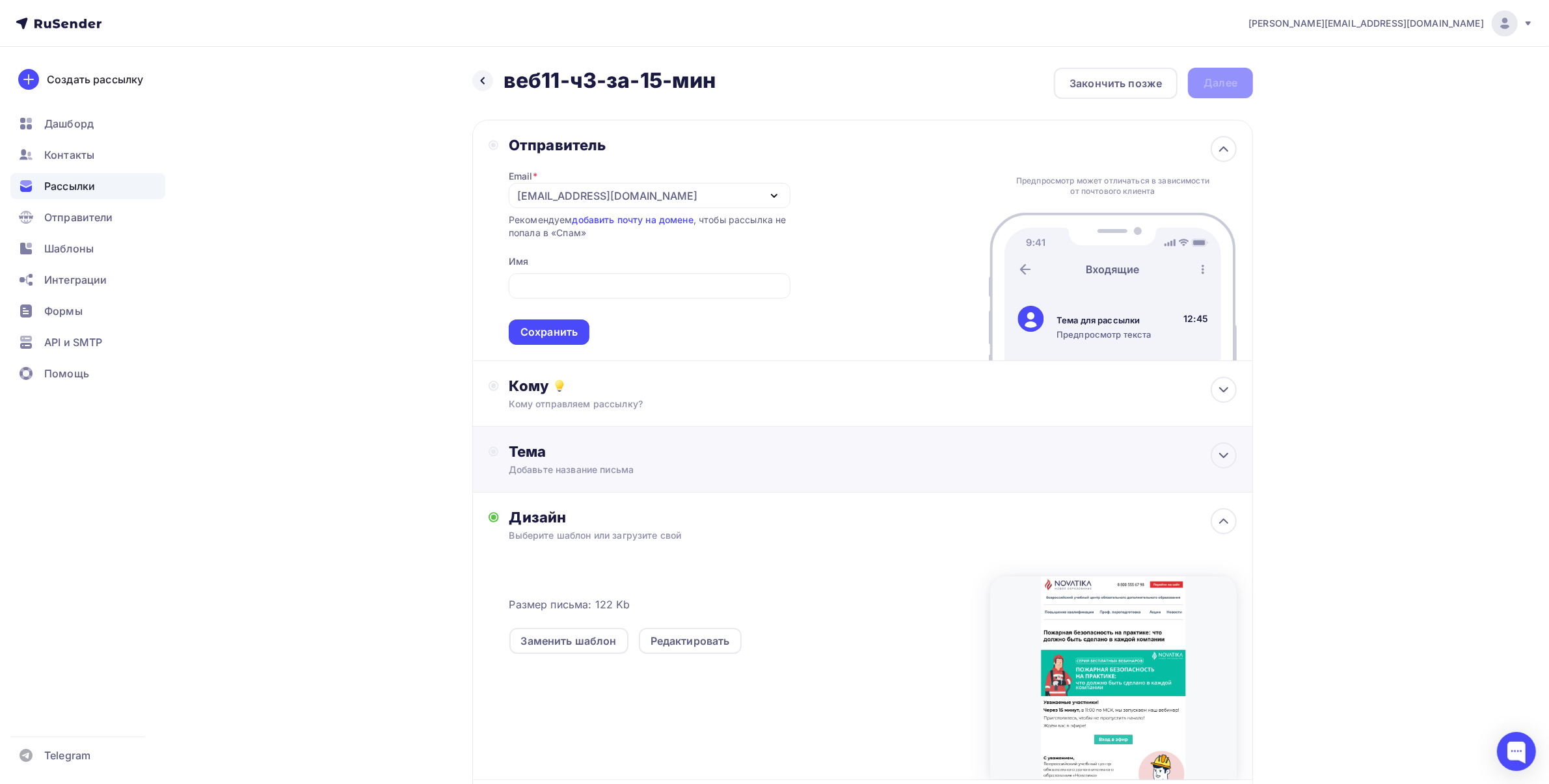
drag, startPoint x: 639, startPoint y: 450, endPoint x: 635, endPoint y: 466, distance: 16.5
click at [639, 450] on div "Тема" at bounding box center [637, 451] width 257 height 18
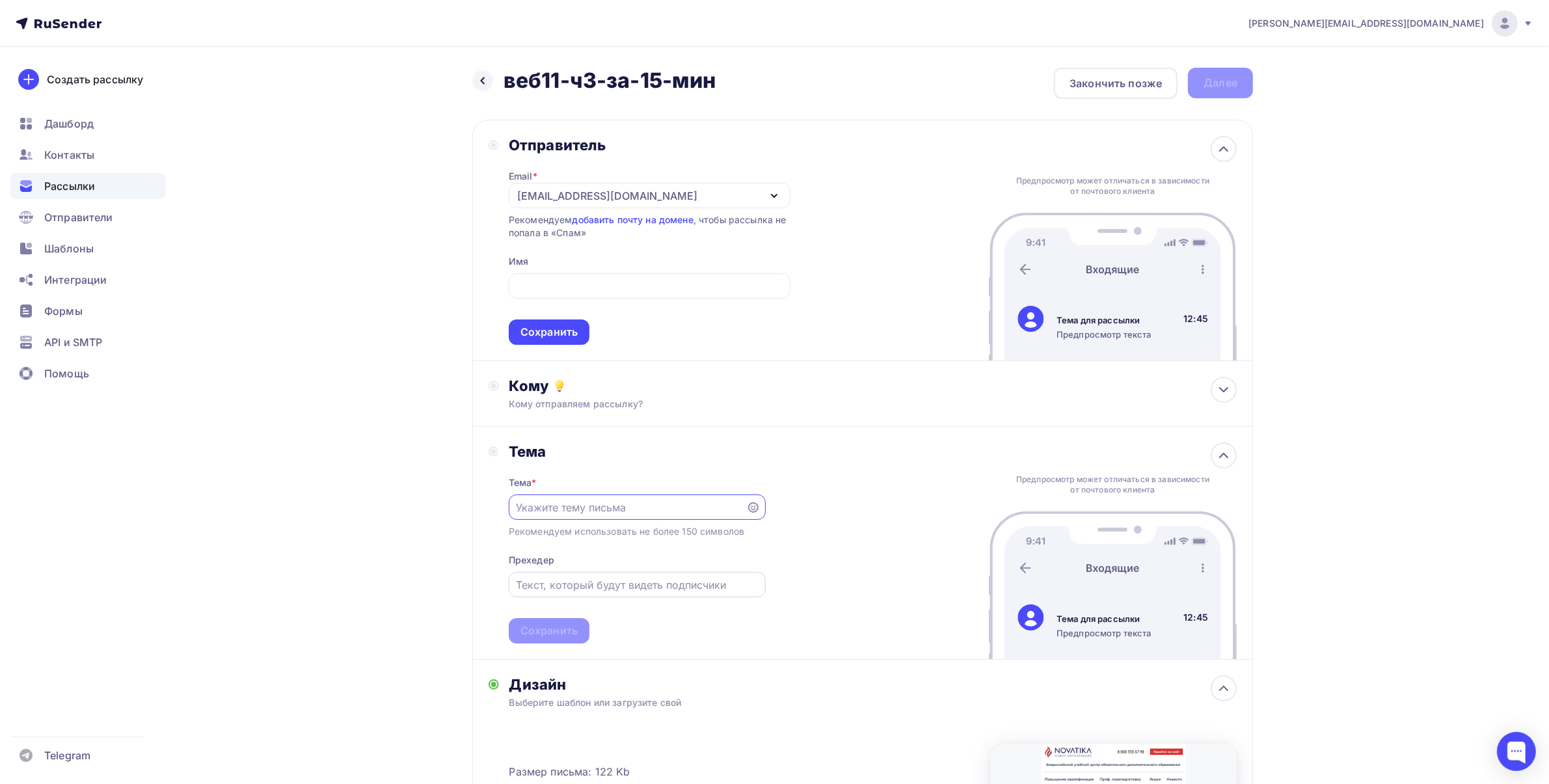
click at [544, 589] on input "text" at bounding box center [637, 584] width 242 height 15
paste input "Пожарная безопасность на практике: что должно быть сделано в каждой компании"
type input "Пожарная безопасность на практике: что должно быть сделано в каждой компании"
click at [609, 509] on input "text" at bounding box center [627, 507] width 222 height 15
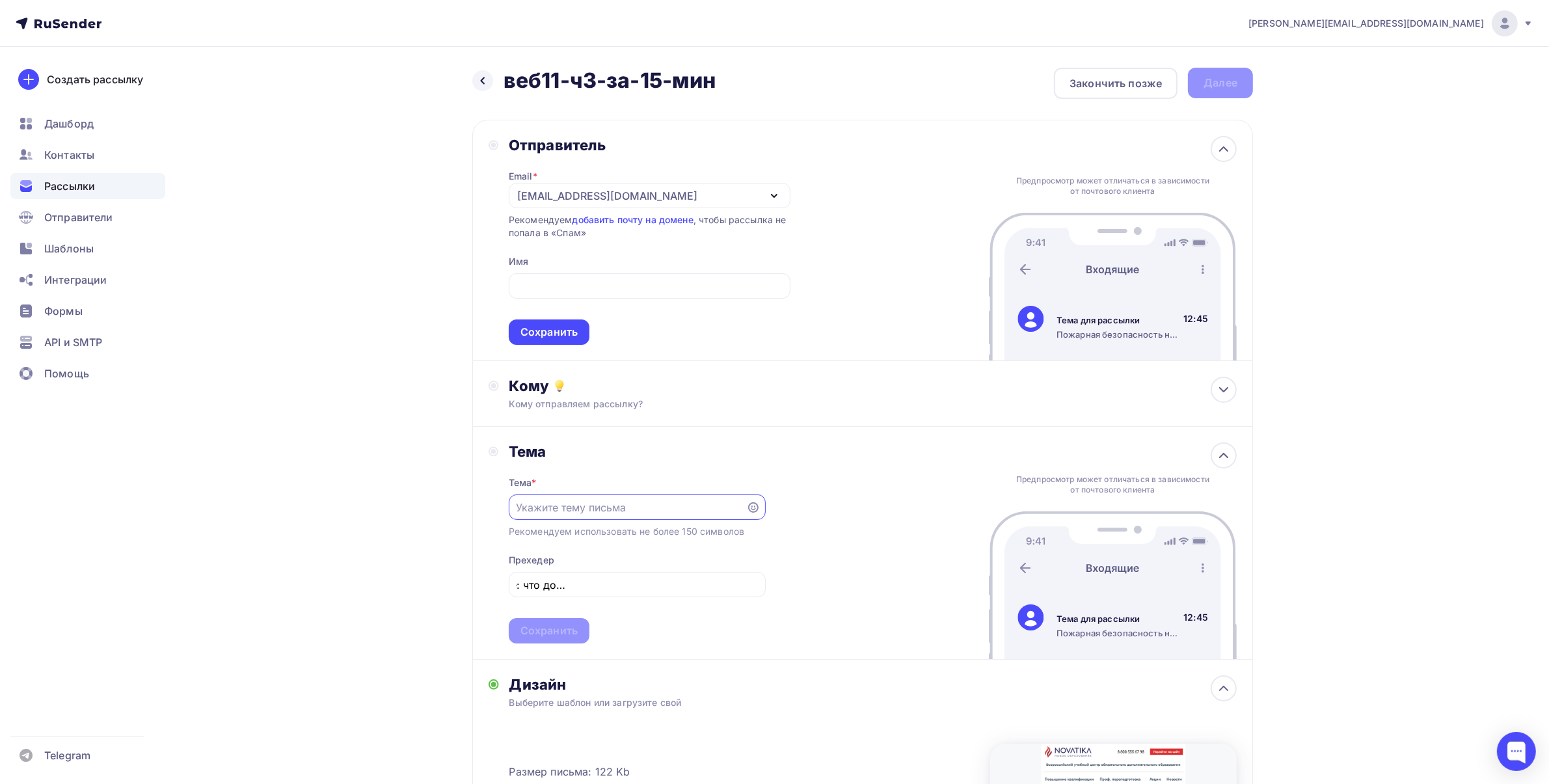
scroll to position [0, 0]
type input "До вебинара осталось 15 минут!"
click at [590, 291] on input "text" at bounding box center [649, 286] width 267 height 15
paste input "УЦ «Новатика»"
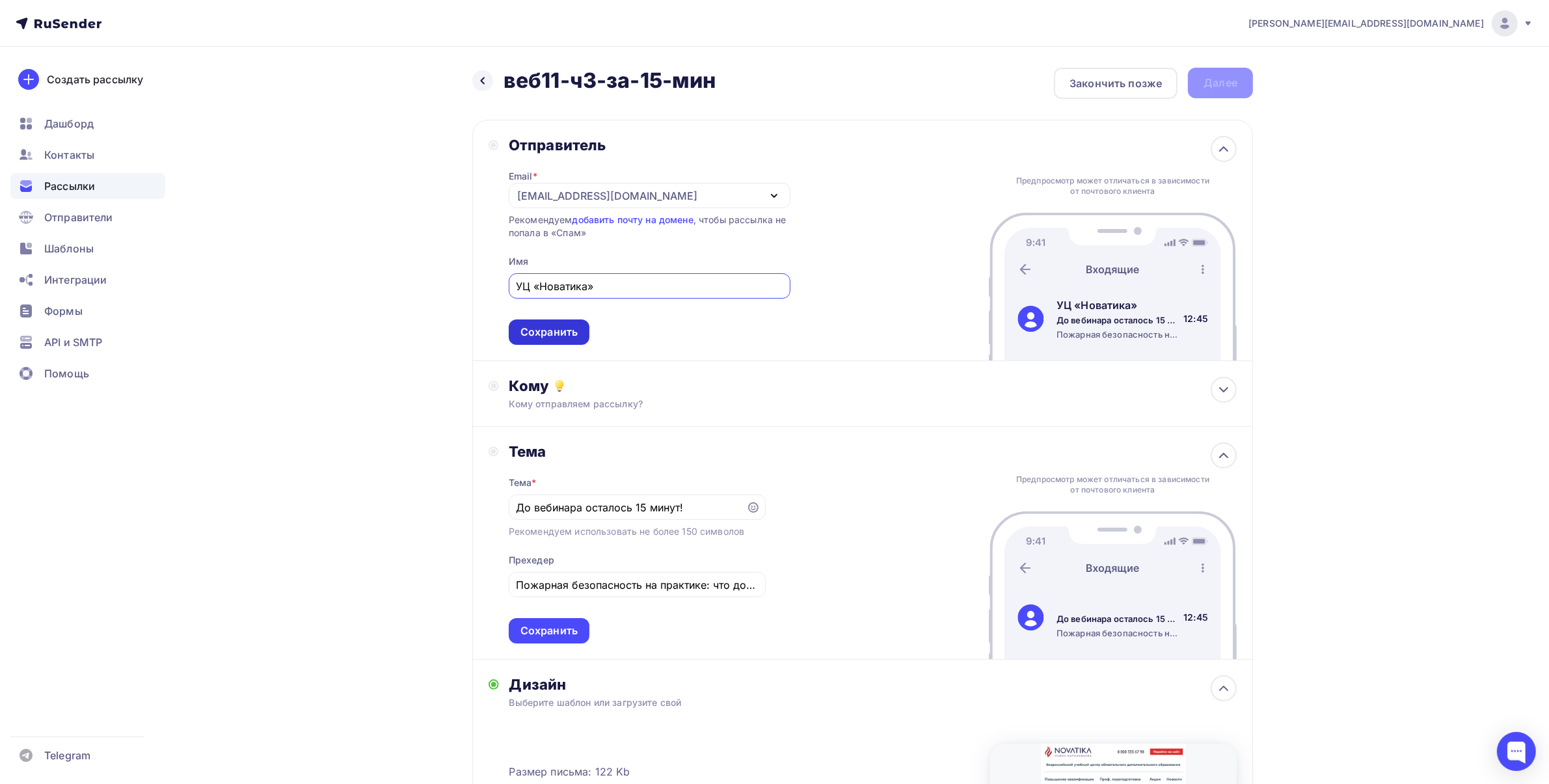
type input "УЦ «Новатика»"
click at [554, 330] on div "Сохранить" at bounding box center [549, 332] width 58 height 15
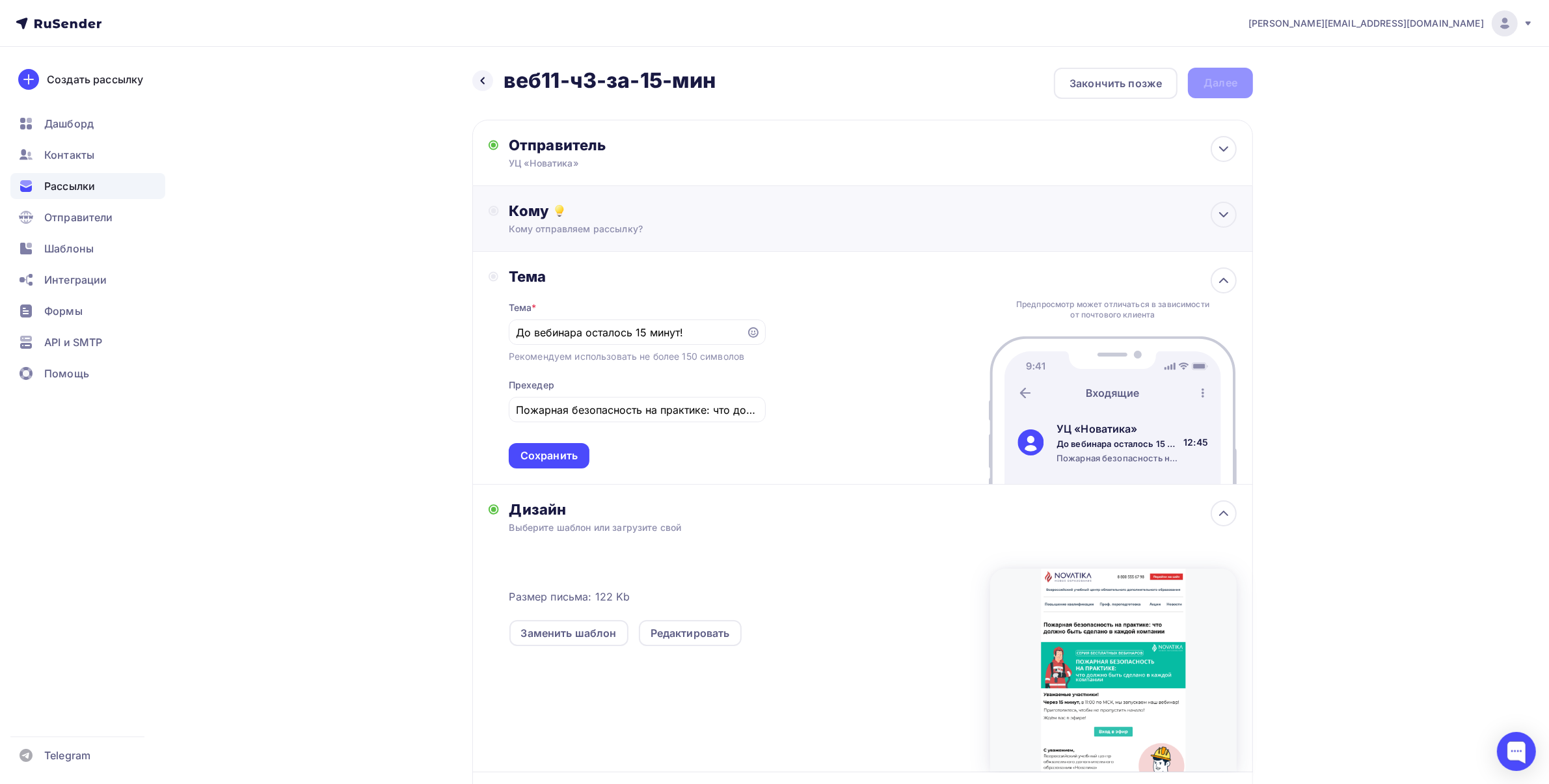
click at [623, 216] on div "Кому" at bounding box center [873, 211] width 727 height 18
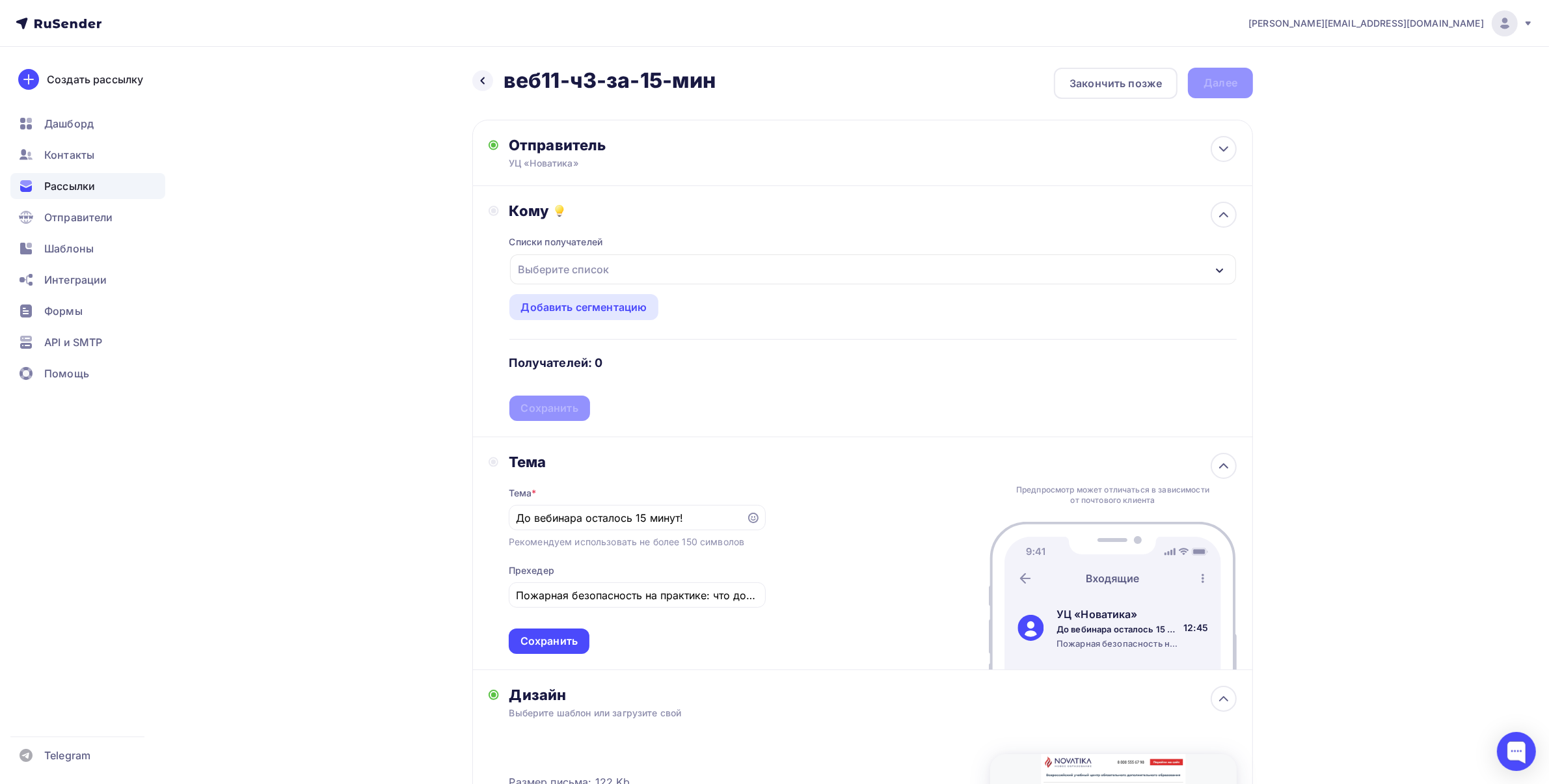
click at [583, 262] on div "Выберите список" at bounding box center [563, 269] width 101 height 23
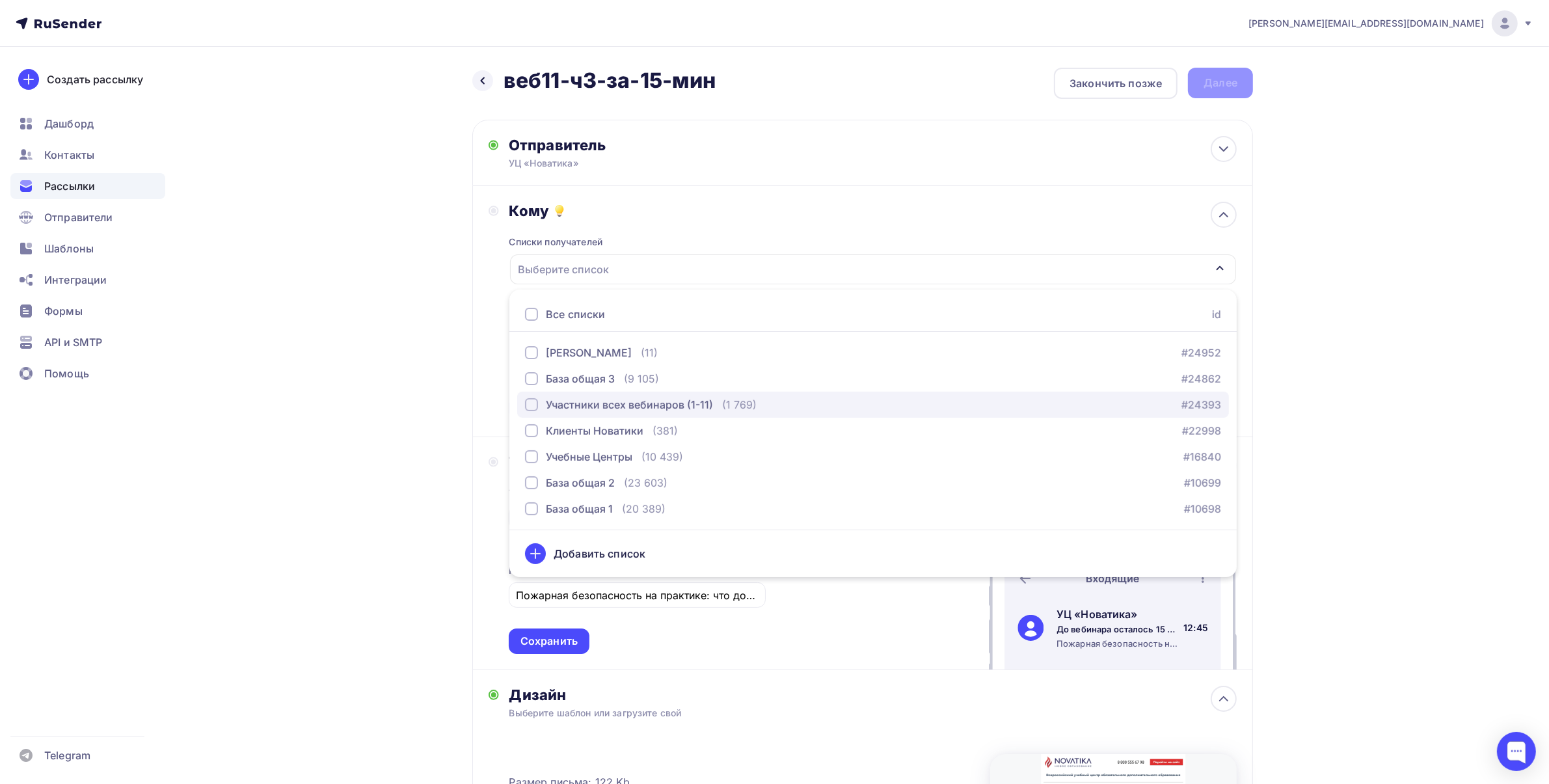
click at [609, 402] on div "Участники всех вебинаров (1-11)" at bounding box center [629, 404] width 167 height 15
click at [1449, 290] on div "[PERSON_NAME][EMAIL_ADDRESS][DOMAIN_NAME] Аккаунт Тарифы Выйти Создать рассылку…" at bounding box center [774, 553] width 1549 height 1107
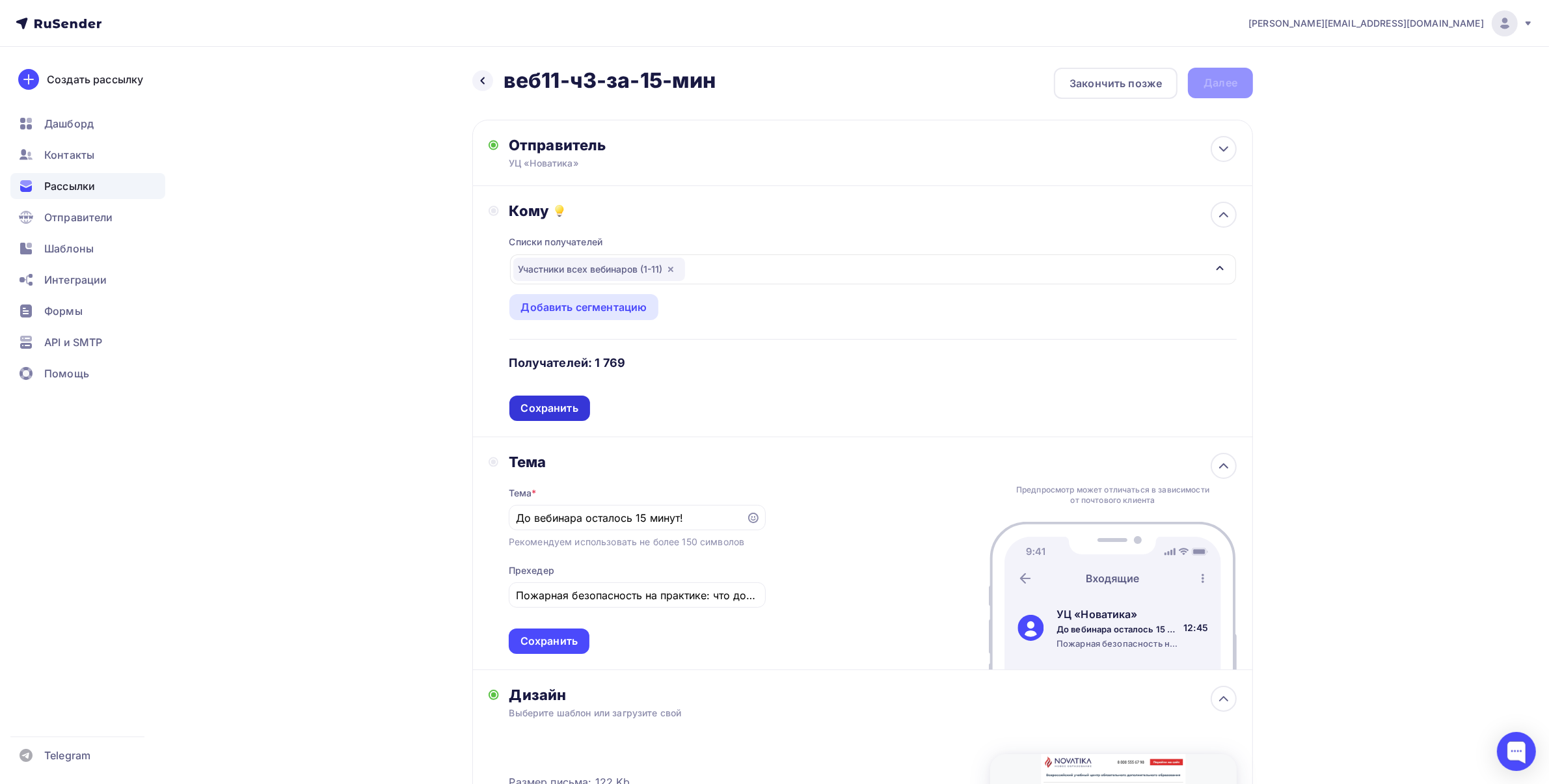
click at [561, 399] on div "Сохранить" at bounding box center [550, 408] width 81 height 26
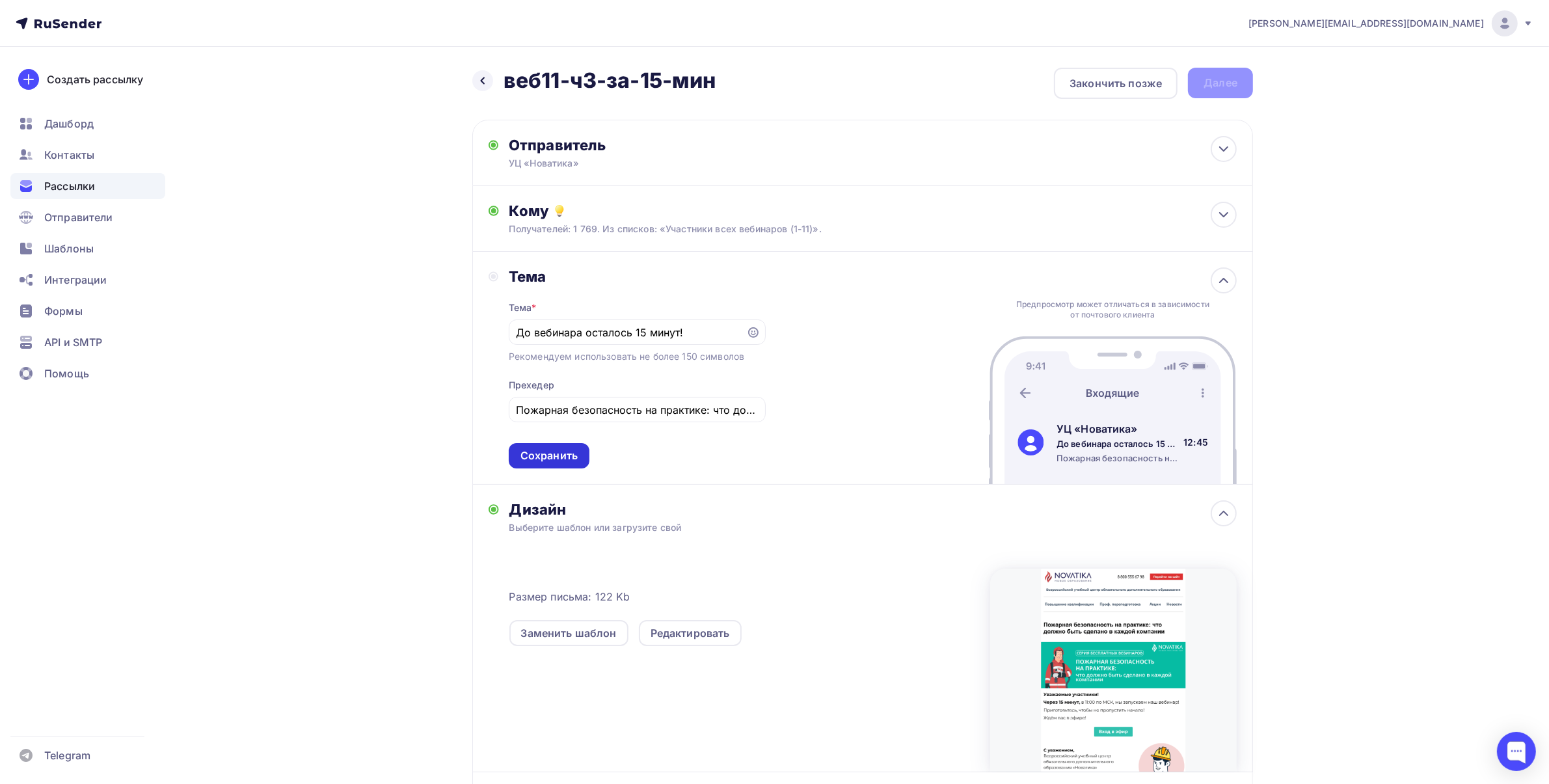
click at [552, 456] on div "Сохранить" at bounding box center [549, 455] width 58 height 15
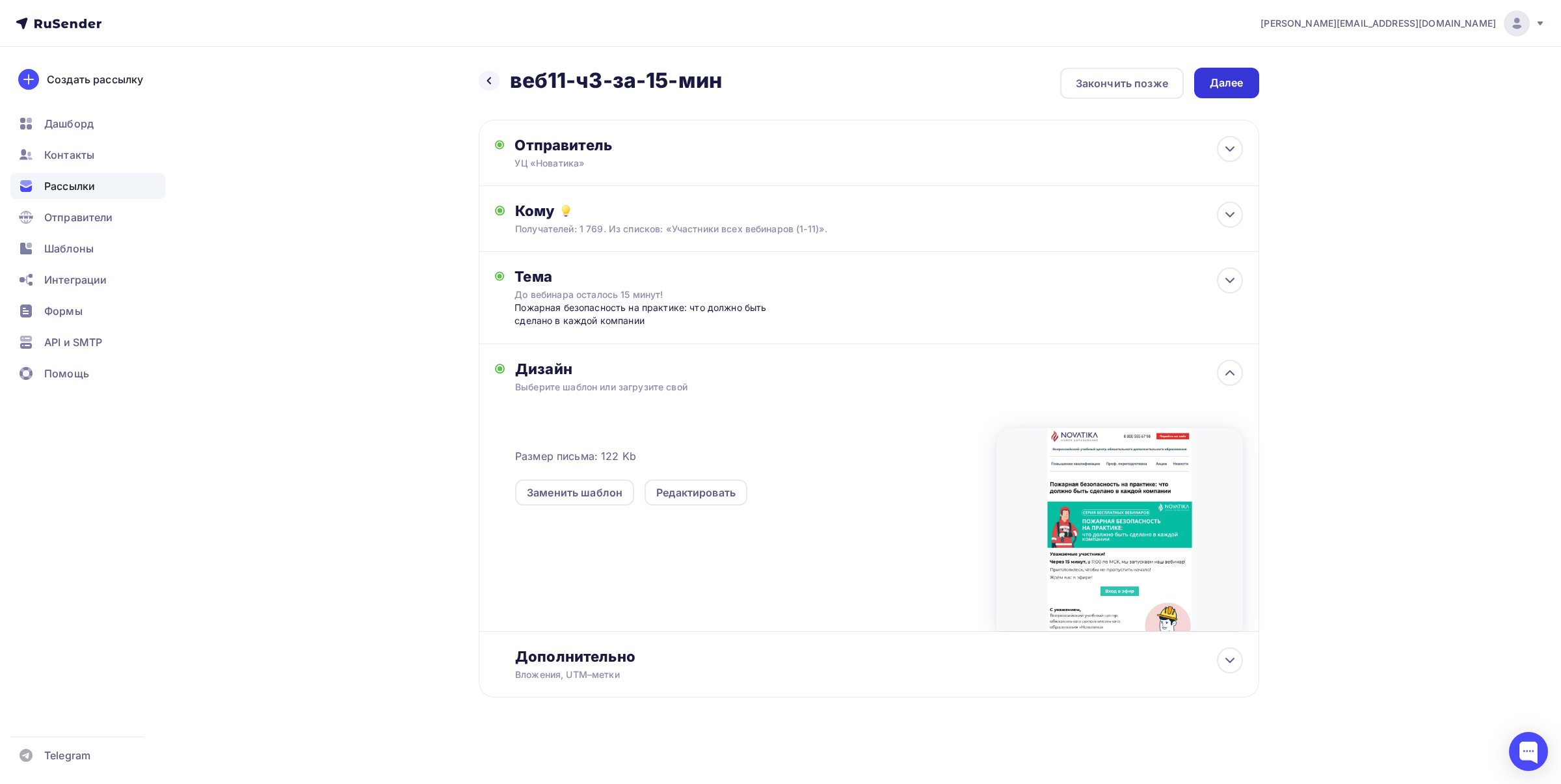
click at [1241, 86] on div "Далее" at bounding box center [1226, 83] width 34 height 15
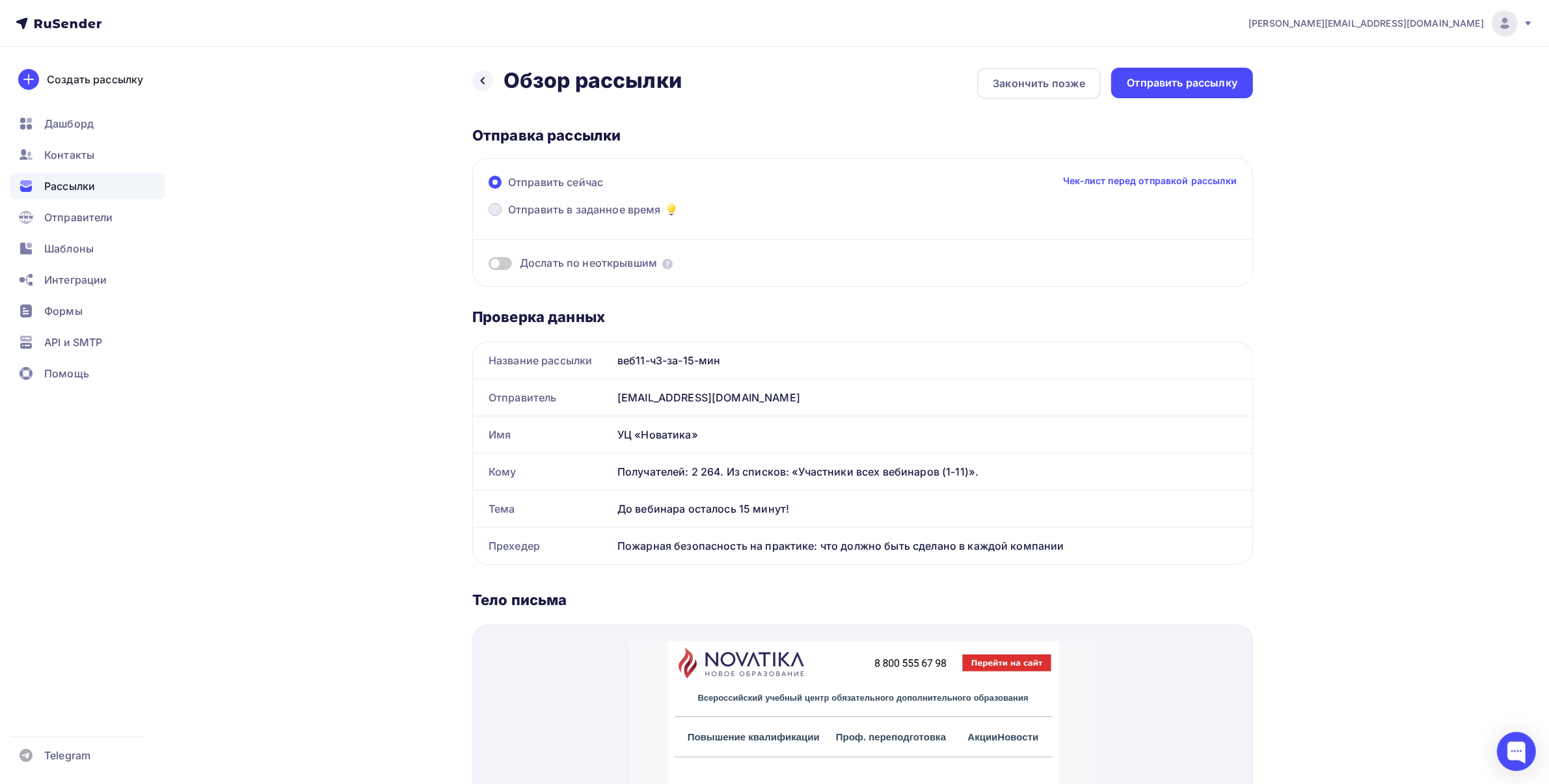
click at [586, 211] on span "Отправить в заданное время" at bounding box center [585, 209] width 153 height 15
click at [508, 217] on input "Отправить в заданное время" at bounding box center [508, 217] width 0 height 0
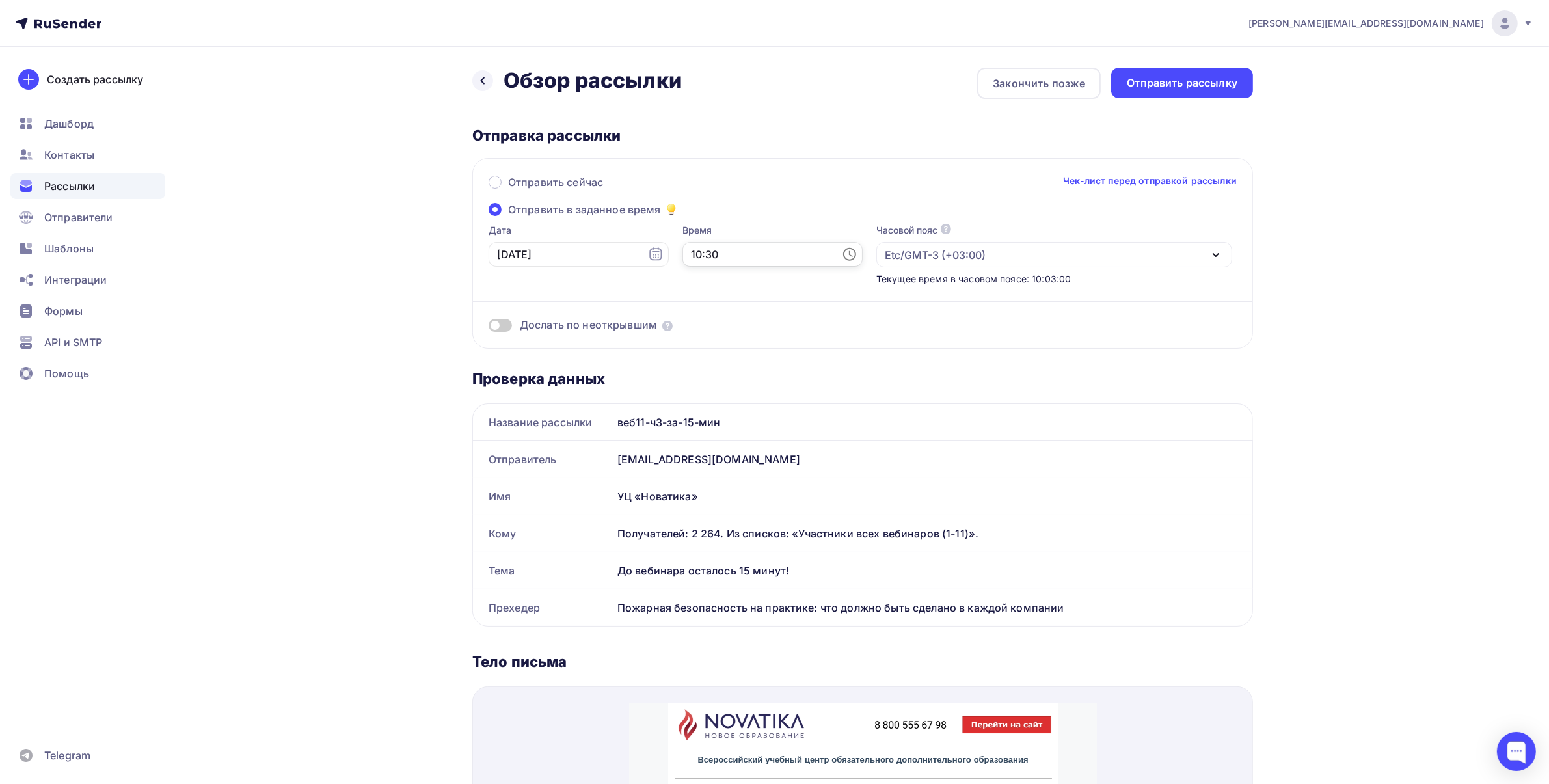
click at [718, 249] on input "10:30" at bounding box center [772, 254] width 180 height 25
click at [779, 345] on li "45" at bounding box center [776, 346] width 70 height 21
type input "10:45"
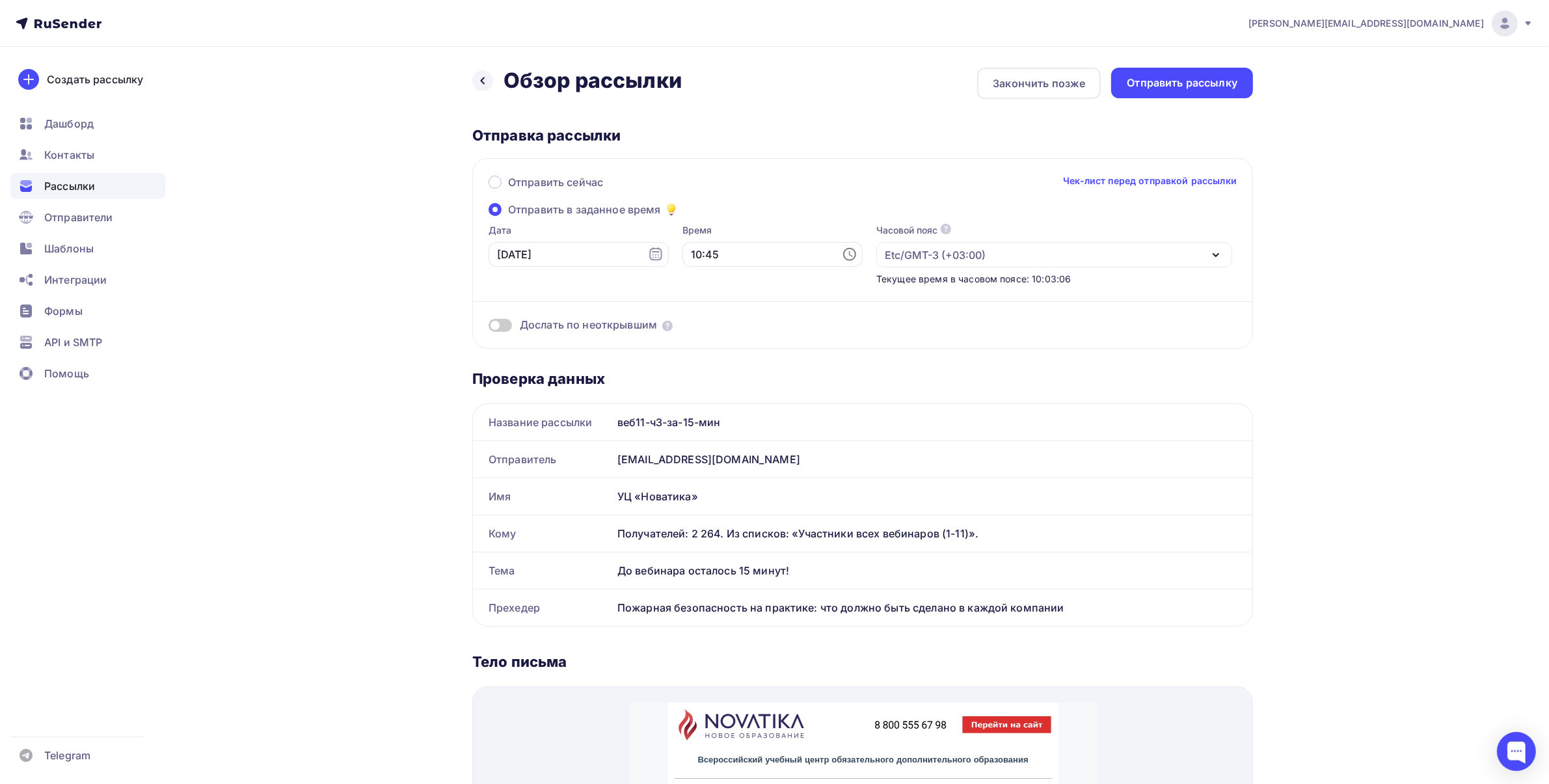
click at [899, 304] on div "Дослать по неоткрывшим" at bounding box center [862, 309] width 749 height 47
click at [929, 330] on div "Дослать по неоткрывшим" at bounding box center [862, 325] width 749 height 15
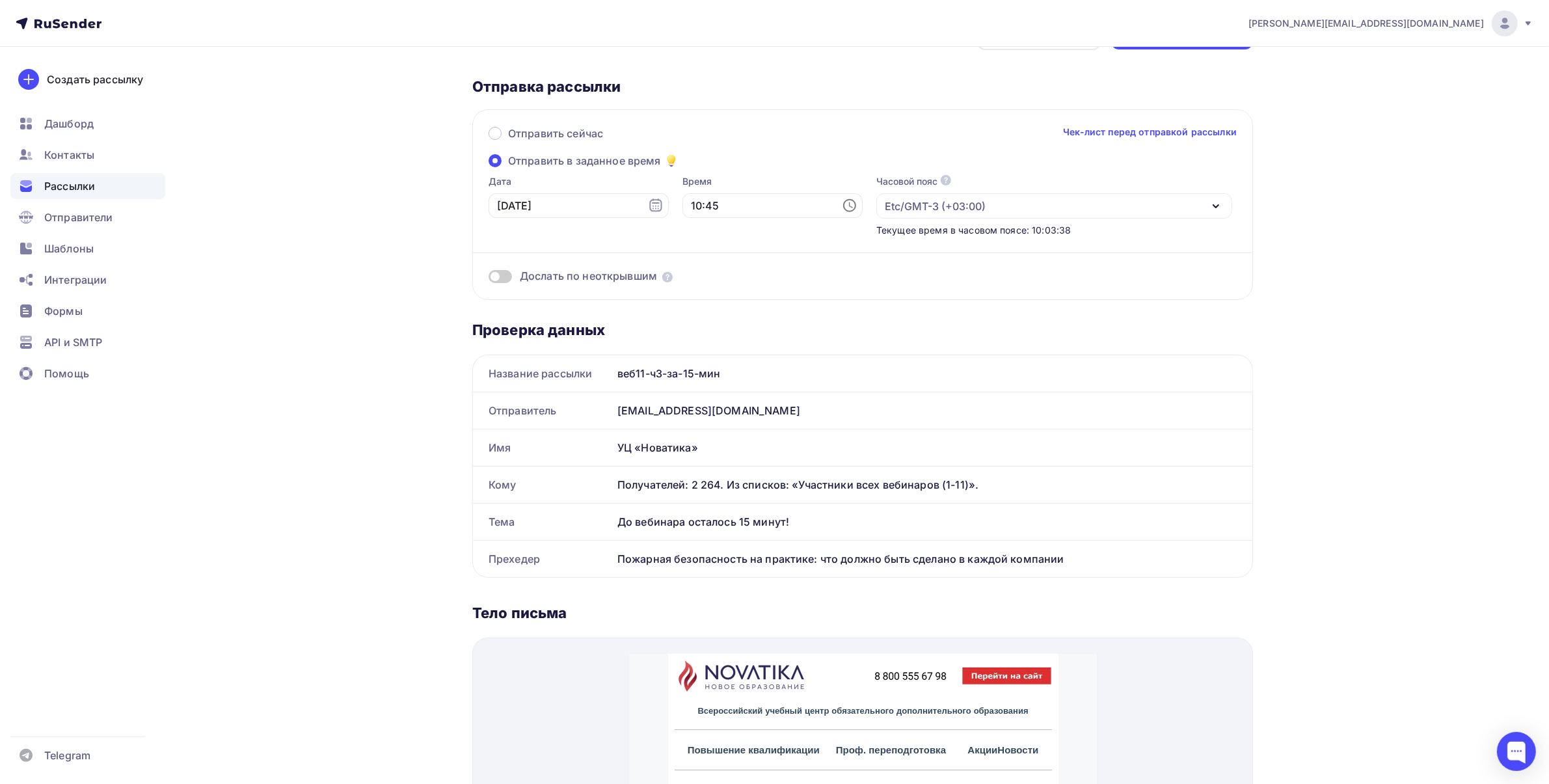
scroll to position [0, 0]
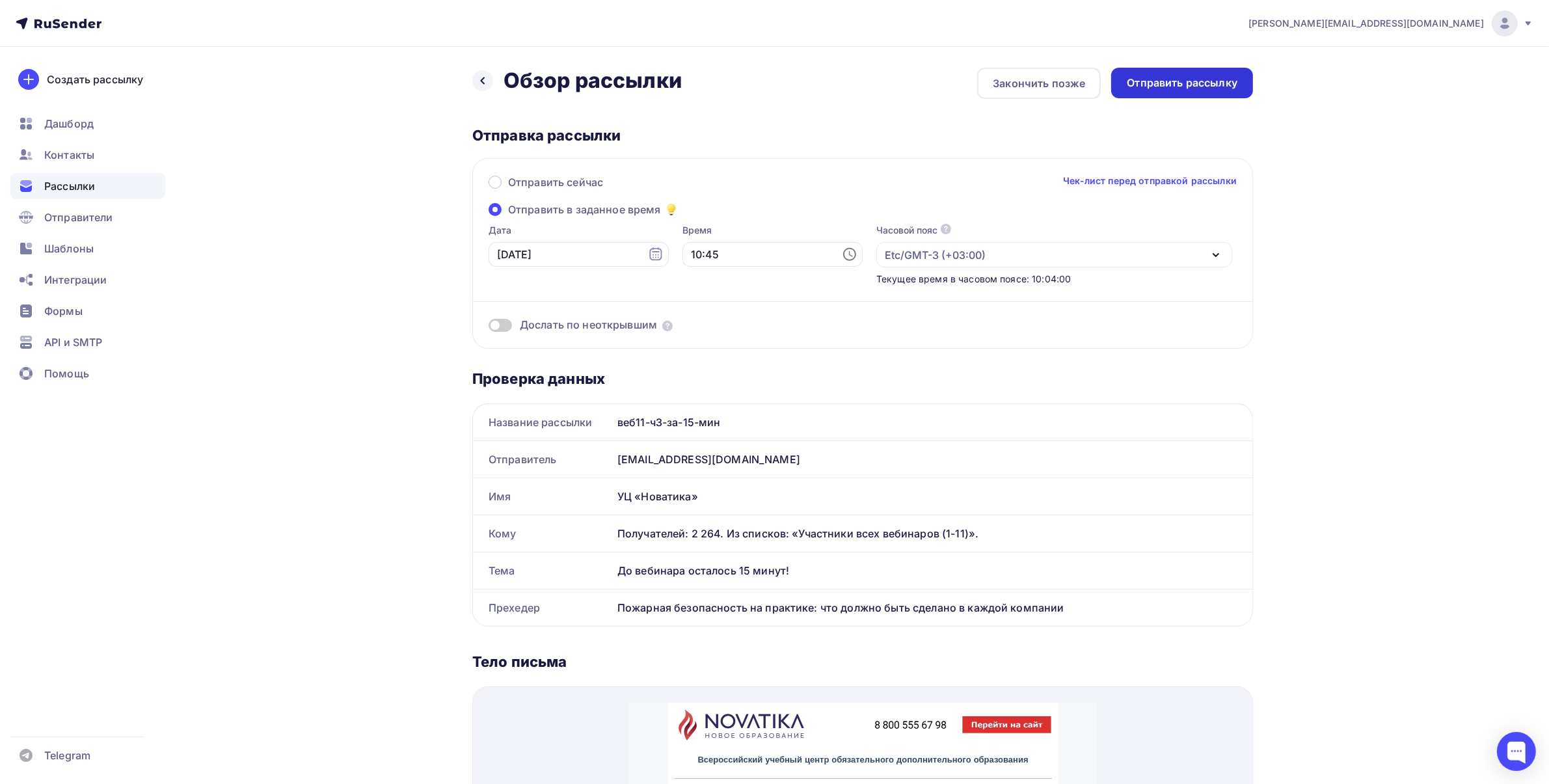
click at [1172, 93] on div "Отправить рассылку" at bounding box center [1182, 83] width 142 height 31
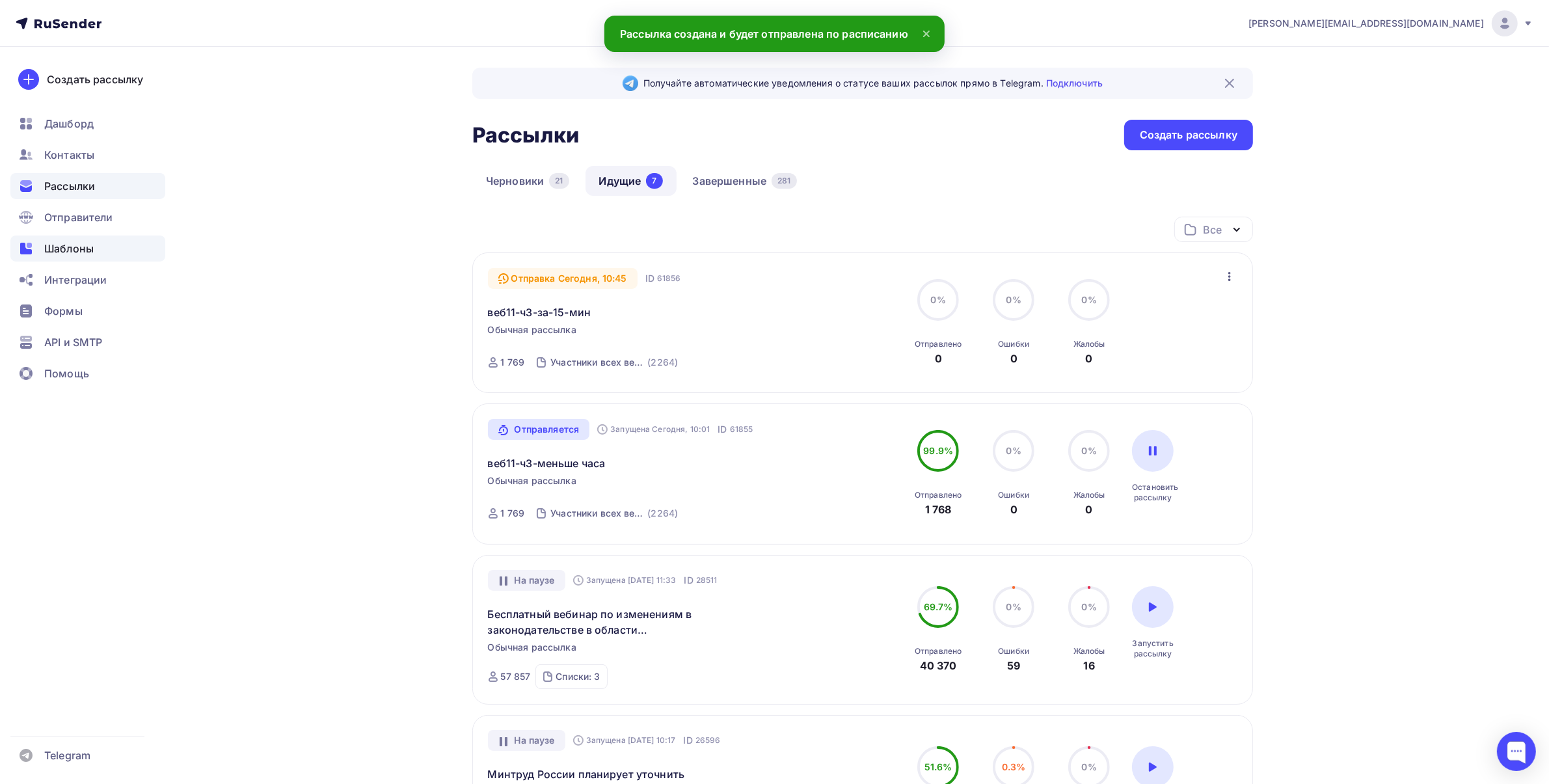
click at [92, 246] on span "Шаблоны" at bounding box center [69, 248] width 50 height 15
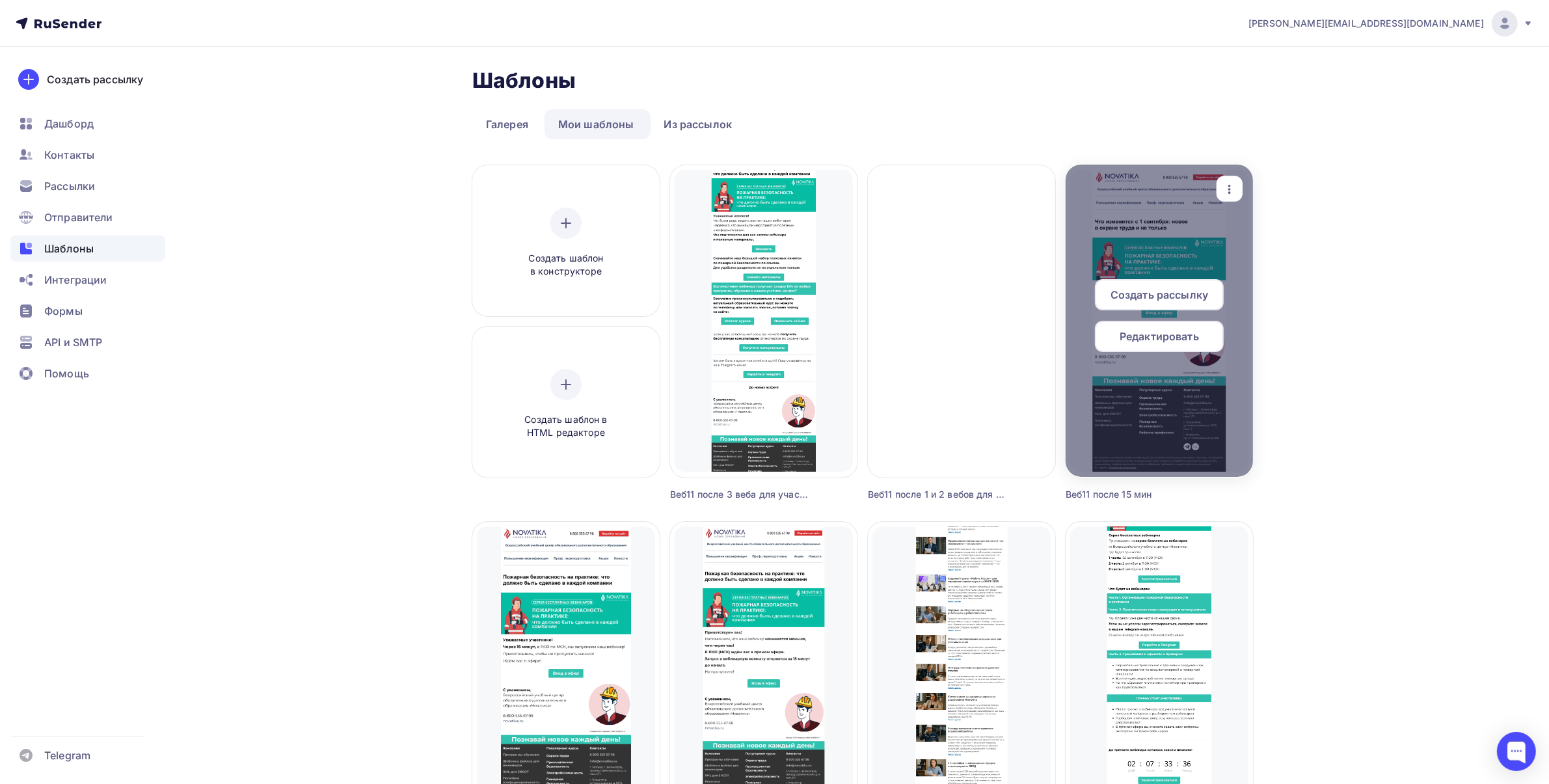
click at [1165, 291] on span "Создать рассылку" at bounding box center [1160, 294] width 98 height 15
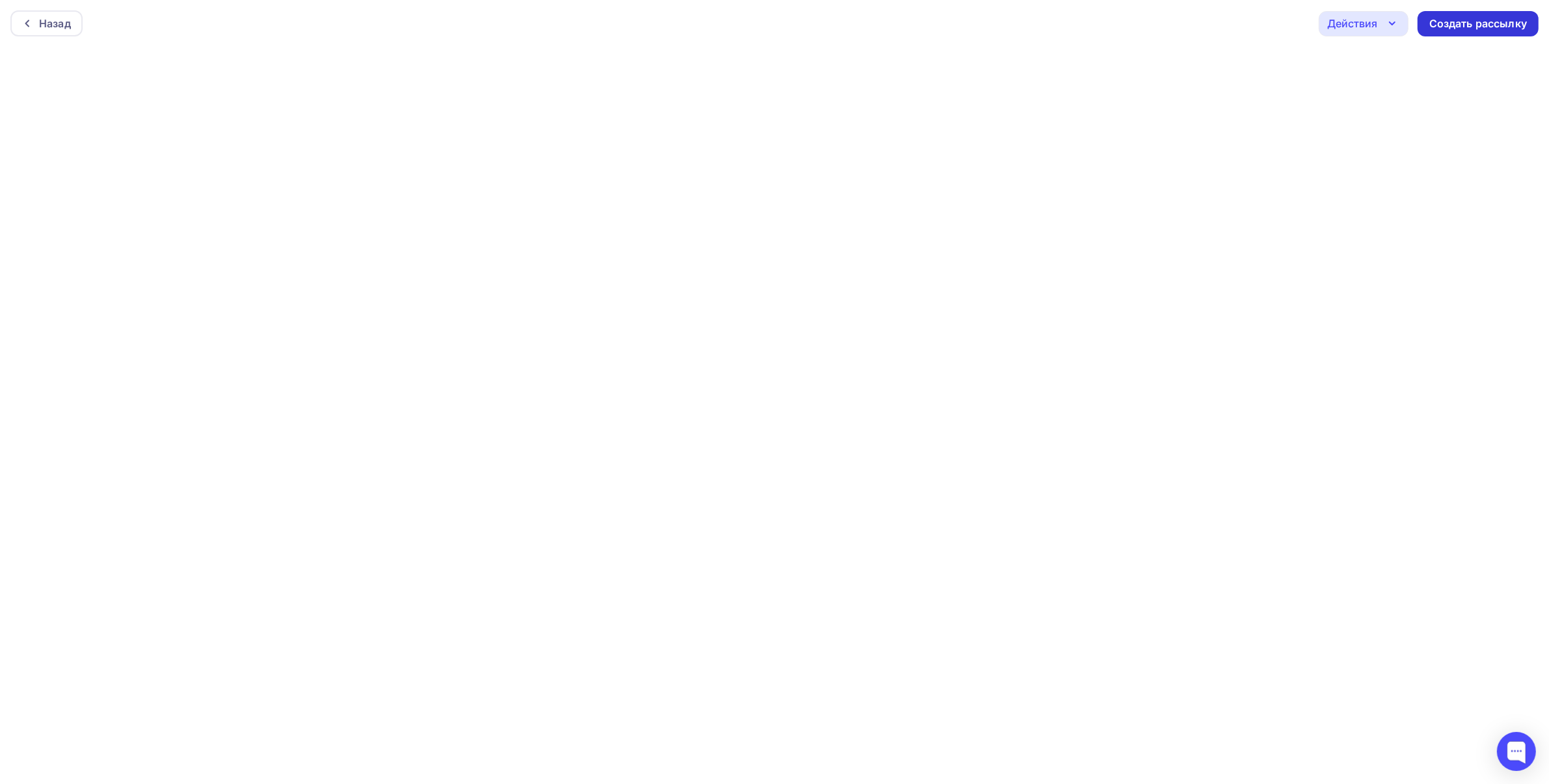
click at [1477, 30] on div "Создать рассылку" at bounding box center [1478, 23] width 98 height 15
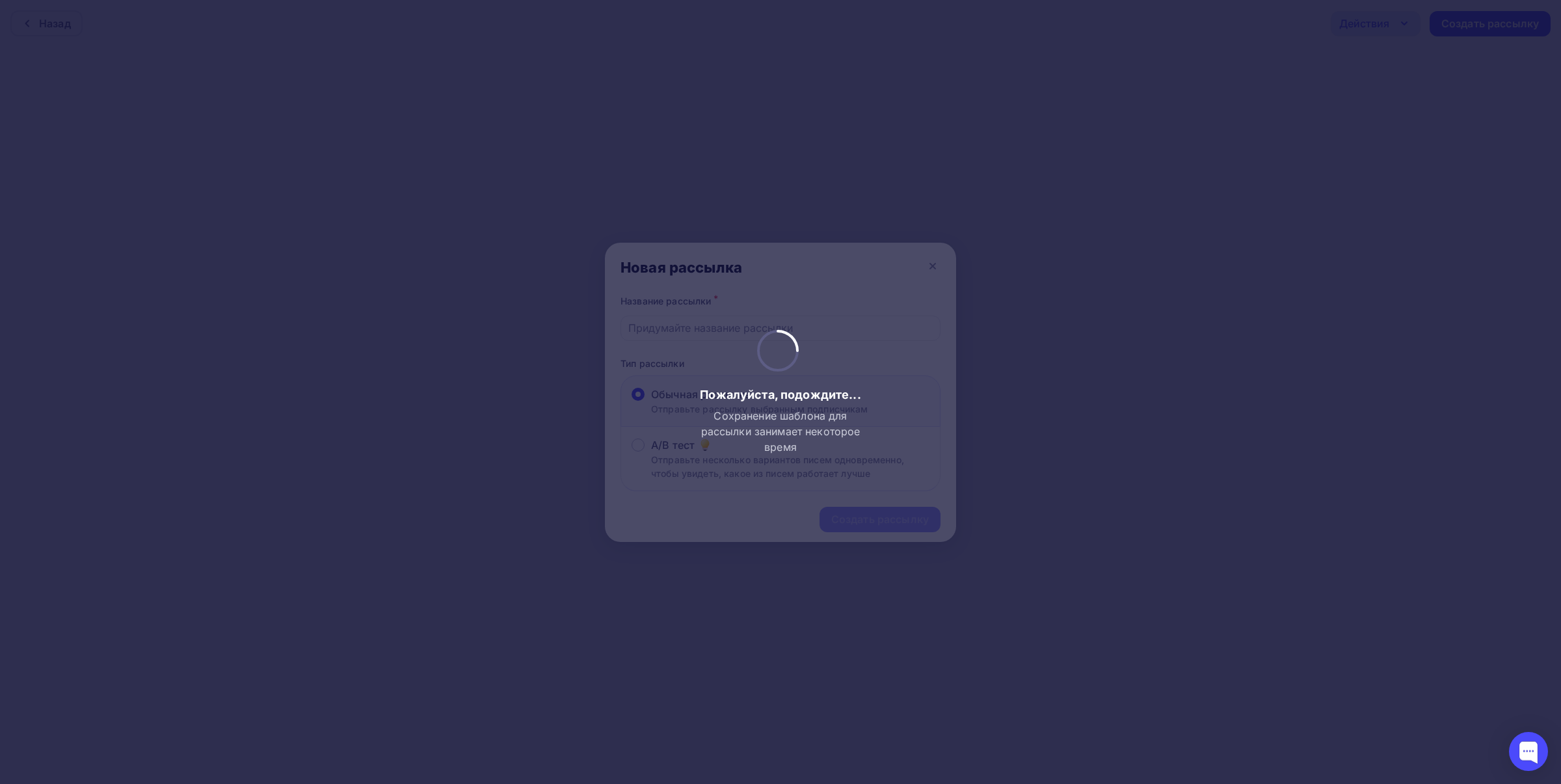
click at [684, 329] on div at bounding box center [780, 392] width 1561 height 784
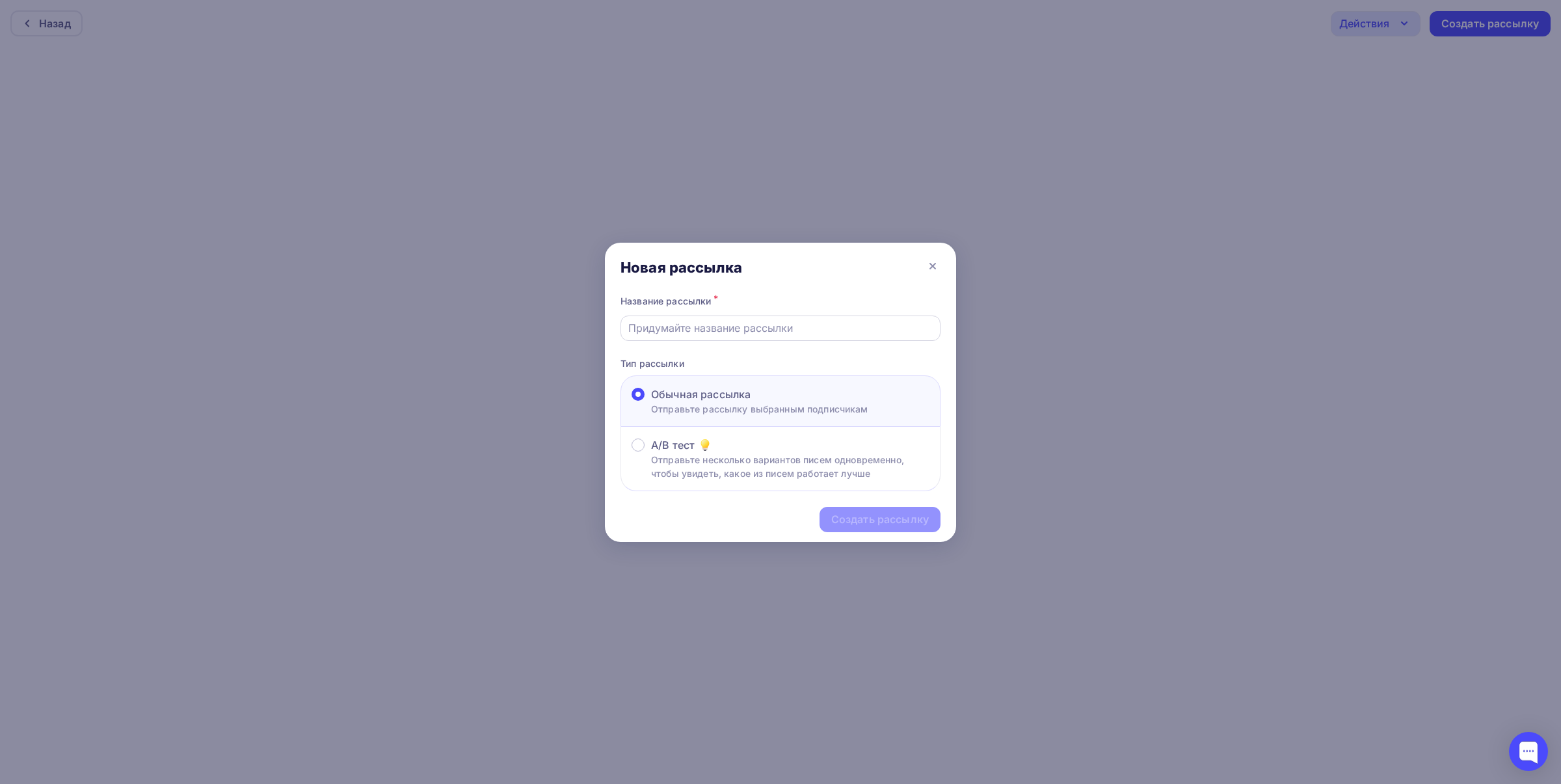
click at [683, 329] on input "text" at bounding box center [780, 327] width 305 height 15
type input "в"
type input "d"
type input "веб11-ч-3-после 15-мин"
click at [918, 528] on div "Создать рассылку" at bounding box center [880, 519] width 121 height 26
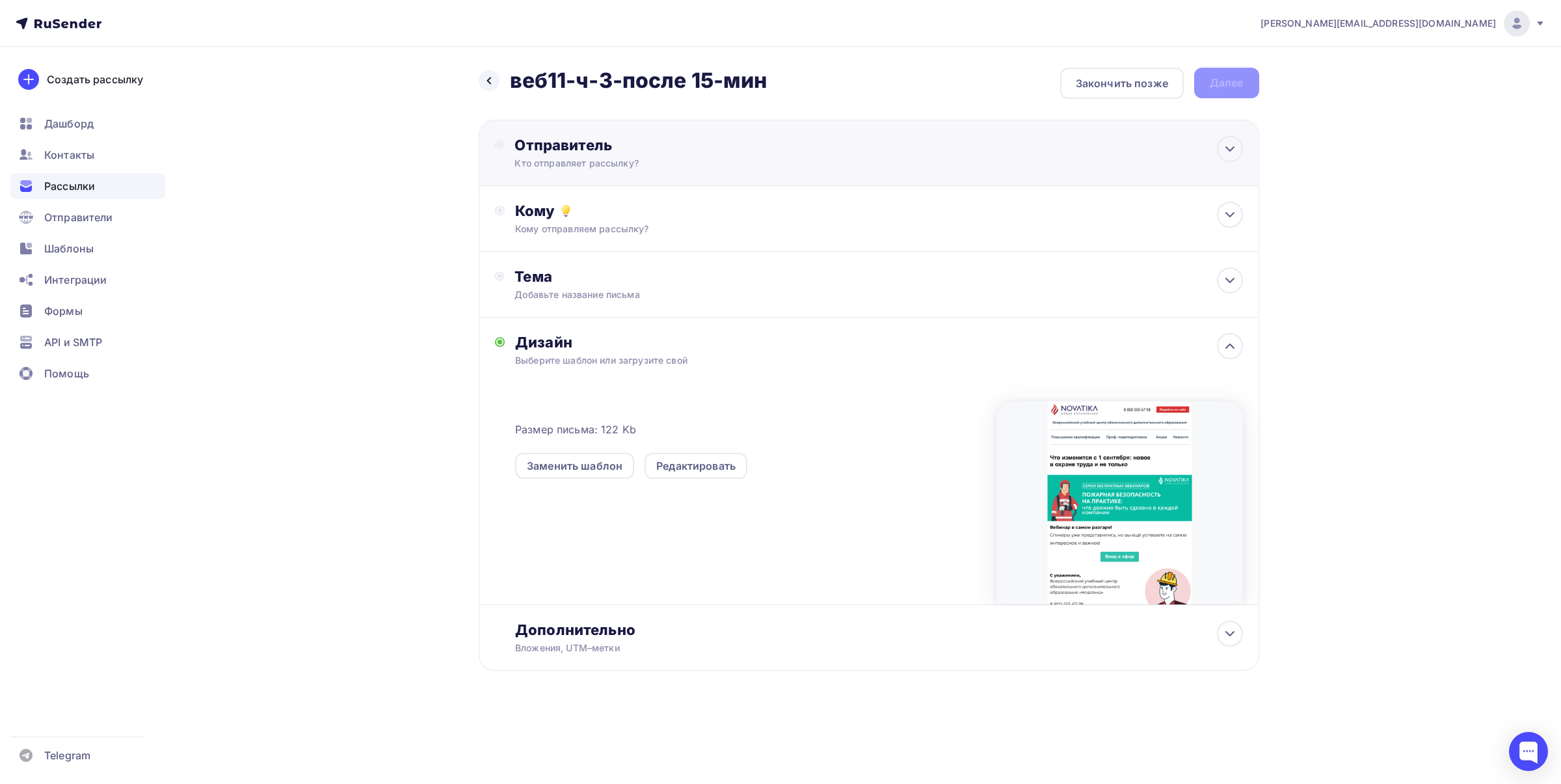
click at [707, 149] on div "Отправитель" at bounding box center [655, 145] width 282 height 18
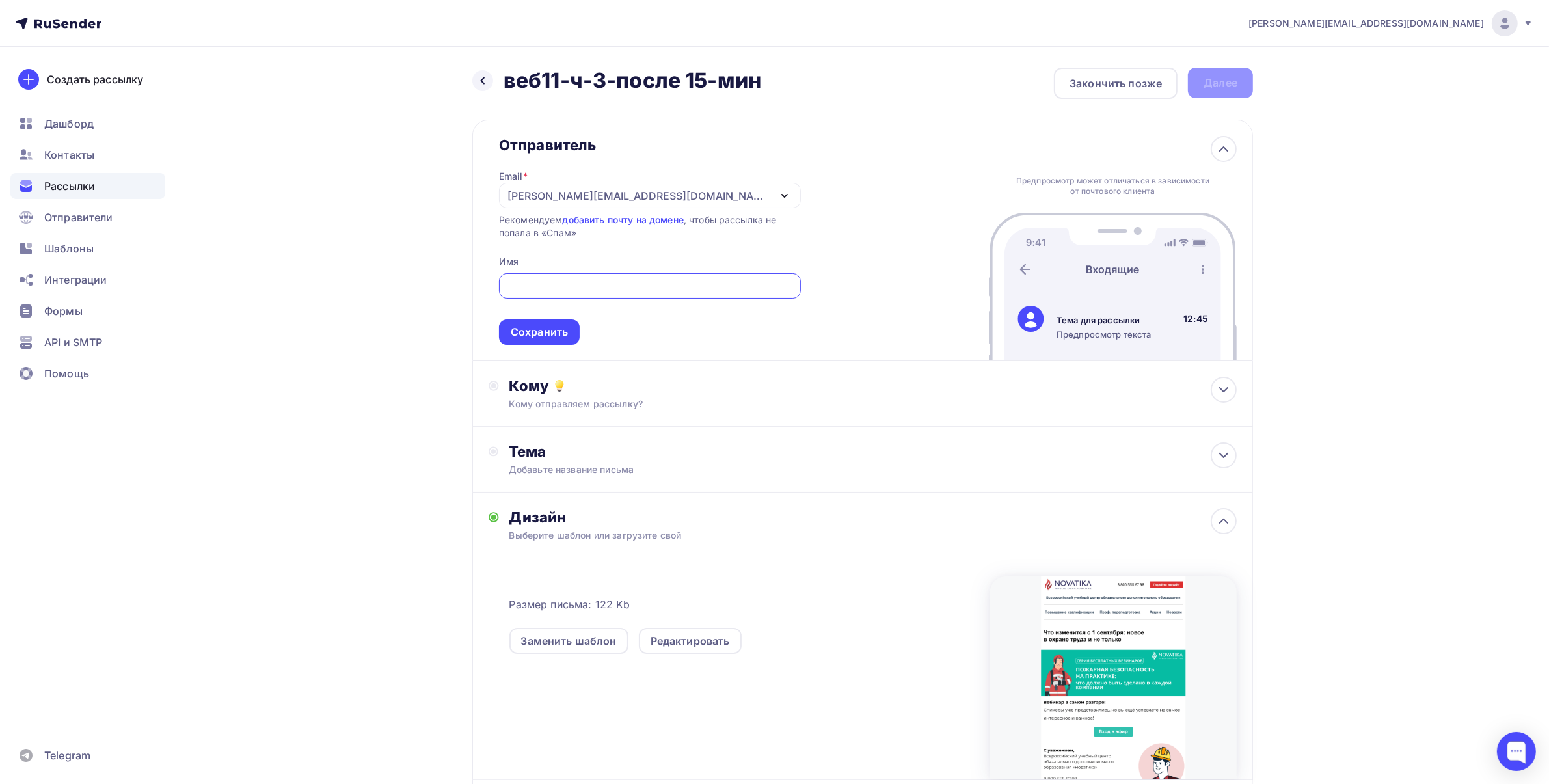
click at [547, 188] on div "[PERSON_NAME][EMAIL_ADDRESS][DOMAIN_NAME]" at bounding box center [639, 195] width 262 height 15
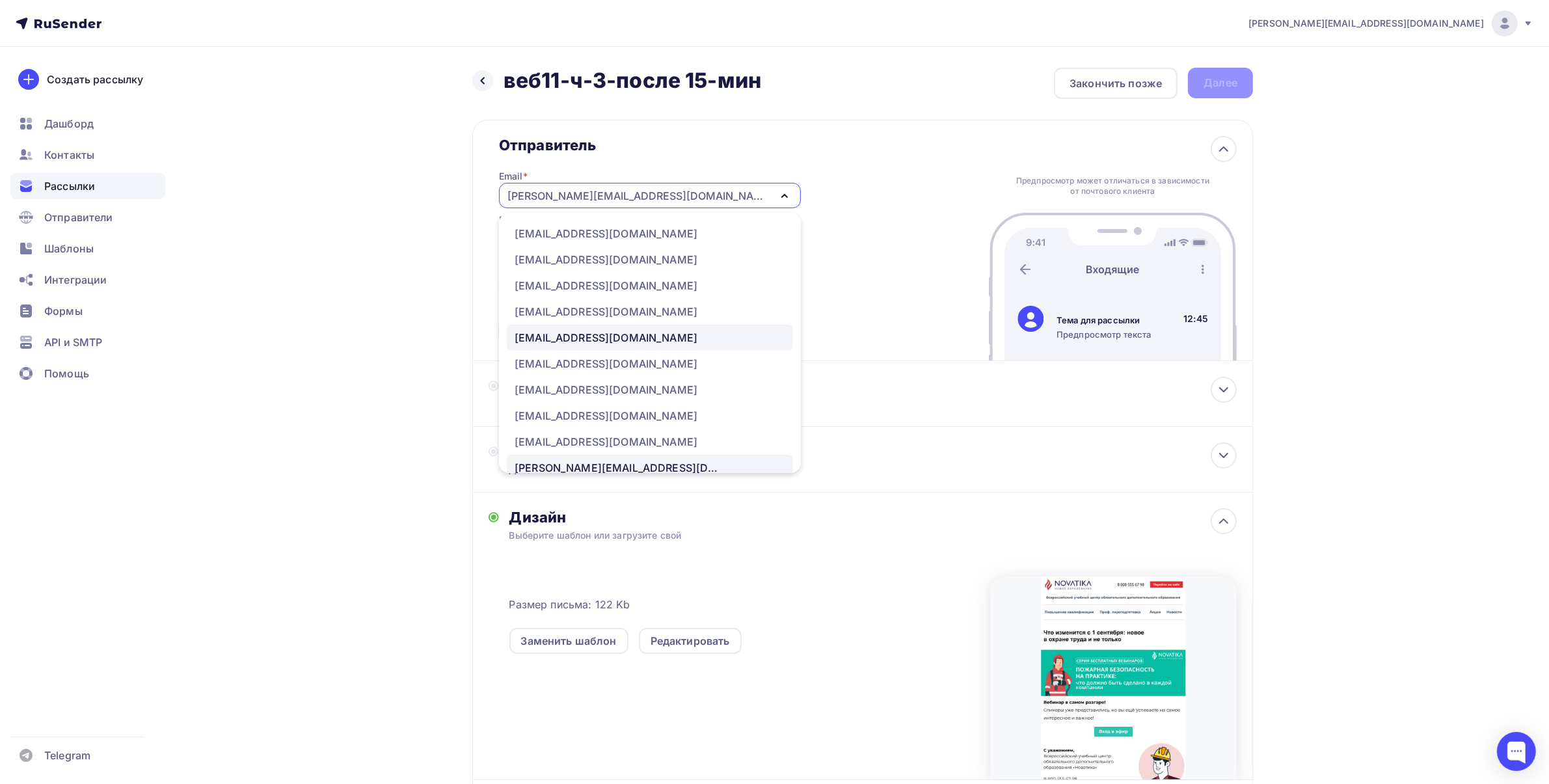
click at [590, 330] on div "[EMAIL_ADDRESS][DOMAIN_NAME]" at bounding box center [606, 337] width 183 height 15
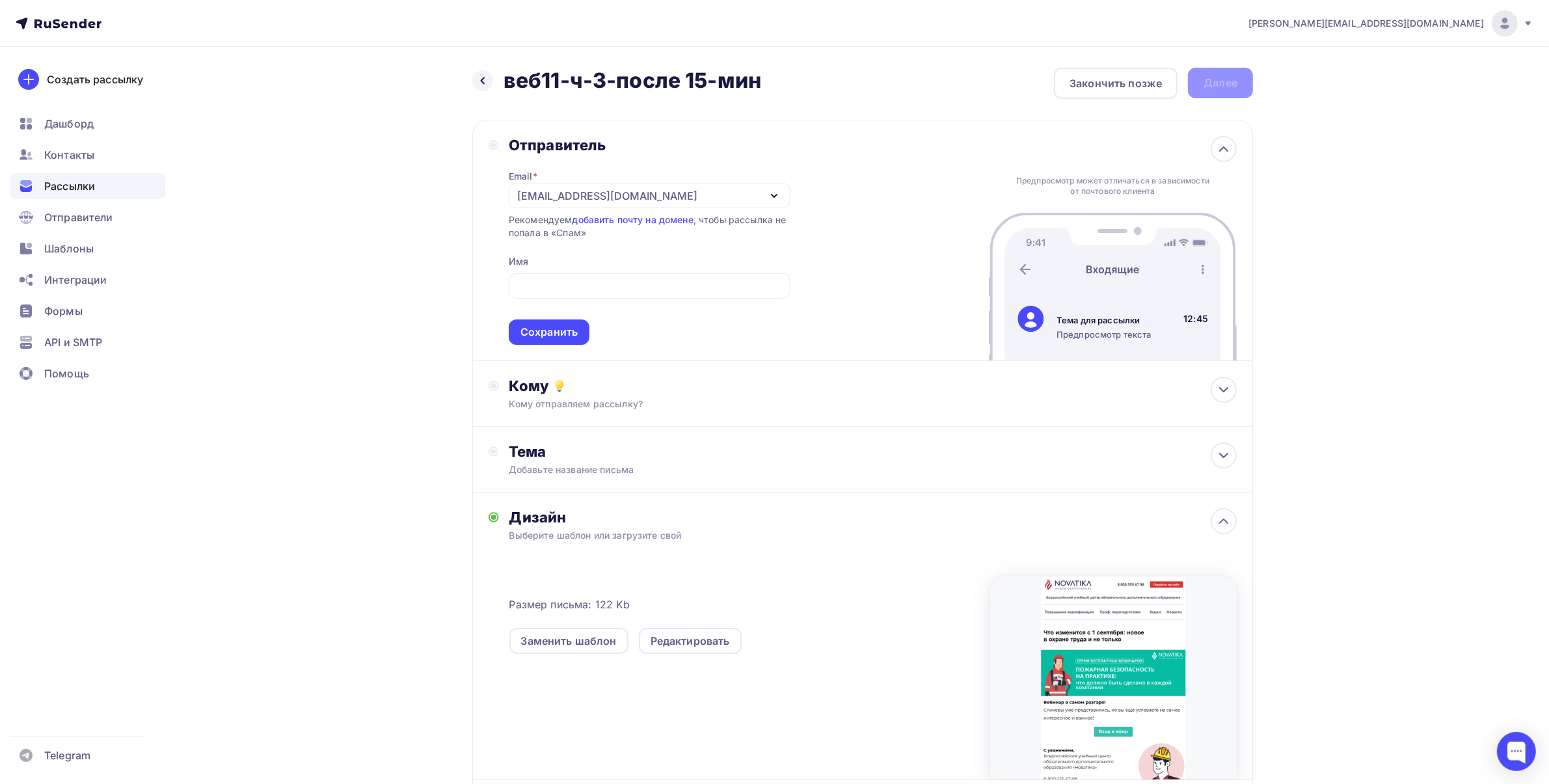
drag, startPoint x: 890, startPoint y: 240, endPoint x: 834, endPoint y: 251, distance: 57.1
click at [888, 240] on div "Отправитель Email * [EMAIL_ADDRESS][DOMAIN_NAME] [EMAIL_ADDRESS][DOMAIN_NAME] […" at bounding box center [862, 240] width 781 height 241
click at [609, 283] on input "text" at bounding box center [649, 286] width 267 height 15
click at [585, 288] on input "text" at bounding box center [649, 286] width 267 height 15
paste input "УЦ «Новатика»"
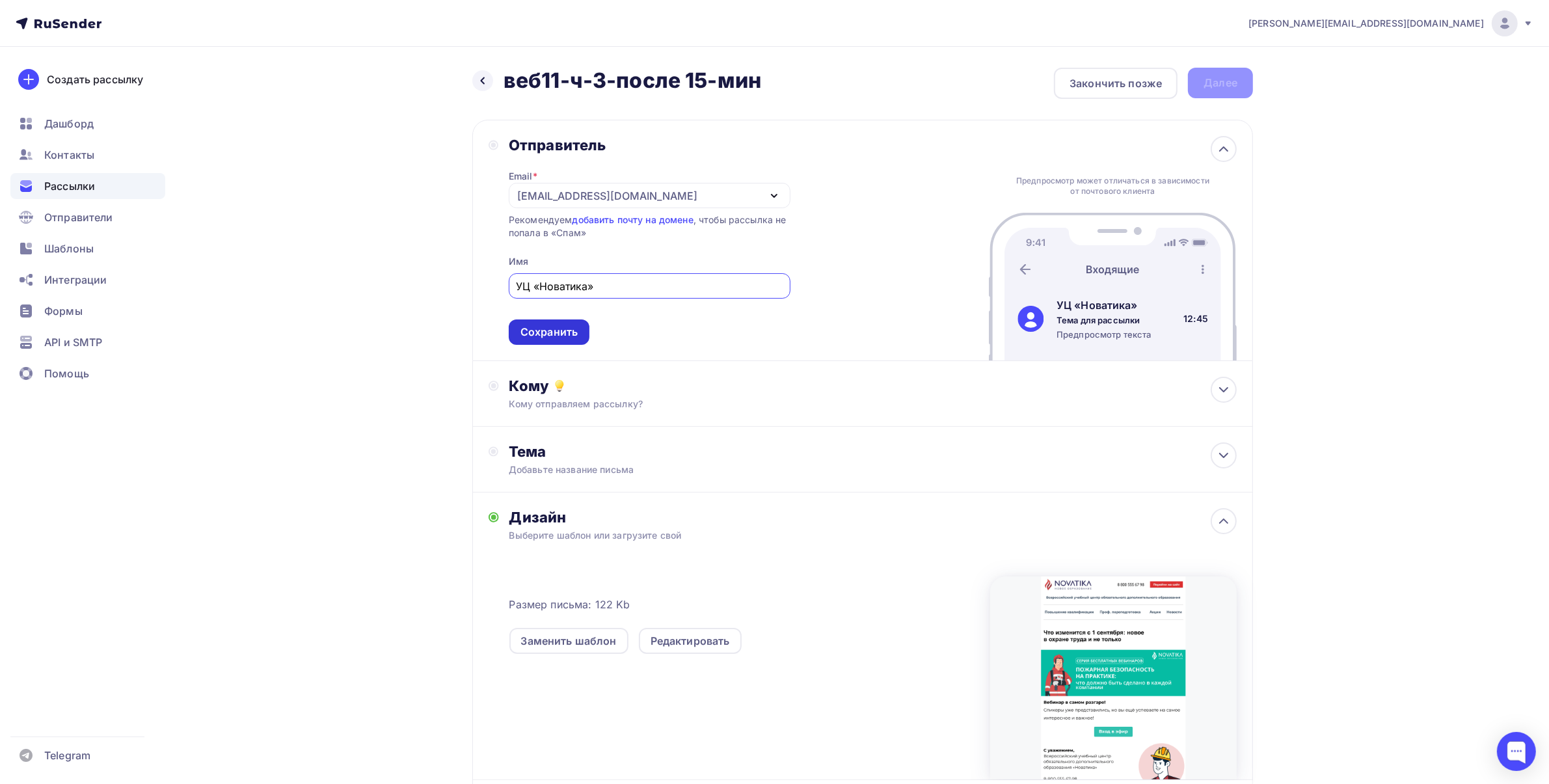
type input "УЦ «Новатика»"
click at [564, 337] on div "Сохранить" at bounding box center [549, 332] width 58 height 15
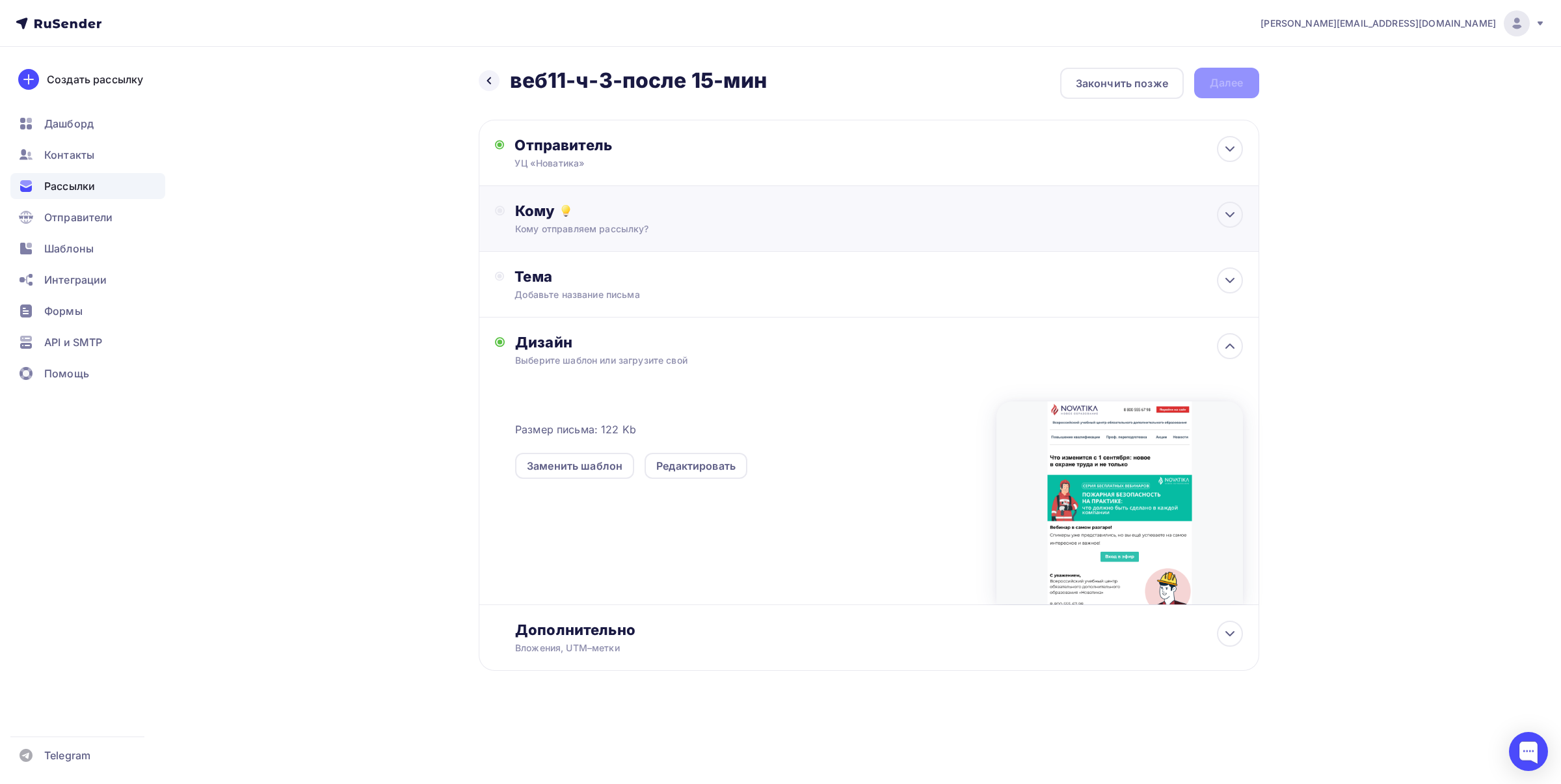
click at [614, 213] on div "Кому" at bounding box center [879, 211] width 727 height 18
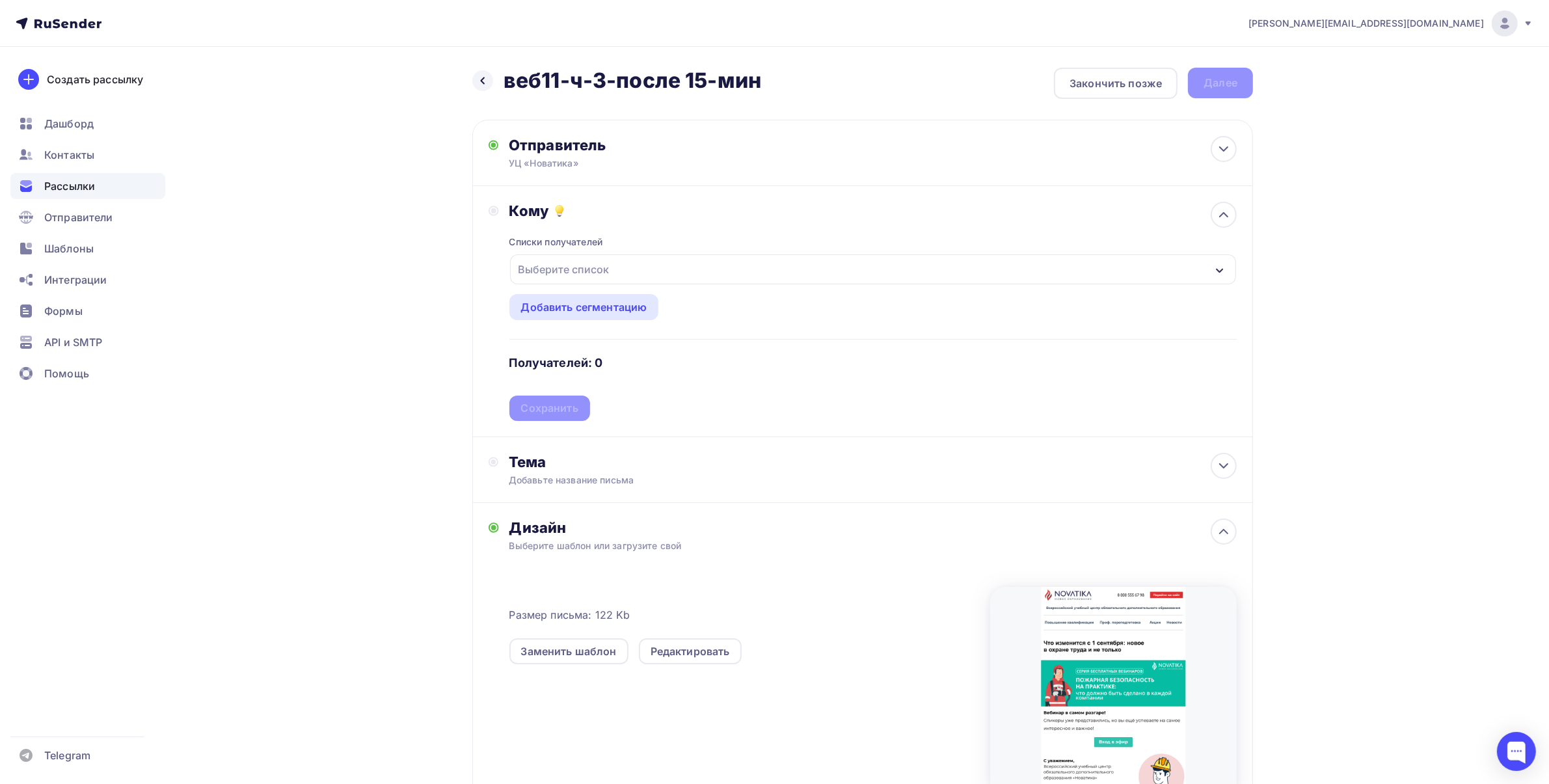
click at [651, 274] on div "Выберите список" at bounding box center [873, 269] width 726 height 30
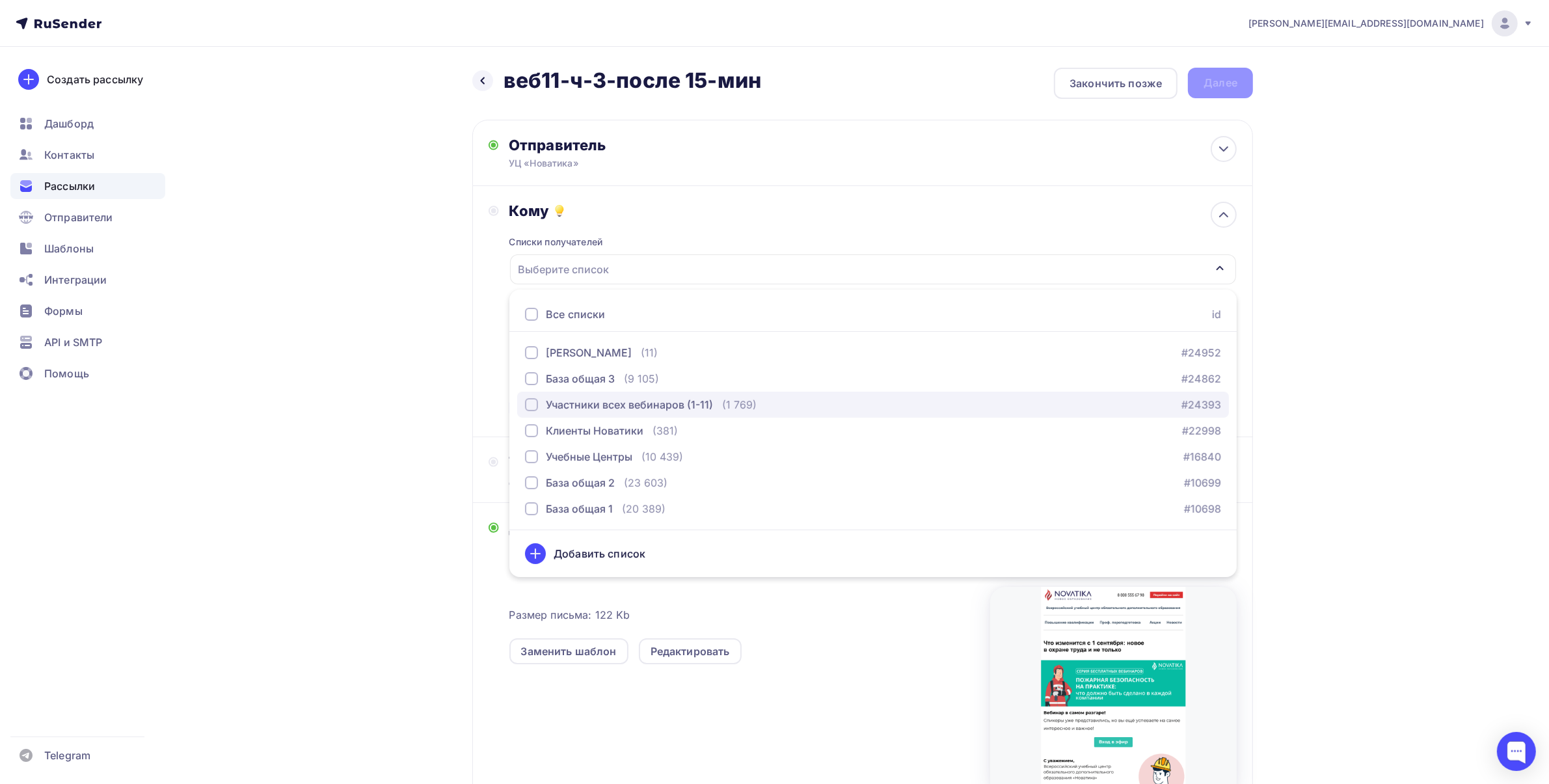
click at [625, 403] on div "Участники всех вебинаров (1-11)" at bounding box center [629, 404] width 167 height 15
click at [1403, 288] on div "[PERSON_NAME][EMAIL_ADDRESS][DOMAIN_NAME] Аккаунт Тарифы Выйти Создать рассылку…" at bounding box center [774, 470] width 1549 height 940
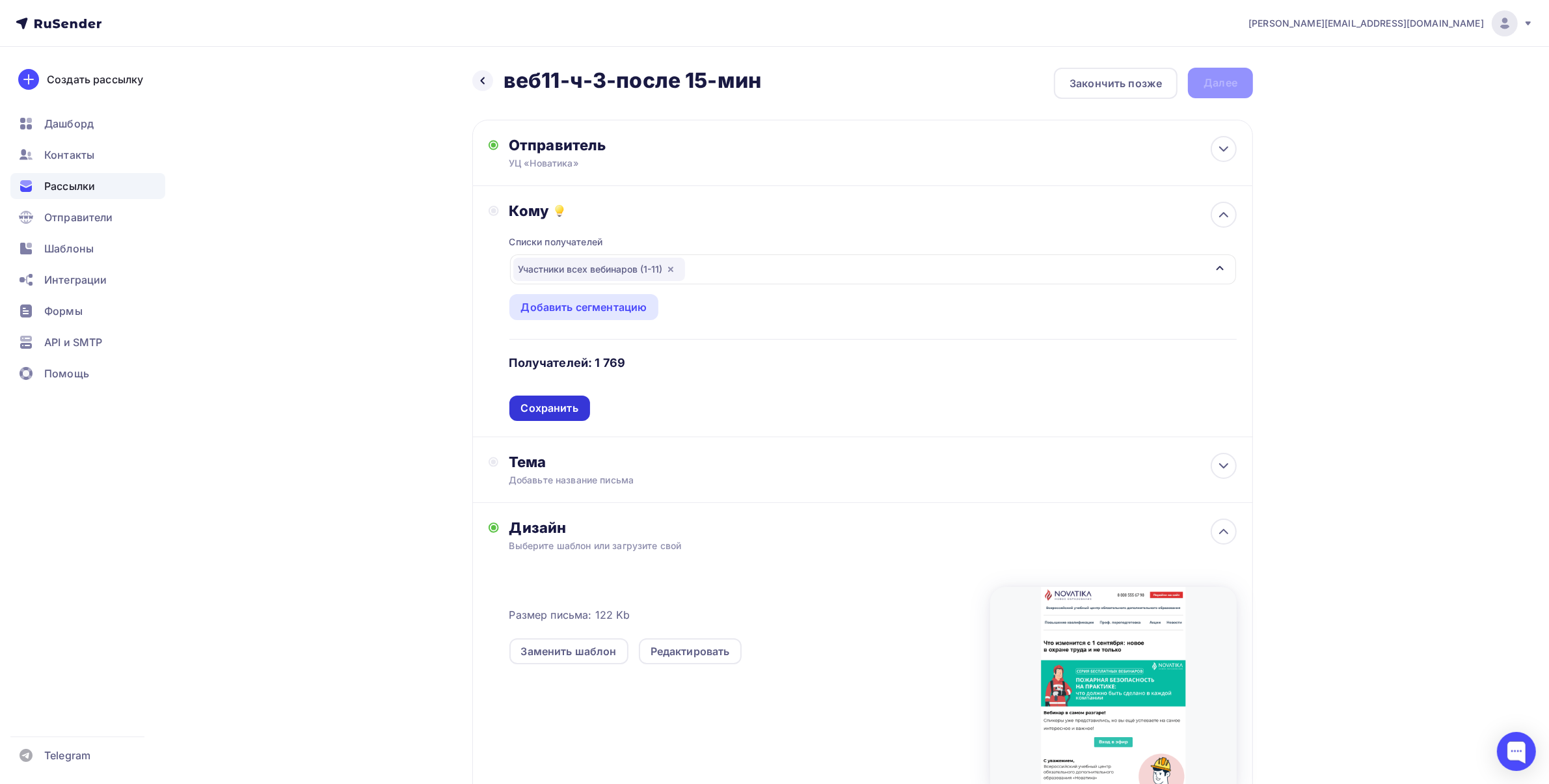
click at [558, 415] on div "Сохранить" at bounding box center [550, 408] width 58 height 15
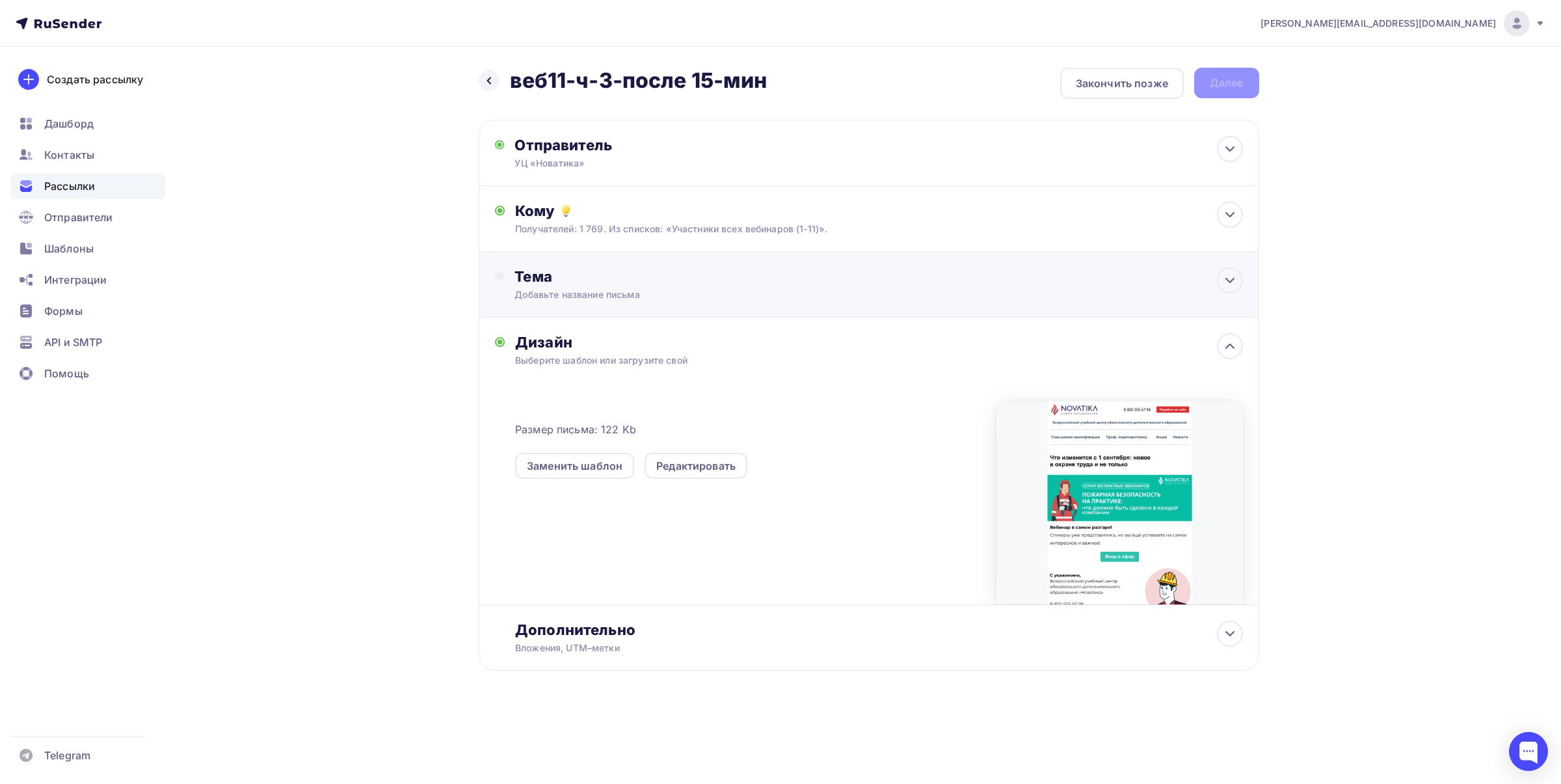
click at [626, 297] on div "Добавьте название письма" at bounding box center [630, 294] width 232 height 13
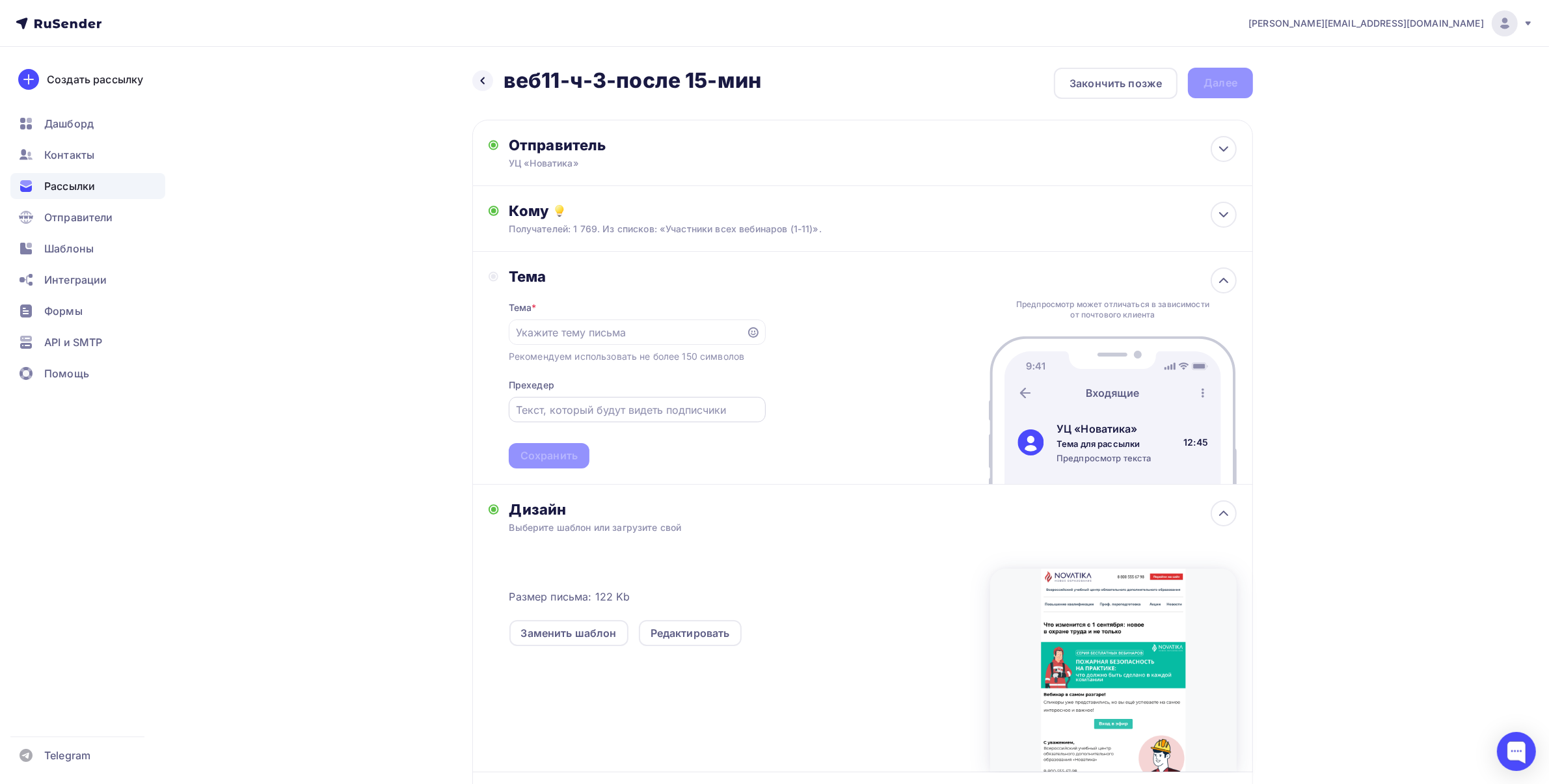
click at [573, 405] on input "text" at bounding box center [637, 409] width 242 height 15
paste input "Пожарная безопасность на практике: что должно быть сделано в каждой компании"
type input "Пожарная безопасность на практике: что должно быть сделано в каждой компании"
click at [570, 337] on input "text" at bounding box center [627, 332] width 222 height 15
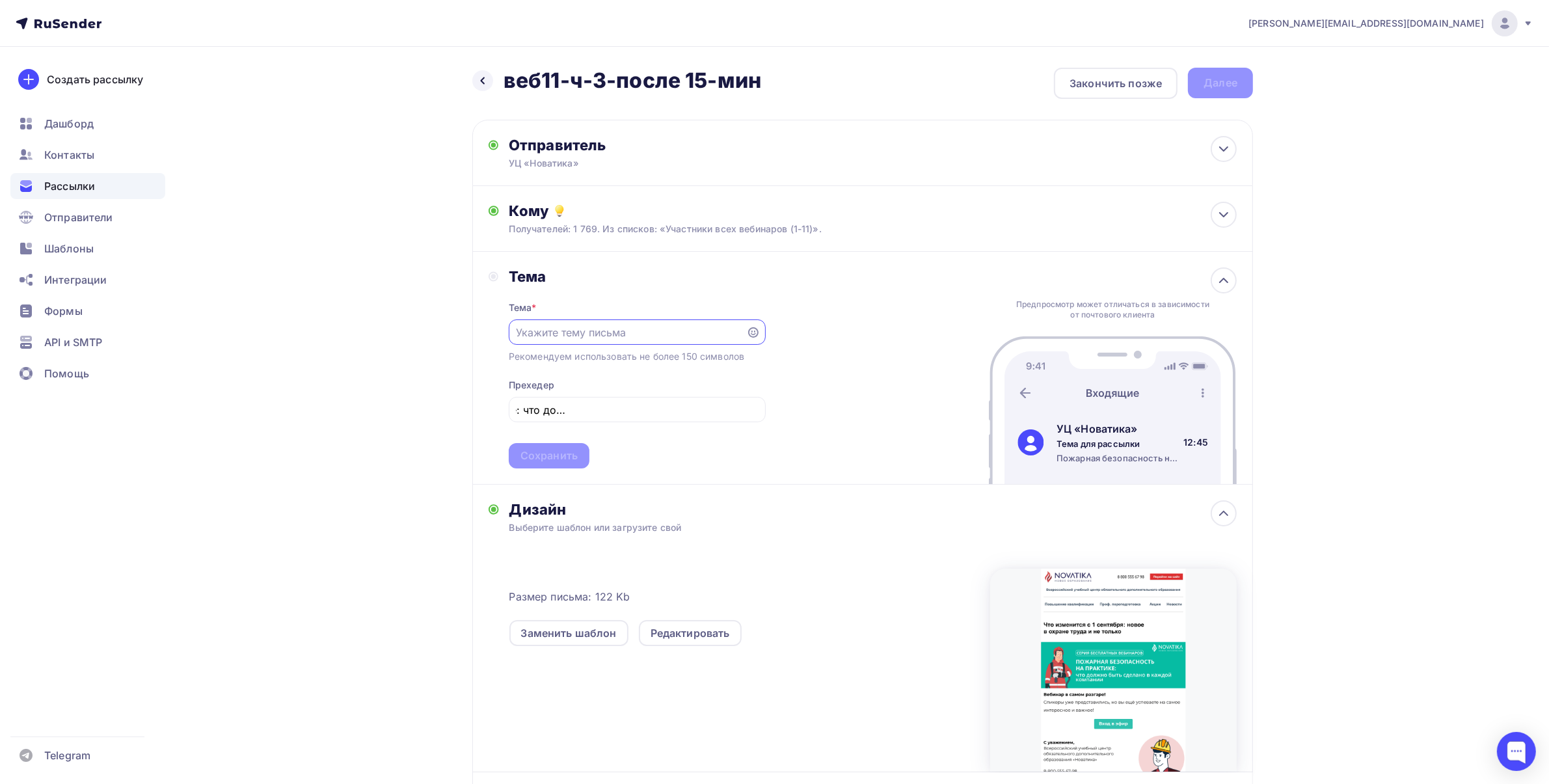
scroll to position [0, 0]
type input "Вебинар в самом разгаре!"
click at [576, 460] on div "Сохранить" at bounding box center [549, 455] width 58 height 15
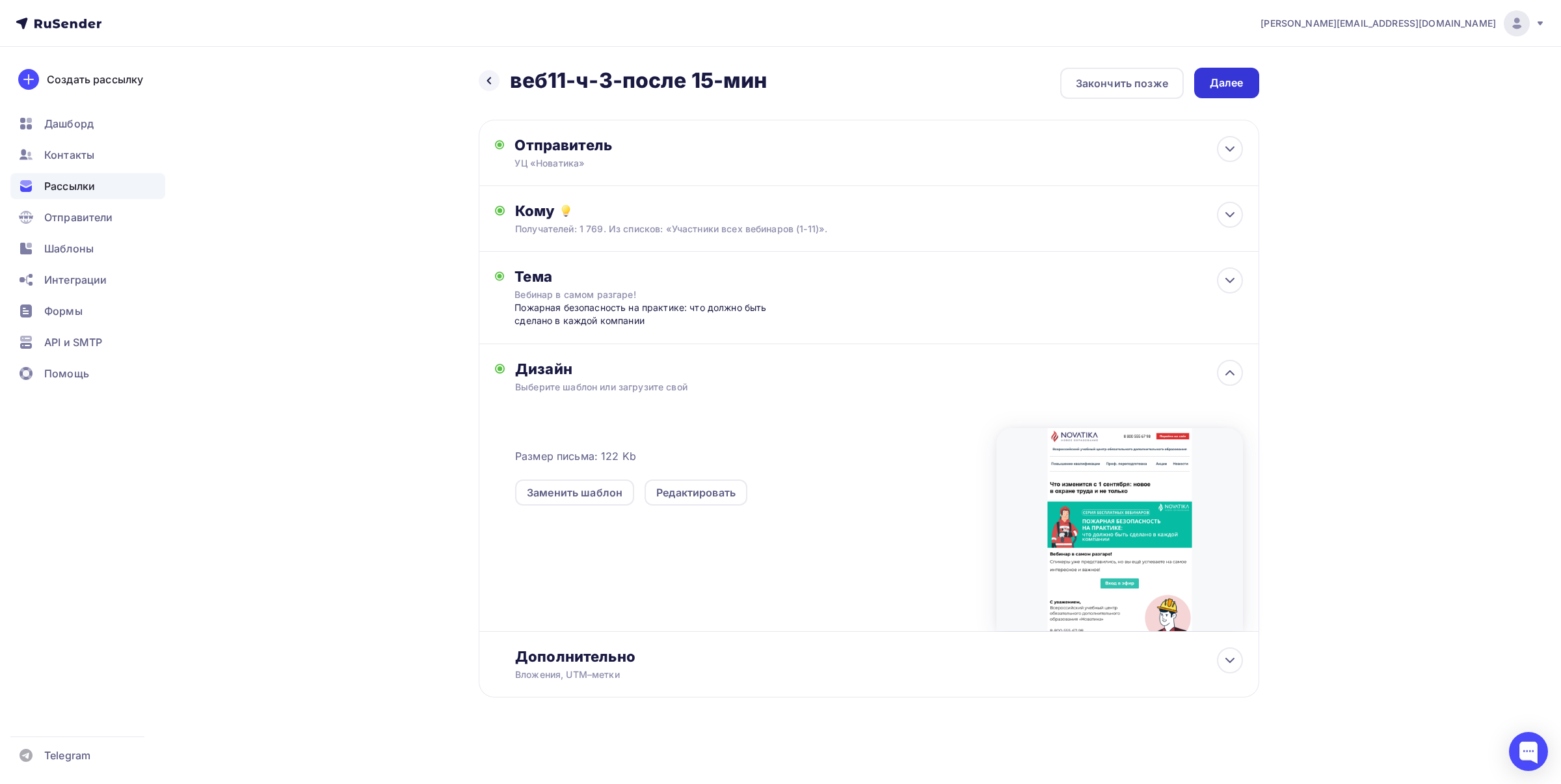
click at [1227, 93] on div "Далее" at bounding box center [1226, 83] width 65 height 31
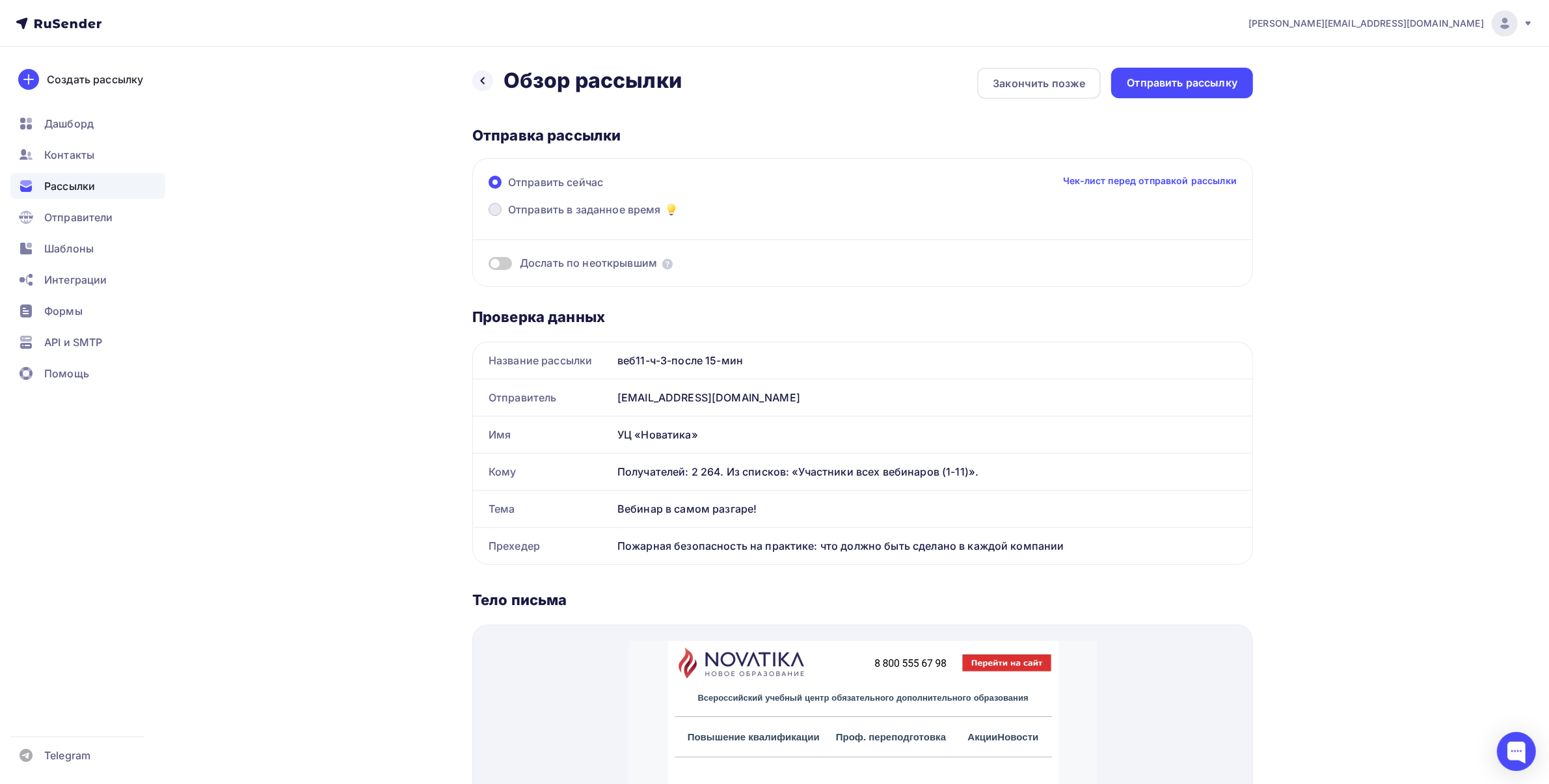
click at [599, 212] on span "Отправить в заданное время" at bounding box center [585, 209] width 153 height 15
click at [508, 217] on input "Отправить в заданное время" at bounding box center [508, 217] width 0 height 0
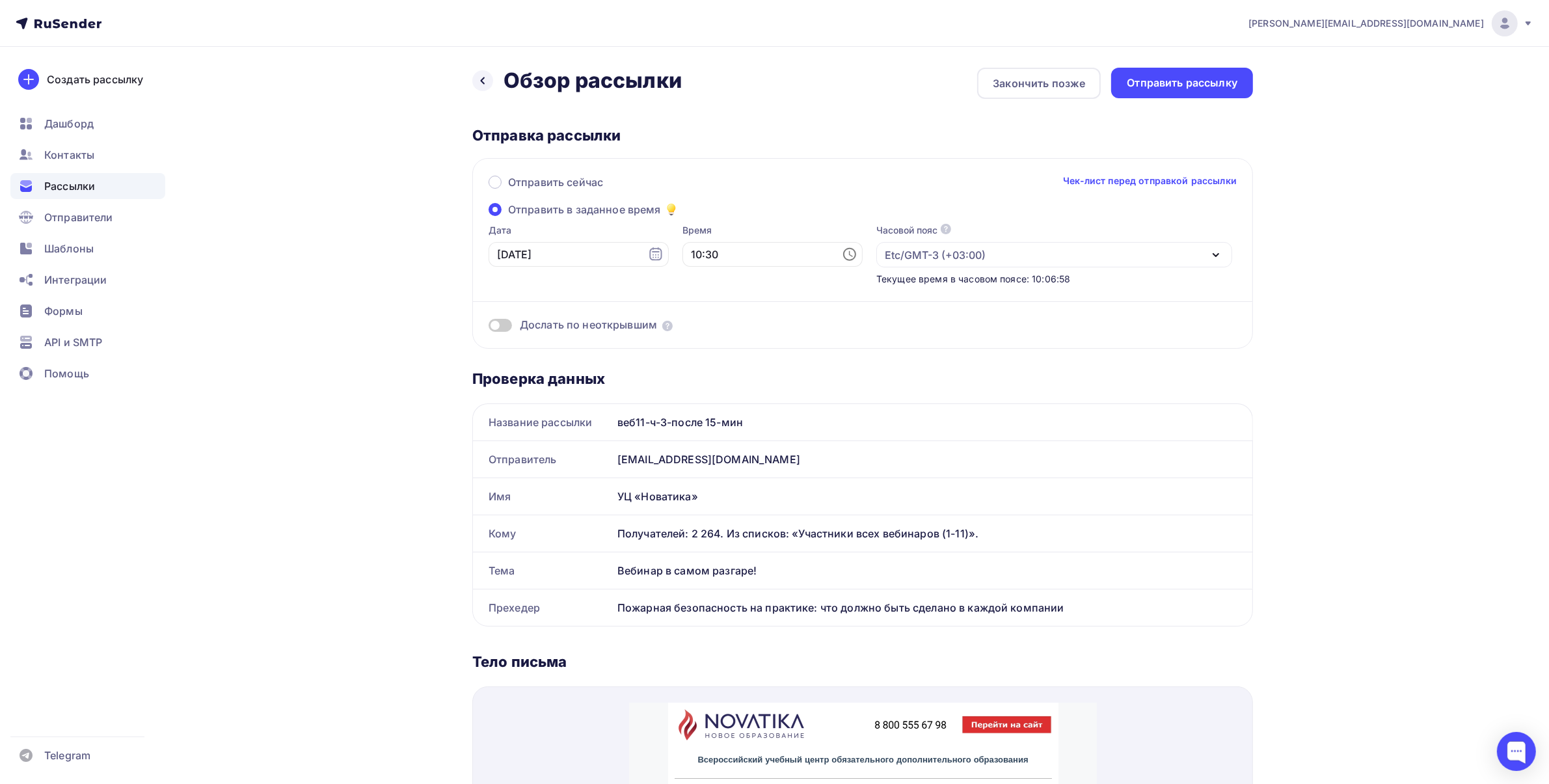
click at [842, 251] on icon at bounding box center [849, 254] width 15 height 15
click at [710, 294] on li "11" at bounding box center [703, 298] width 70 height 21
click at [768, 294] on li "15" at bounding box center [776, 291] width 70 height 21
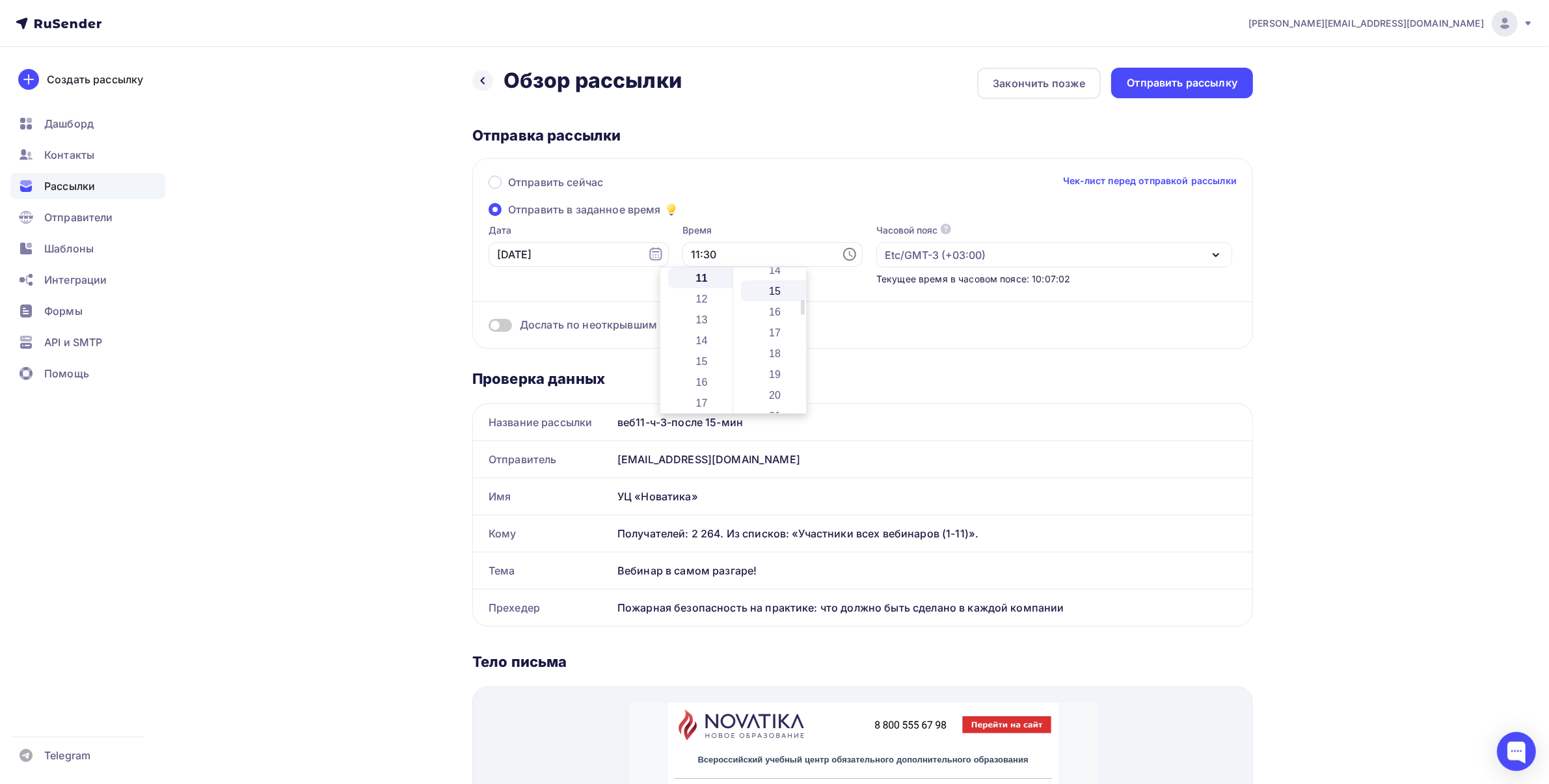
type input "11:15"
click at [937, 314] on div "Дослать по неоткрывшим" at bounding box center [862, 309] width 749 height 47
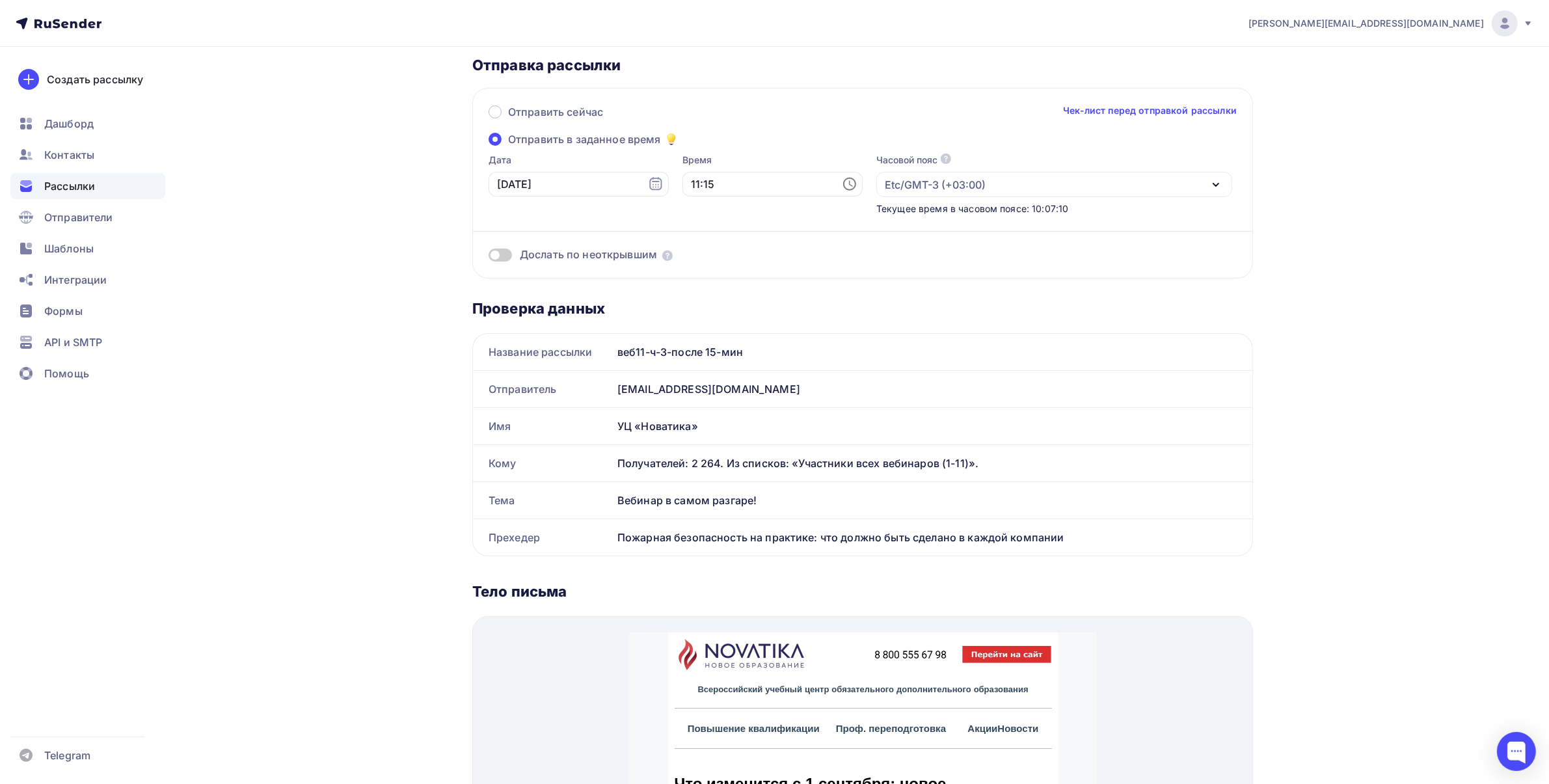
scroll to position [0, 0]
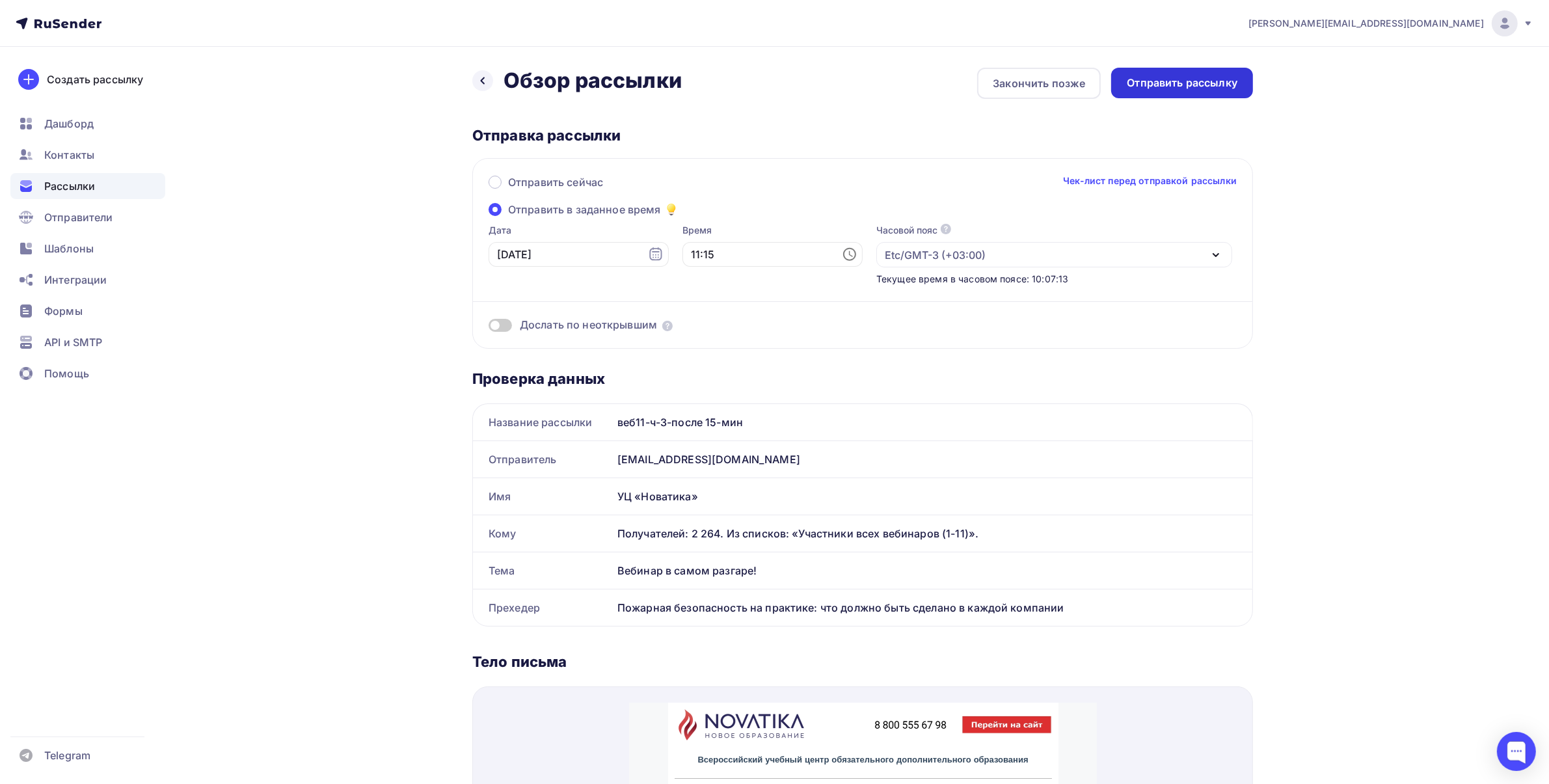
click at [1190, 82] on div "Отправить рассылку" at bounding box center [1182, 83] width 111 height 15
